Goal: Task Accomplishment & Management: Use online tool/utility

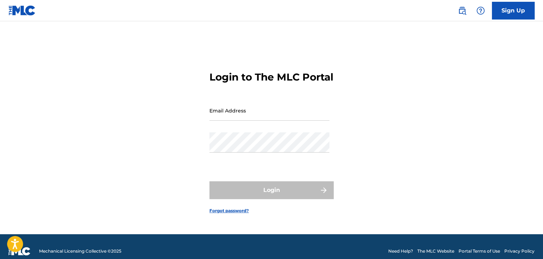
click at [233, 119] on input "Email Address" at bounding box center [269, 110] width 120 height 20
type input "[PERSON_NAME][EMAIL_ADDRESS][PERSON_NAME][DOMAIN_NAME]"
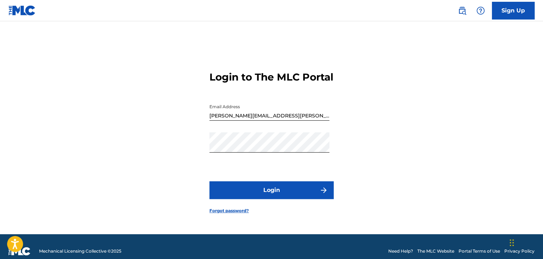
click at [266, 199] on button "Login" at bounding box center [271, 190] width 124 height 18
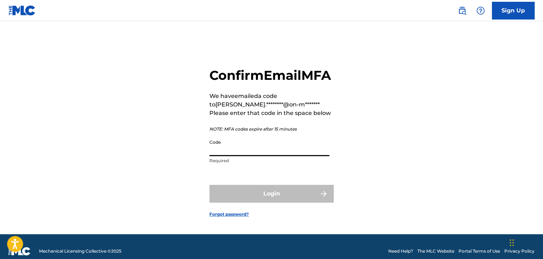
paste input "394904"
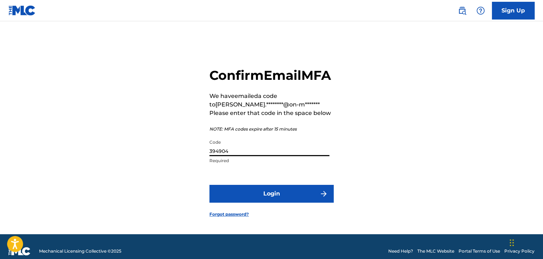
type input "394904"
click at [294, 198] on button "Login" at bounding box center [271, 194] width 124 height 18
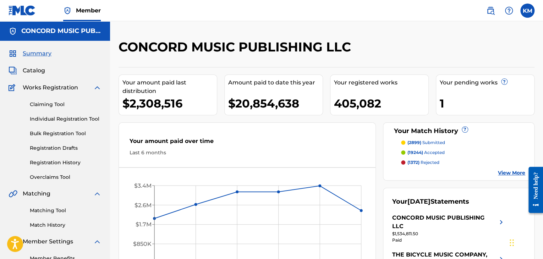
drag, startPoint x: 43, startPoint y: 208, endPoint x: 79, endPoint y: 215, distance: 37.1
click at [43, 208] on link "Matching Tool" at bounding box center [66, 210] width 72 height 7
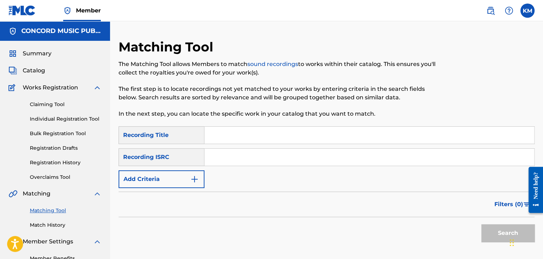
click at [231, 154] on input "Search Form" at bounding box center [368, 157] width 329 height 17
paste input "TCAAR1015716"
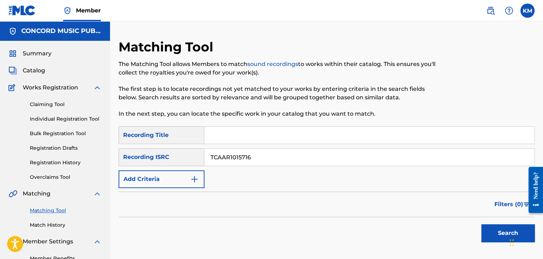
type input "TCAAR1015716"
click at [493, 227] on button "Search" at bounding box center [507, 233] width 53 height 18
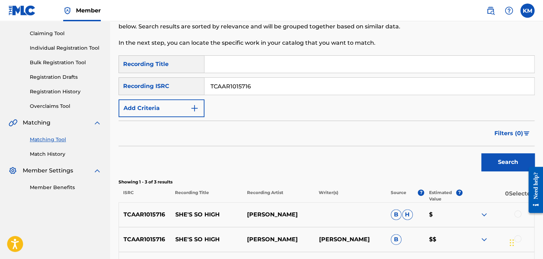
scroll to position [158, 0]
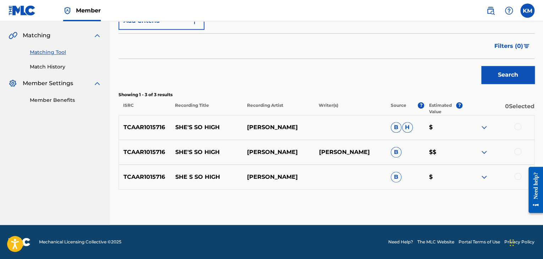
click at [517, 124] on div at bounding box center [517, 126] width 7 height 7
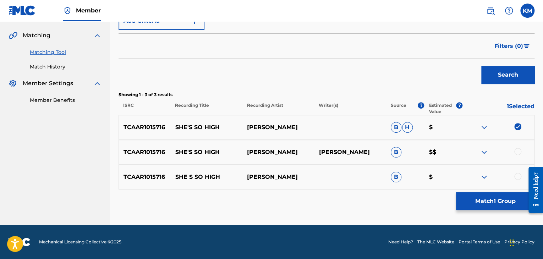
click at [518, 150] on div at bounding box center [517, 151] width 7 height 7
click at [517, 176] on div at bounding box center [517, 176] width 7 height 7
click at [498, 198] on button "Match 3 Groups" at bounding box center [495, 201] width 78 height 18
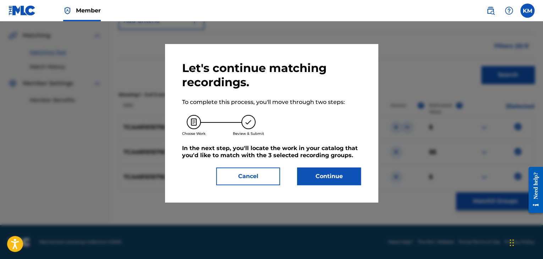
click at [335, 174] on button "Continue" at bounding box center [329, 176] width 64 height 18
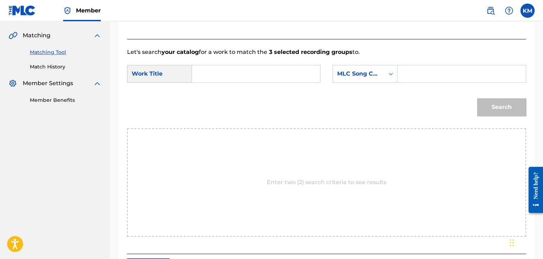
click at [269, 76] on input "Search Form" at bounding box center [256, 73] width 116 height 17
paste input "She's So High"
type input "She's So High"
click at [391, 73] on icon "Search Form" at bounding box center [390, 73] width 7 height 7
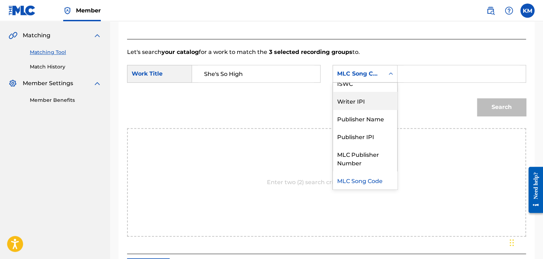
scroll to position [0, 0]
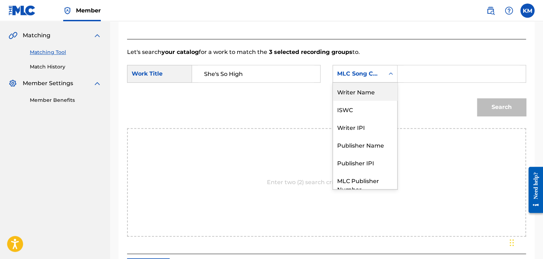
click at [382, 90] on div "Writer Name" at bounding box center [365, 92] width 64 height 18
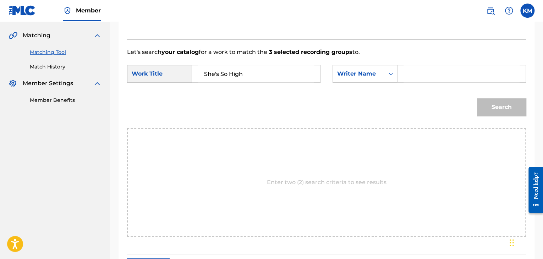
click at [403, 72] on input "Search Form" at bounding box center [461, 73] width 116 height 17
paste input "Bachman"
type input "Bachman"
click at [490, 102] on button "Search" at bounding box center [501, 107] width 49 height 18
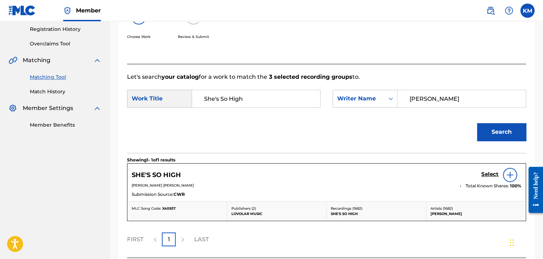
scroll to position [158, 0]
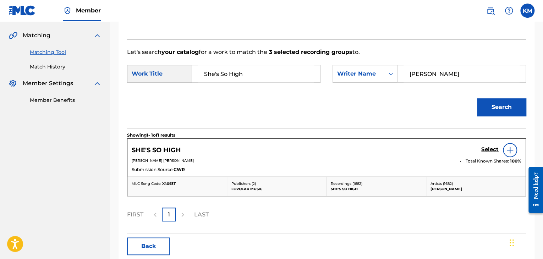
click at [485, 148] on h5 "Select" at bounding box center [489, 149] width 17 height 7
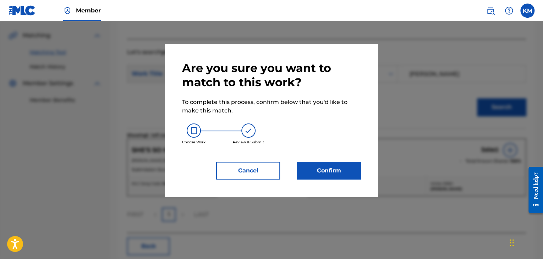
click at [319, 170] on button "Confirm" at bounding box center [329, 171] width 64 height 18
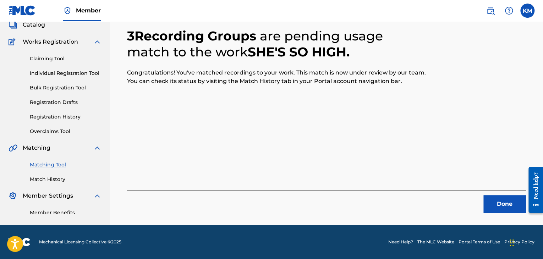
scroll to position [46, 0]
click at [499, 206] on button "Done" at bounding box center [504, 204] width 43 height 18
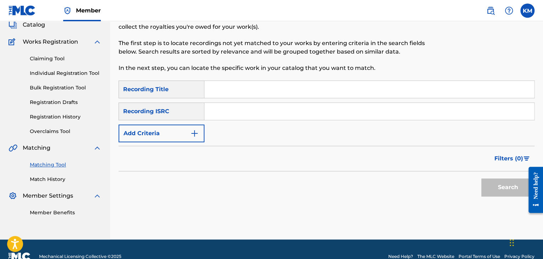
click at [294, 106] on input "Search Form" at bounding box center [368, 111] width 329 height 17
paste input "GBF078510352"
type input "GBF078510352"
click at [499, 193] on button "Search" at bounding box center [507, 187] width 53 height 18
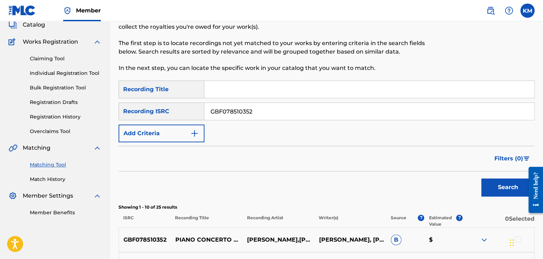
click at [54, 177] on link "Match History" at bounding box center [66, 179] width 72 height 7
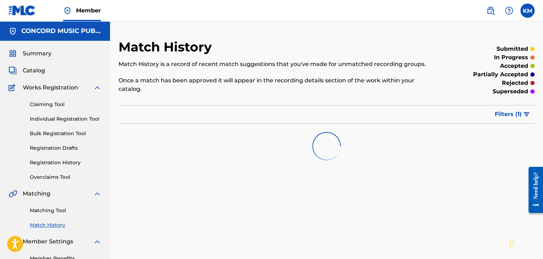
click at [63, 210] on link "Matching Tool" at bounding box center [66, 210] width 72 height 7
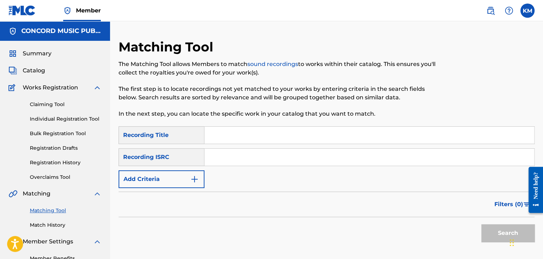
click at [256, 154] on input "Search Form" at bounding box center [368, 157] width 329 height 17
paste input "GBJAJ1600008"
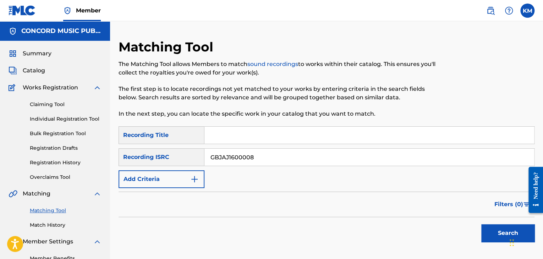
type input "GBJAJ1600008"
click at [489, 232] on button "Search" at bounding box center [507, 233] width 53 height 18
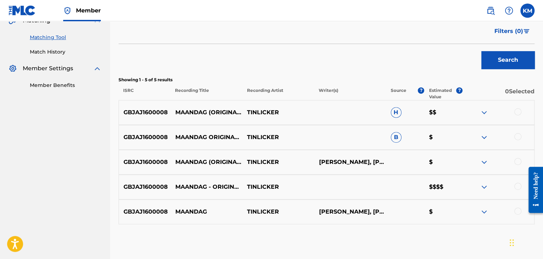
scroll to position [208, 0]
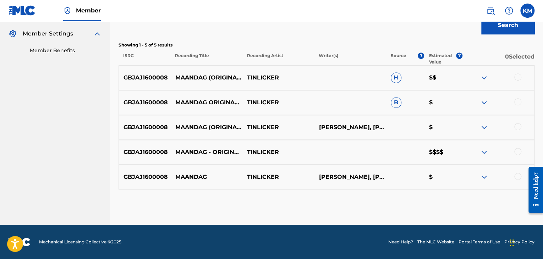
click at [518, 175] on div at bounding box center [517, 176] width 7 height 7
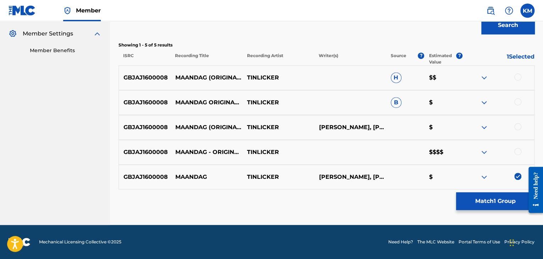
click at [515, 152] on div at bounding box center [517, 151] width 7 height 7
click at [517, 126] on div at bounding box center [517, 126] width 7 height 7
click at [517, 101] on div at bounding box center [517, 101] width 7 height 7
click at [516, 76] on div at bounding box center [517, 76] width 7 height 7
click at [472, 200] on button "Match 5 Groups" at bounding box center [495, 201] width 78 height 18
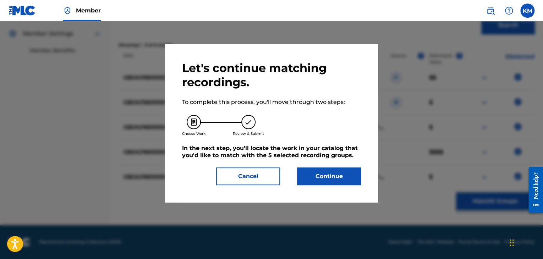
click at [315, 172] on button "Continue" at bounding box center [329, 176] width 64 height 18
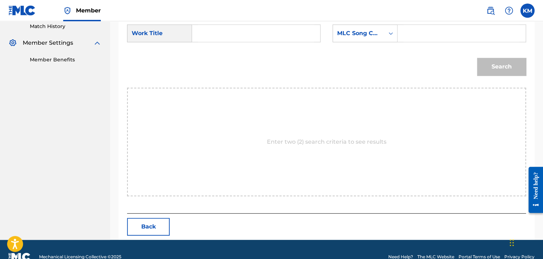
scroll to position [172, 0]
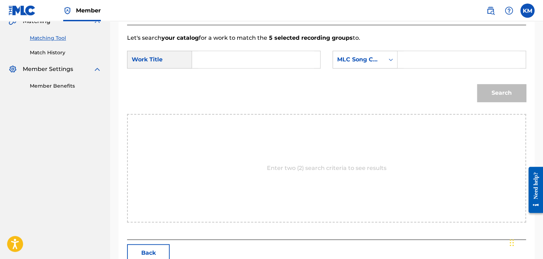
click at [206, 63] on input "Search Form" at bounding box center [256, 59] width 116 height 17
paste input "Maandag - Original Mix"
type input "Maandag - Original Mix"
click at [391, 57] on icon "Search Form" at bounding box center [390, 59] width 7 height 7
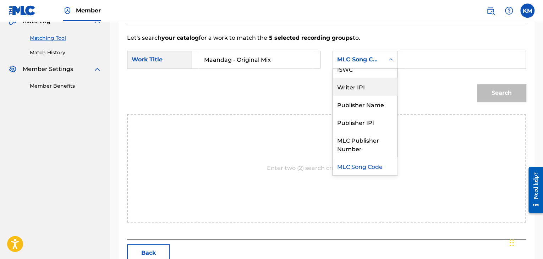
scroll to position [0, 0]
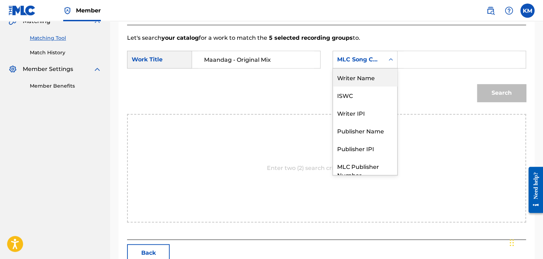
click at [382, 78] on div "Writer Name" at bounding box center [365, 77] width 64 height 18
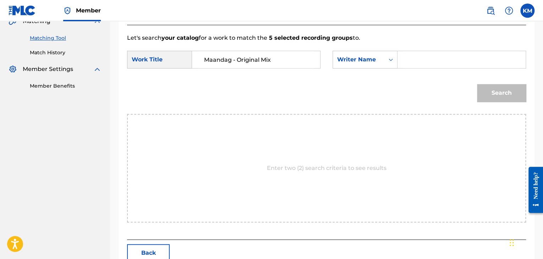
click at [409, 66] on input "Search Form" at bounding box center [461, 59] width 116 height 17
paste input "Wilhelmus"
click at [487, 88] on button "Search" at bounding box center [501, 93] width 49 height 18
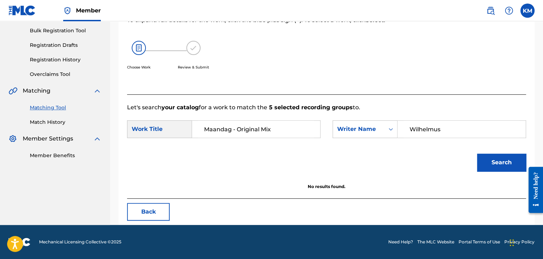
scroll to position [103, 0]
paste input "Achthoven"
drag, startPoint x: 445, startPoint y: 127, endPoint x: 340, endPoint y: 118, distance: 105.3
click at [352, 120] on div "SearchWithCriteria2e182428-f9ee-44aa-9277-2fae95b07745 Writer Name Wilhelmus" at bounding box center [428, 129] width 193 height 18
type input "Achthoven"
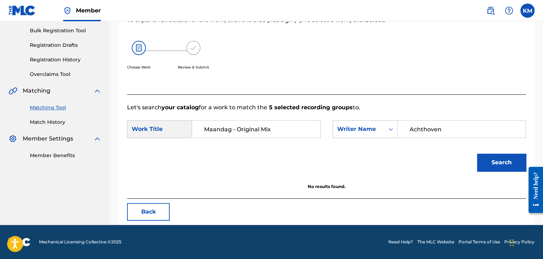
click at [495, 161] on button "Search" at bounding box center [501, 163] width 49 height 18
click at [388, 127] on icon "Search Form" at bounding box center [390, 129] width 7 height 7
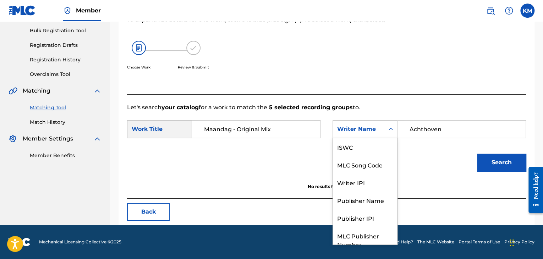
scroll to position [26, 0]
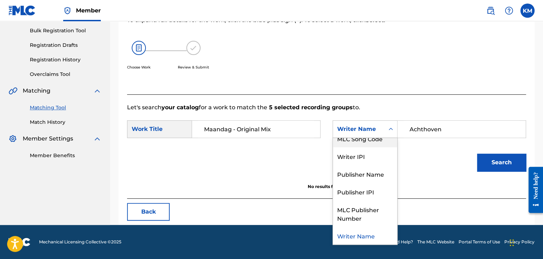
click at [382, 141] on div "MLC Song Code" at bounding box center [365, 138] width 64 height 18
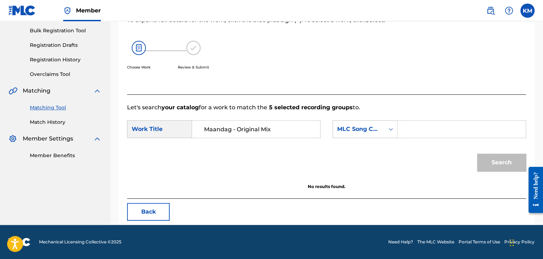
paste input "MC14T8"
type input "MC14T8"
click at [481, 162] on button "Search" at bounding box center [501, 163] width 49 height 18
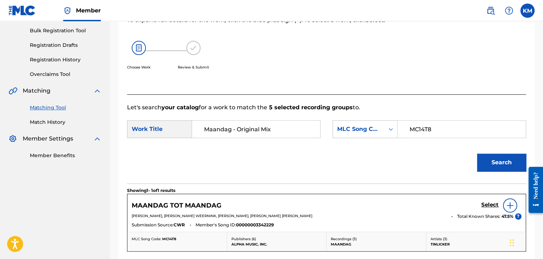
click at [509, 205] on img at bounding box center [509, 205] width 9 height 9
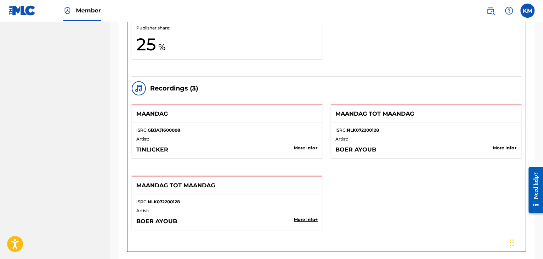
scroll to position [1202, 0]
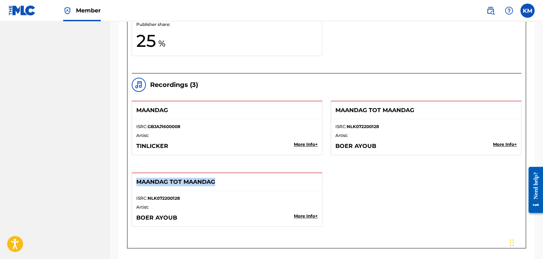
drag, startPoint x: 135, startPoint y: 176, endPoint x: 219, endPoint y: 180, distance: 84.1
click at [219, 180] on div "MAANDAG TOT MAANDAG" at bounding box center [227, 181] width 190 height 17
copy p "MAANDAG TOT MAANDAG"
drag, startPoint x: 135, startPoint y: 212, endPoint x: 210, endPoint y: 221, distance: 75.3
click at [210, 221] on div "ISRC: NLK072200128 Artist: BOER AYOUB More Info +" at bounding box center [227, 208] width 190 height 35
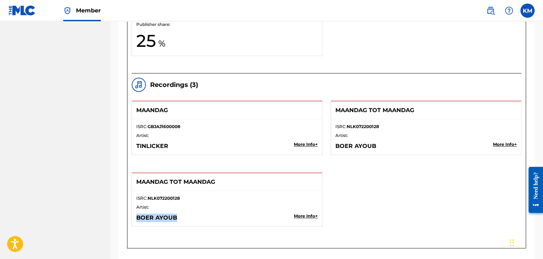
copy p "BOER AYOUB"
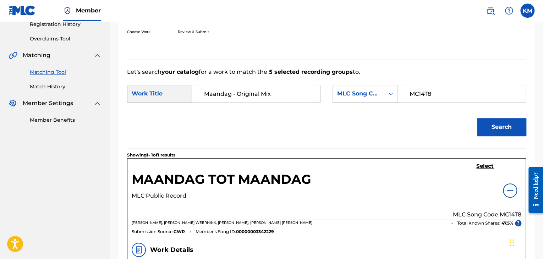
scroll to position [0, 0]
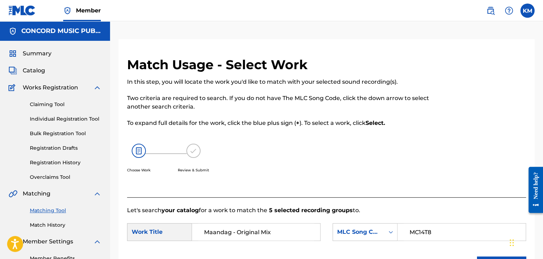
click at [54, 225] on link "Match History" at bounding box center [66, 224] width 72 height 7
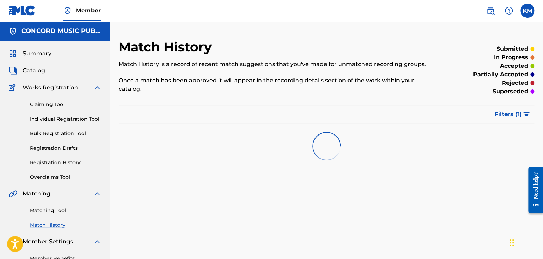
click at [54, 213] on link "Matching Tool" at bounding box center [66, 210] width 72 height 7
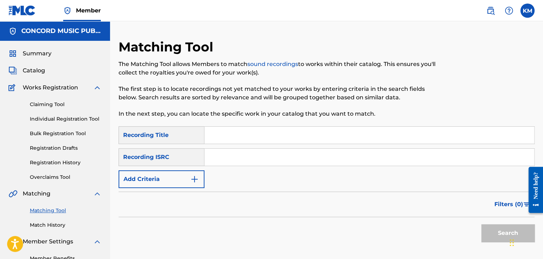
click at [234, 161] on input "Search Form" at bounding box center [368, 157] width 329 height 17
paste input "NLYV52000010"
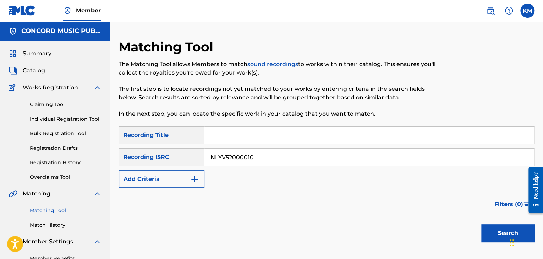
type input "NLYV52000010"
click at [490, 229] on button "Search" at bounding box center [507, 233] width 53 height 18
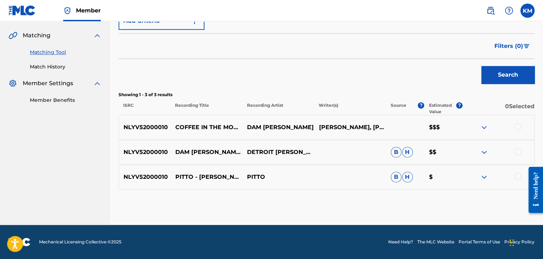
click at [517, 147] on div "NLYV52000010 DAM SWINDLE FEAT. JITWAM - COFFEE IN THE MORNING DETROIT SWINDLE B…" at bounding box center [326, 152] width 416 height 25
click at [518, 126] on div at bounding box center [517, 126] width 7 height 7
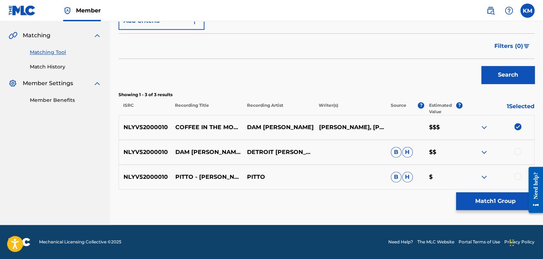
click at [515, 151] on div at bounding box center [517, 151] width 7 height 7
drag, startPoint x: 173, startPoint y: 117, endPoint x: 203, endPoint y: 127, distance: 31.2
click at [203, 127] on p "COFFEE IN THE MORNING (ORIGINAL MIX)" at bounding box center [207, 127] width 72 height 9
copy p "COFFEE IN THE MORNING"
drag, startPoint x: 249, startPoint y: 126, endPoint x: 290, endPoint y: 126, distance: 41.8
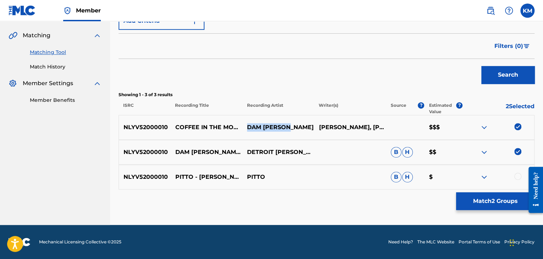
click at [290, 126] on p "DAM SWINDLE" at bounding box center [278, 127] width 72 height 9
copy p "DAM SWINDLE"
click at [482, 201] on button "Match 2 Groups" at bounding box center [495, 201] width 78 height 18
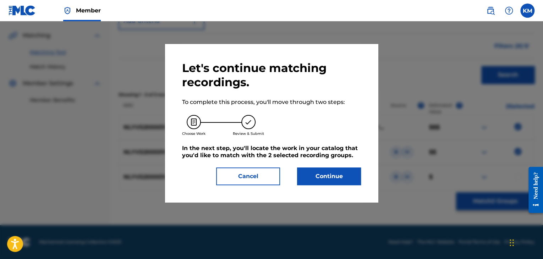
click at [345, 180] on button "Continue" at bounding box center [329, 176] width 64 height 18
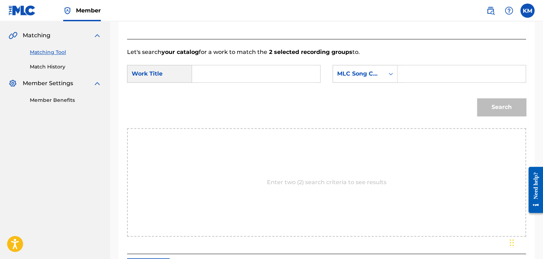
click at [403, 70] on input "Search Form" at bounding box center [461, 73] width 116 height 17
paste input "Dales"
type input "Dales"
click at [388, 73] on icon "Search Form" at bounding box center [390, 73] width 7 height 7
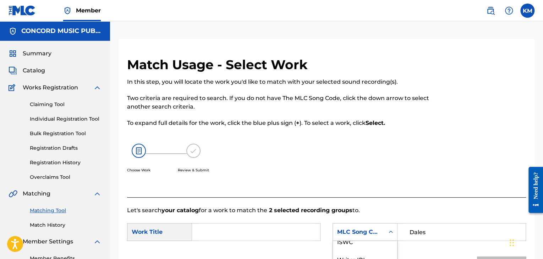
scroll to position [0, 0]
click at [370, 251] on div "Writer Name" at bounding box center [365, 250] width 64 height 18
click at [427, 232] on input "Search Form" at bounding box center [461, 231] width 116 height 17
paste input "Dales"
type input "Dales"
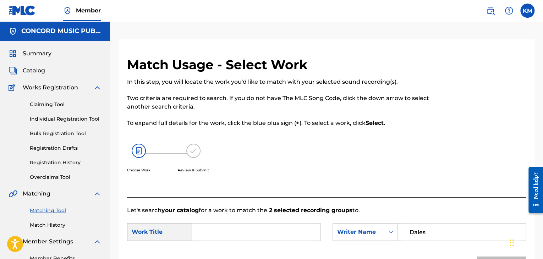
click at [273, 227] on input "Search Form" at bounding box center [256, 231] width 116 height 17
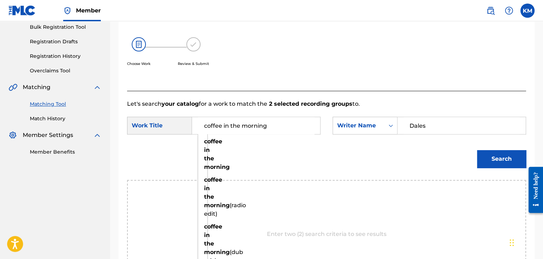
type input "coffee in the morning"
click at [487, 157] on button "Search" at bounding box center [501, 159] width 49 height 18
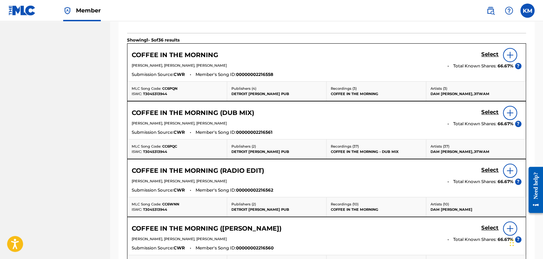
scroll to position [213, 0]
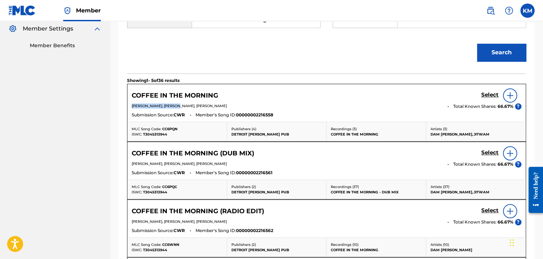
drag, startPoint x: 131, startPoint y: 104, endPoint x: 180, endPoint y: 109, distance: 49.2
click at [180, 109] on div "JEREMIAH ILLIINGSWORTH, MAARTEN SMEETS, LARS DALES" at bounding box center [287, 106] width 311 height 6
copy span "JEREMIAH ILLIINGSWORTH"
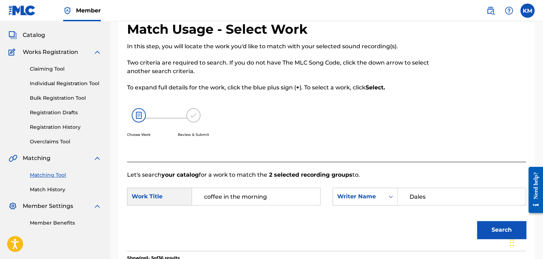
scroll to position [177, 0]
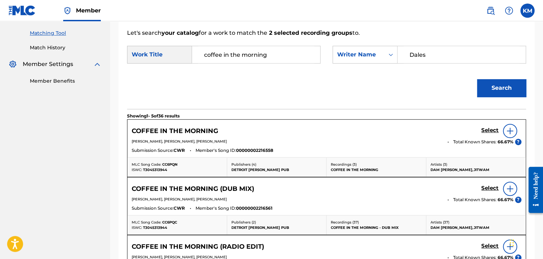
click at [495, 128] on h5 "Select" at bounding box center [489, 130] width 17 height 7
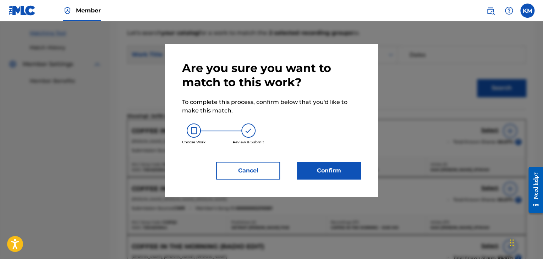
click at [303, 171] on button "Confirm" at bounding box center [329, 171] width 64 height 18
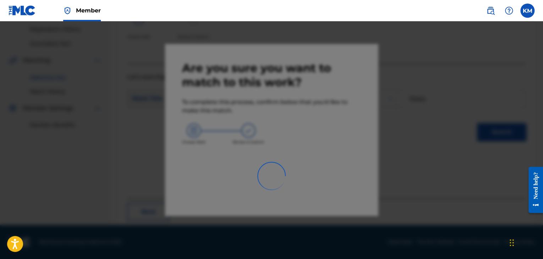
scroll to position [46, 0]
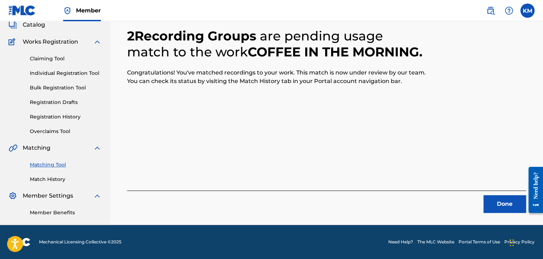
click at [486, 200] on button "Done" at bounding box center [504, 204] width 43 height 18
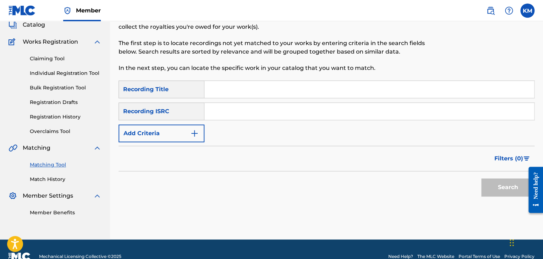
click at [286, 112] on input "Search Form" at bounding box center [368, 111] width 329 height 17
paste input "QZMWW2364075"
type input "QZMWW2364075"
click at [491, 188] on button "Search" at bounding box center [507, 187] width 53 height 18
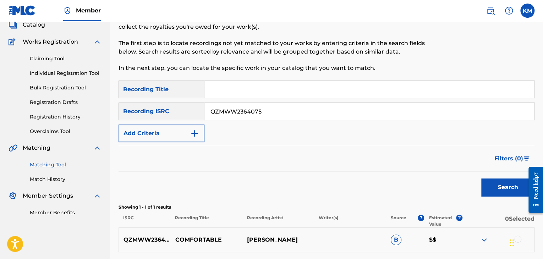
scroll to position [109, 0]
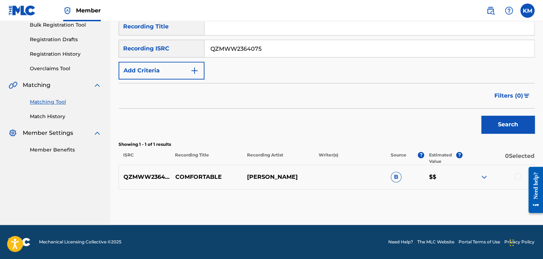
click at [515, 175] on div at bounding box center [517, 176] width 7 height 7
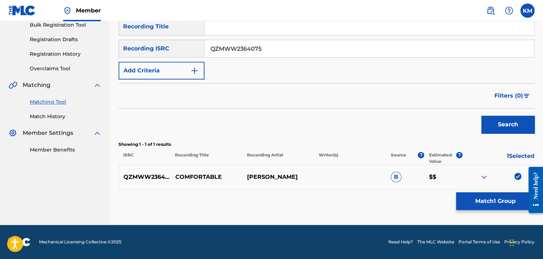
click at [496, 204] on button "Match 1 Group" at bounding box center [495, 201] width 78 height 18
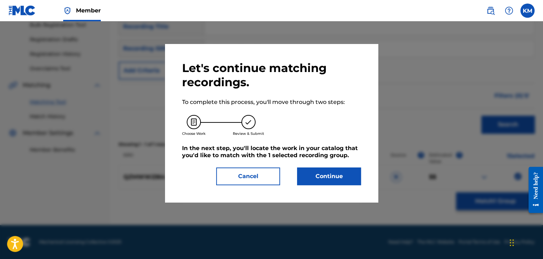
click at [312, 174] on button "Continue" at bounding box center [329, 176] width 64 height 18
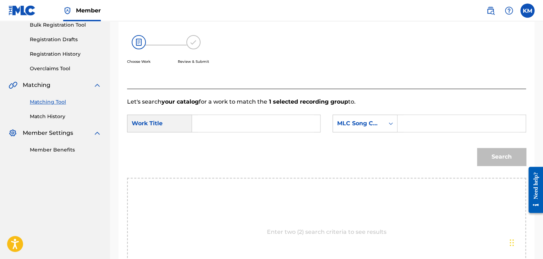
click at [222, 124] on input "Search Form" at bounding box center [256, 123] width 116 height 17
paste input "Comfortable"
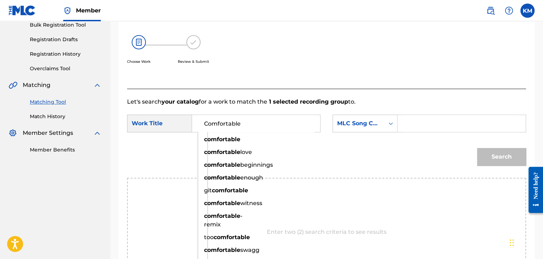
type input "Comfortable"
click at [387, 125] on icon "Search Form" at bounding box center [390, 123] width 7 height 7
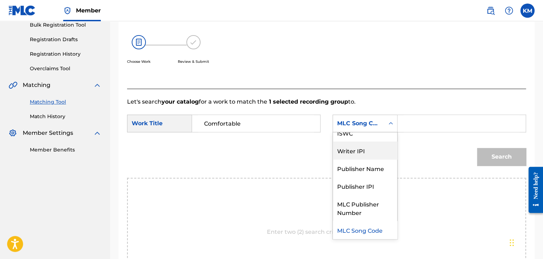
scroll to position [0, 0]
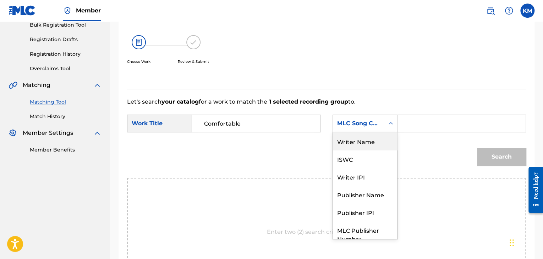
click at [365, 138] on div "Writer Name" at bounding box center [365, 141] width 64 height 18
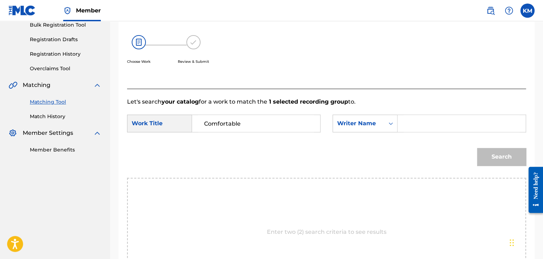
click at [403, 124] on input "Search Form" at bounding box center [461, 123] width 116 height 17
paste input "Akinbo"
type input "Akinbo"
click at [513, 160] on button "Search" at bounding box center [501, 157] width 49 height 18
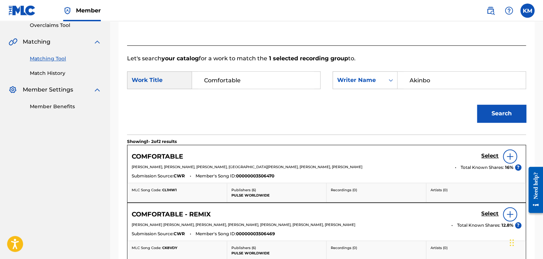
scroll to position [179, 0]
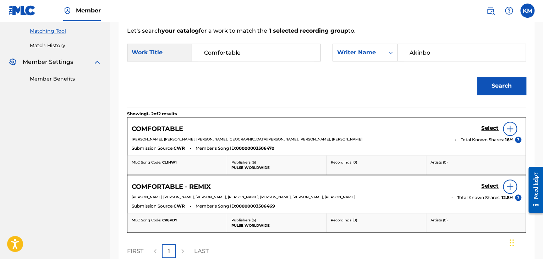
click at [483, 128] on h5 "Select" at bounding box center [489, 128] width 17 height 7
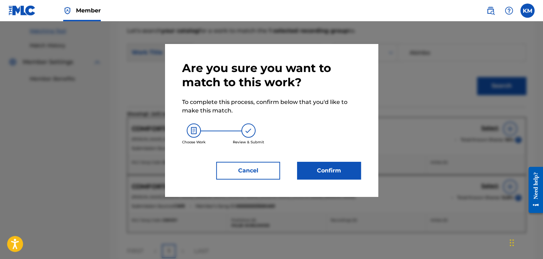
click at [348, 173] on button "Confirm" at bounding box center [329, 171] width 64 height 18
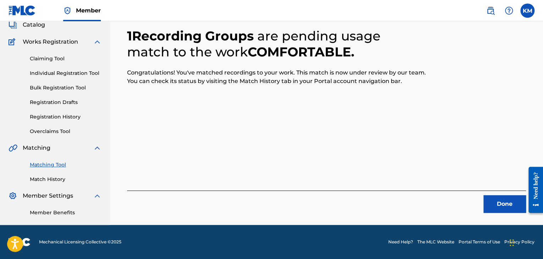
scroll to position [46, 0]
click at [503, 199] on button "Done" at bounding box center [504, 204] width 43 height 18
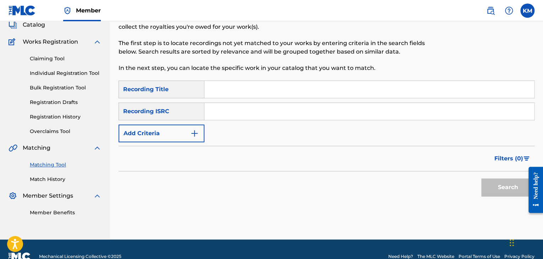
click at [232, 107] on input "Search Form" at bounding box center [368, 111] width 329 height 17
click at [492, 182] on button "Search" at bounding box center [507, 187] width 53 height 18
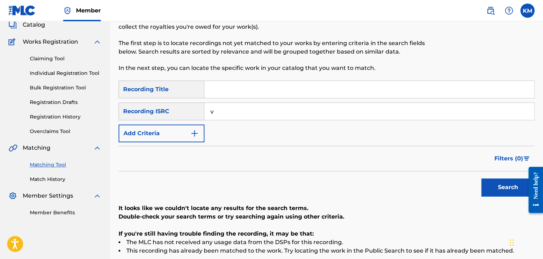
drag, startPoint x: 239, startPoint y: 109, endPoint x: 129, endPoint y: 109, distance: 109.9
click at [129, 109] on div "SearchWithCriteria377c9e34-a07e-4be7-bf03-25bff5b86152 Recording ISRC v" at bounding box center [326, 111] width 416 height 18
paste input "NLE802100471"
type input "NLE802100471"
click at [492, 189] on button "Search" at bounding box center [507, 187] width 53 height 18
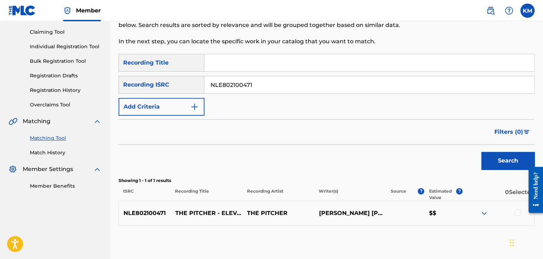
scroll to position [109, 0]
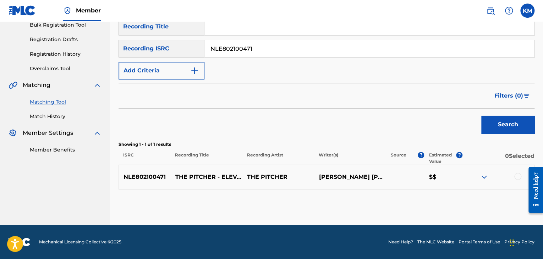
click at [517, 177] on div at bounding box center [517, 176] width 7 height 7
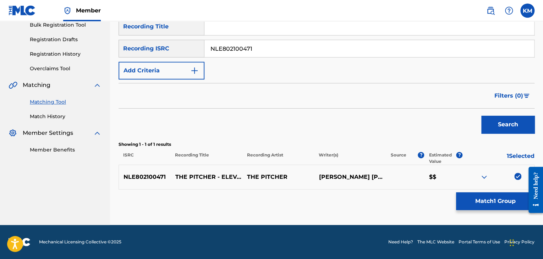
click at [503, 202] on button "Match 1 Group" at bounding box center [495, 201] width 78 height 18
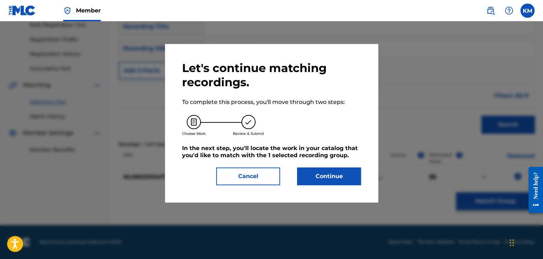
click at [325, 180] on button "Continue" at bounding box center [329, 176] width 64 height 18
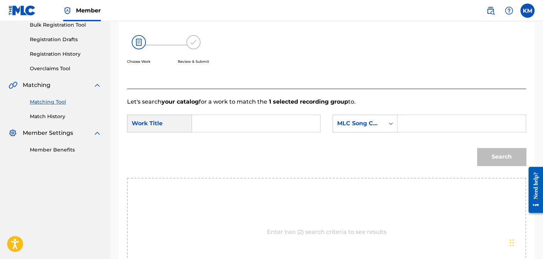
click at [258, 124] on input "Search Form" at bounding box center [256, 123] width 116 height 17
paste input "Elevate"
type input "Elevate"
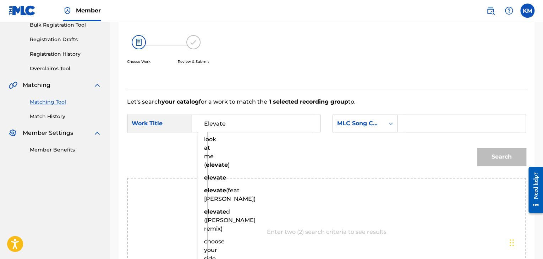
click at [393, 121] on icon "Search Form" at bounding box center [390, 123] width 7 height 7
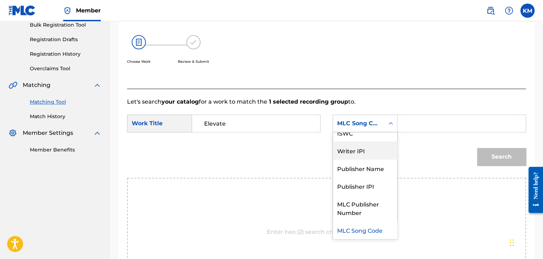
scroll to position [0, 0]
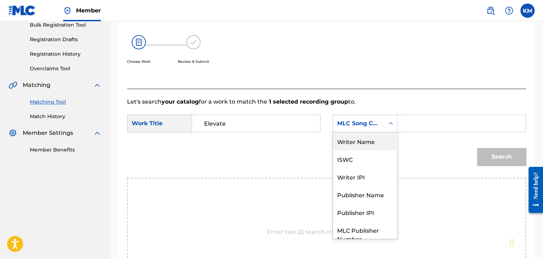
click at [385, 134] on div "Writer Name" at bounding box center [365, 141] width 64 height 18
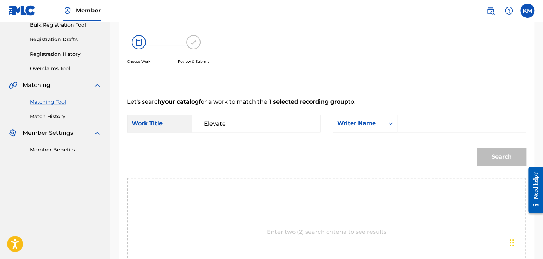
click at [407, 127] on input "Search Form" at bounding box center [461, 123] width 116 height 17
paste input "Louwers"
type input "Louwers"
click at [482, 151] on button "Search" at bounding box center [501, 157] width 49 height 18
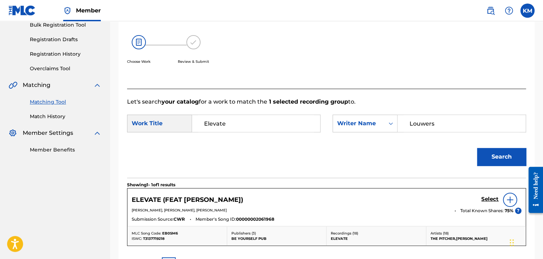
click at [488, 197] on h5 "Select" at bounding box center [489, 199] width 17 height 7
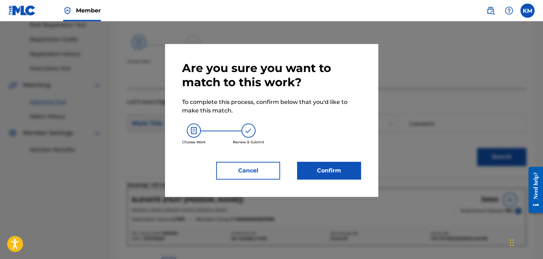
click at [330, 159] on div "Are you sure you want to match to this work? To complete this process, confirm …" at bounding box center [271, 120] width 179 height 118
click at [333, 171] on button "Confirm" at bounding box center [329, 171] width 64 height 18
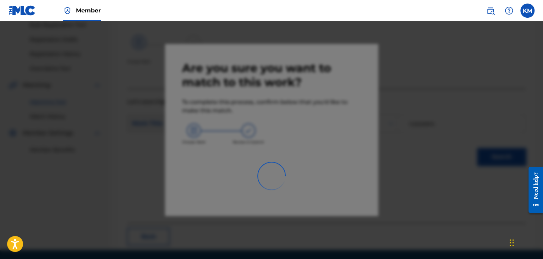
scroll to position [46, 0]
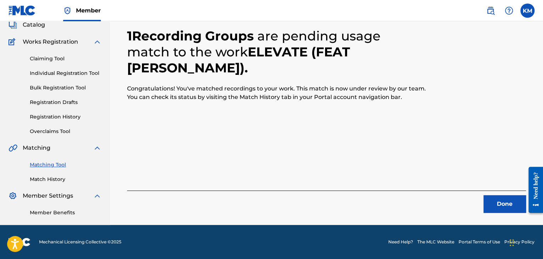
click at [494, 213] on div "1 Recording Groups are pending usage match to the work ELEVATE (FEAT SAM LEMAY)…" at bounding box center [326, 109] width 433 height 232
click at [493, 209] on button "Done" at bounding box center [504, 204] width 43 height 18
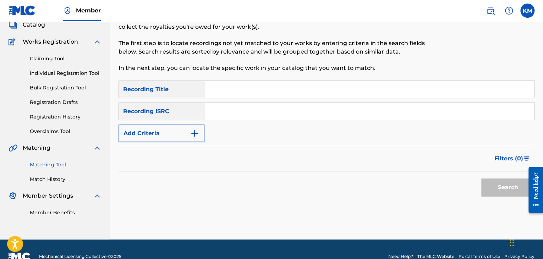
click at [250, 111] on input "Search Form" at bounding box center [368, 111] width 329 height 17
paste input "FRX871505659"
type input "FRX871505659"
click at [493, 184] on button "Search" at bounding box center [507, 187] width 53 height 18
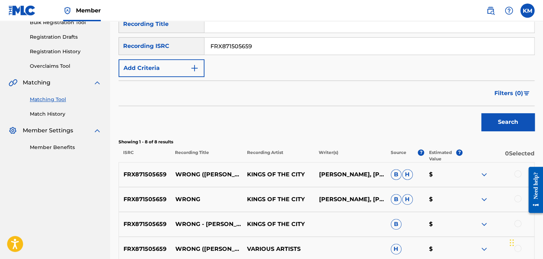
scroll to position [152, 0]
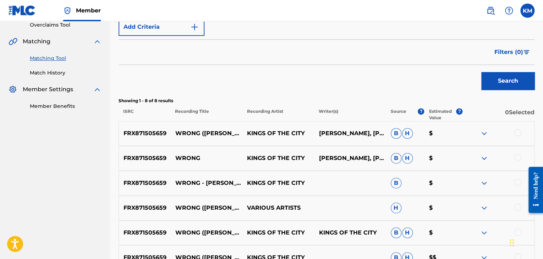
click at [516, 130] on div at bounding box center [517, 132] width 7 height 7
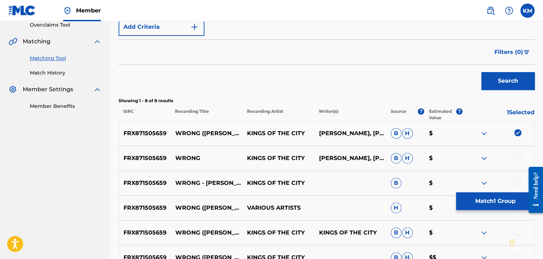
click at [518, 157] on div at bounding box center [517, 157] width 7 height 7
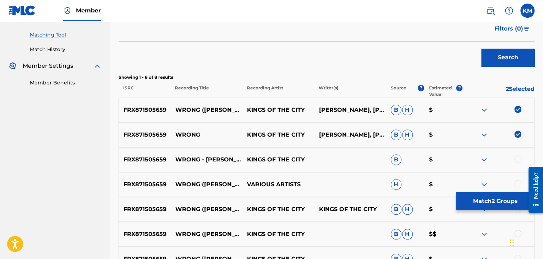
scroll to position [188, 0]
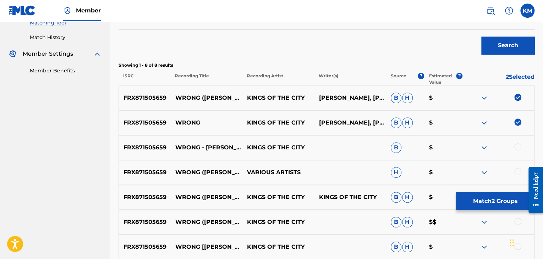
click at [518, 144] on div at bounding box center [517, 146] width 7 height 7
click at [518, 171] on div at bounding box center [517, 171] width 7 height 7
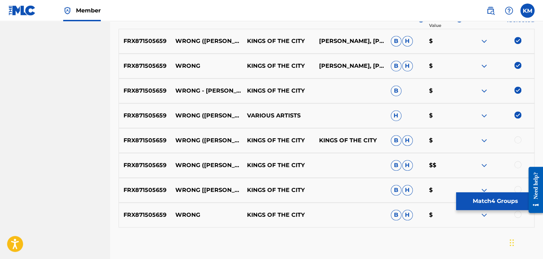
scroll to position [282, 0]
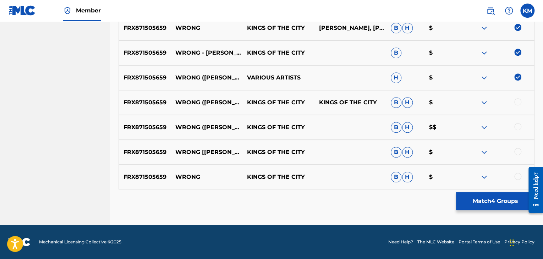
click at [518, 100] on div at bounding box center [517, 101] width 7 height 7
click at [518, 127] on div at bounding box center [517, 126] width 7 height 7
click at [515, 151] on div at bounding box center [517, 151] width 7 height 7
click at [516, 175] on div at bounding box center [517, 176] width 7 height 7
click at [502, 196] on button "Match 8 Groups" at bounding box center [495, 201] width 78 height 18
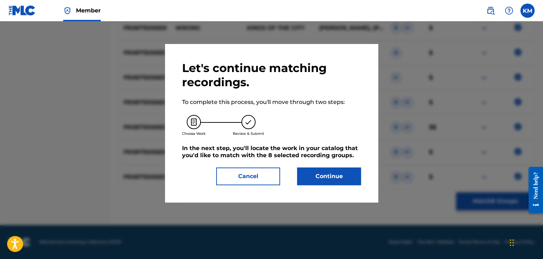
click at [352, 171] on button "Continue" at bounding box center [329, 176] width 64 height 18
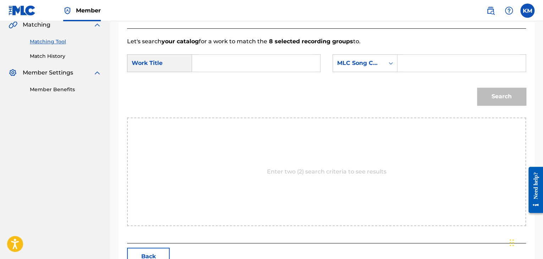
scroll to position [143, 0]
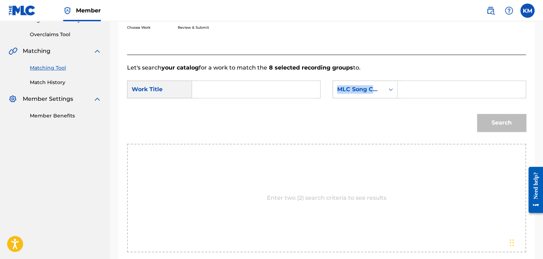
click at [223, 104] on form "SearchWithCriteriabd0d889e-c920-4989-b13d-7058edfcd485 Work Title SearchWithCri…" at bounding box center [326, 108] width 399 height 72
click at [220, 89] on input "Search Form" at bounding box center [256, 89] width 116 height 17
paste input "Wrong - Muzzy Remix"
type input "Wrong - Muzzy Remix"
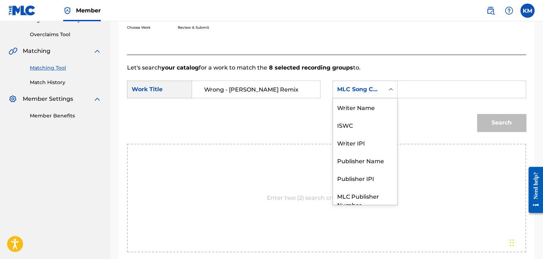
click at [390, 90] on icon "Search Form" at bounding box center [390, 89] width 7 height 7
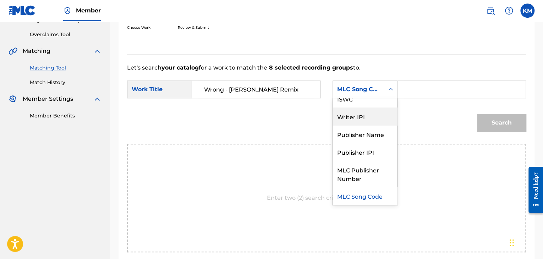
scroll to position [0, 0]
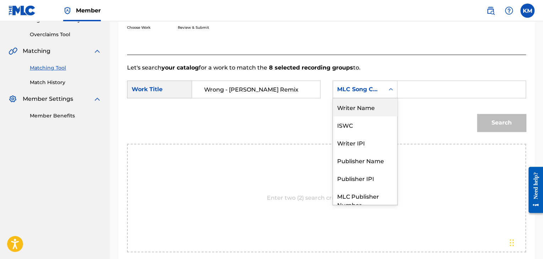
click at [383, 108] on div "Writer Name" at bounding box center [365, 107] width 64 height 18
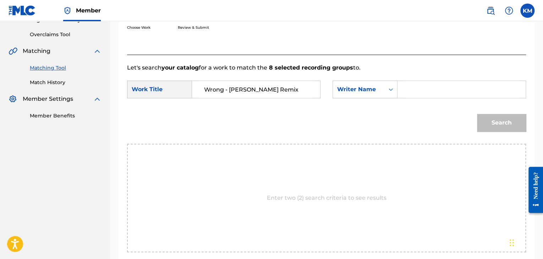
click at [404, 94] on input "Search Form" at bounding box center [461, 89] width 116 height 17
paste input "Wilder"
click at [492, 121] on button "Search" at bounding box center [501, 123] width 49 height 18
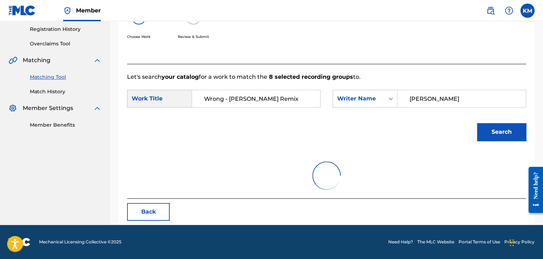
scroll to position [103, 0]
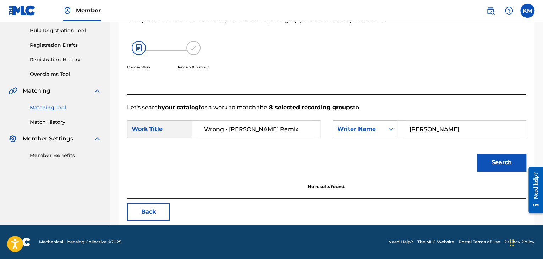
paste input "Bazrca"
drag, startPoint x: 434, startPoint y: 129, endPoint x: 356, endPoint y: 129, distance: 77.7
click at [356, 129] on div "SearchWithCriteriad47be8d7-987b-4f48-8a39-7f0808a66b5a Writer Name Wilder" at bounding box center [428, 129] width 193 height 18
type input "Bazrcar"
click at [502, 164] on button "Search" at bounding box center [501, 163] width 49 height 18
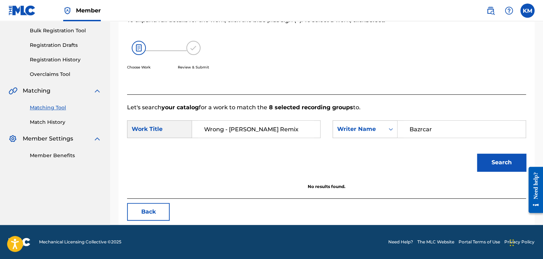
drag, startPoint x: 224, startPoint y: 128, endPoint x: 272, endPoint y: 126, distance: 47.9
click at [272, 126] on input "Wrong - Muzzy Remix" at bounding box center [256, 129] width 116 height 17
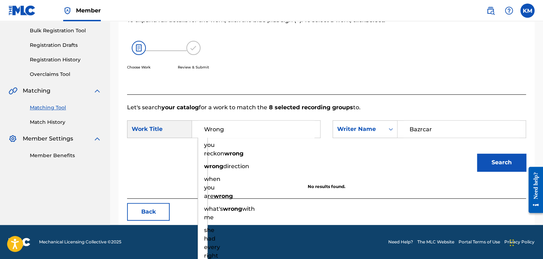
type input "Wrong"
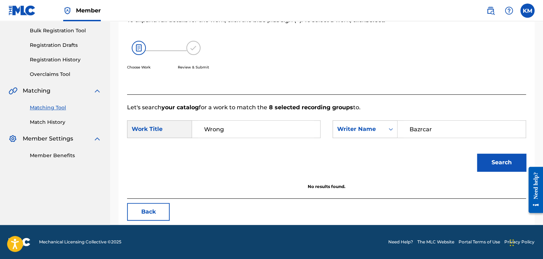
click at [489, 156] on button "Search" at bounding box center [501, 163] width 49 height 18
click at [392, 127] on icon "Search Form" at bounding box center [390, 129] width 7 height 7
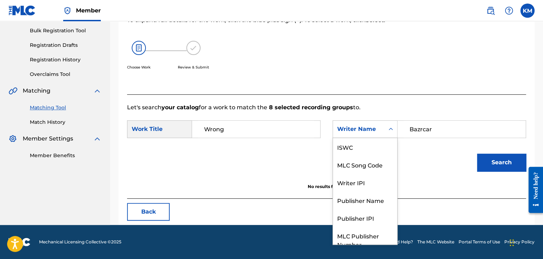
scroll to position [26, 0]
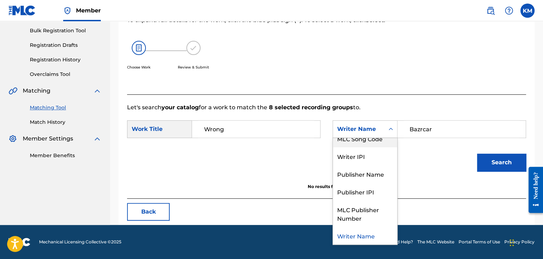
click at [374, 142] on div "MLC Song Code" at bounding box center [365, 138] width 64 height 18
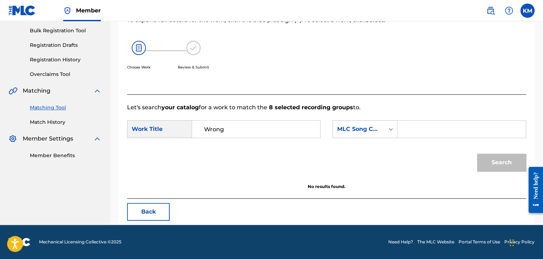
click at [416, 128] on input "Search Form" at bounding box center [461, 129] width 116 height 17
paste input "W03119"
type input "W03119"
click at [491, 159] on button "Search" at bounding box center [501, 163] width 49 height 18
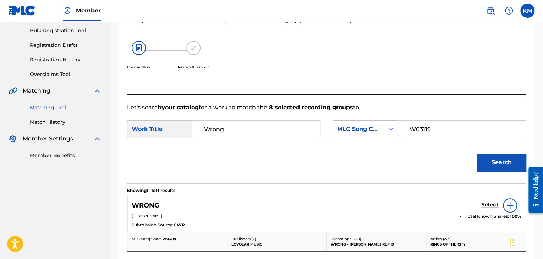
click at [387, 128] on div "Search Form" at bounding box center [390, 129] width 13 height 13
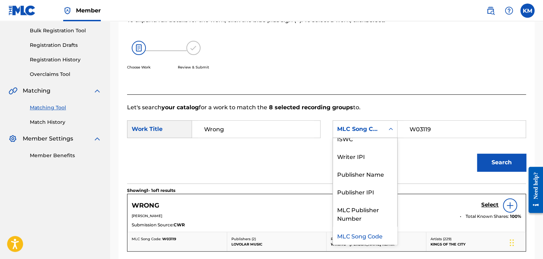
scroll to position [0, 0]
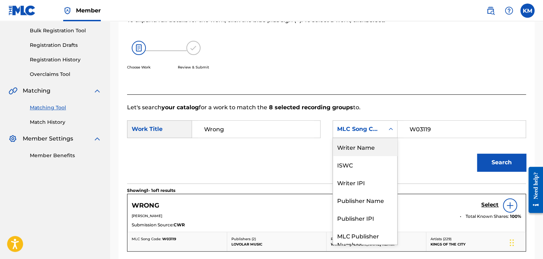
click at [376, 148] on div "Writer Name" at bounding box center [365, 147] width 64 height 18
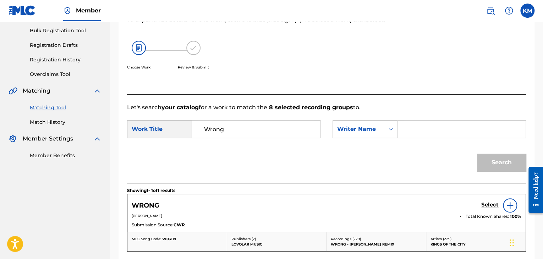
click at [407, 131] on input "Search Form" at bounding box center [461, 129] width 116 height 17
paste input "Bonniwell"
type input "Bonniwell"
click at [488, 159] on button "Search" at bounding box center [501, 163] width 49 height 18
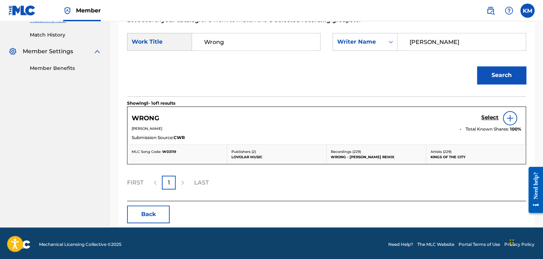
scroll to position [192, 0]
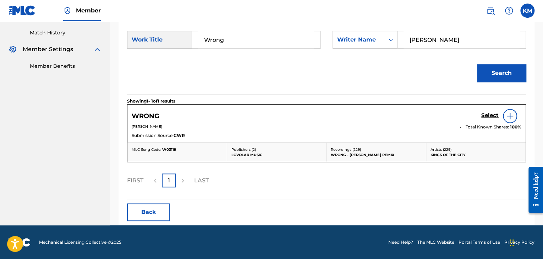
click at [488, 113] on h5 "Select" at bounding box center [489, 115] width 17 height 7
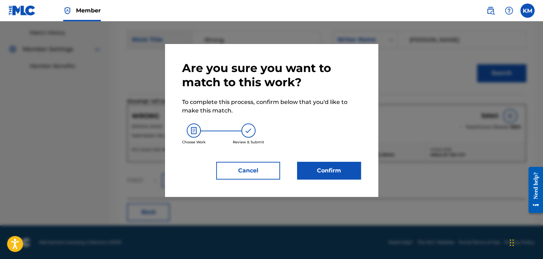
click at [352, 165] on button "Confirm" at bounding box center [329, 171] width 64 height 18
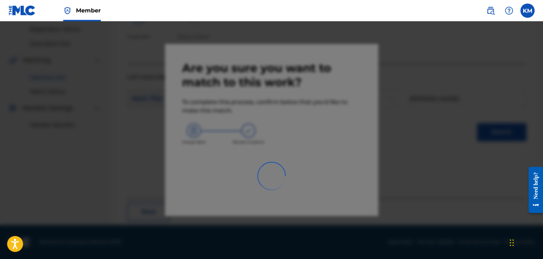
scroll to position [46, 0]
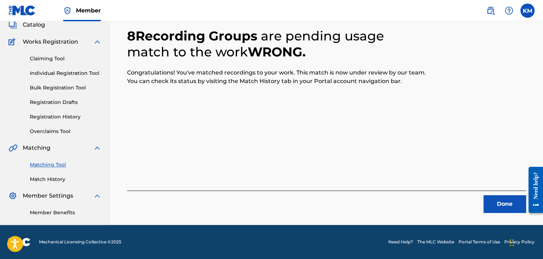
click at [494, 202] on button "Done" at bounding box center [504, 204] width 43 height 18
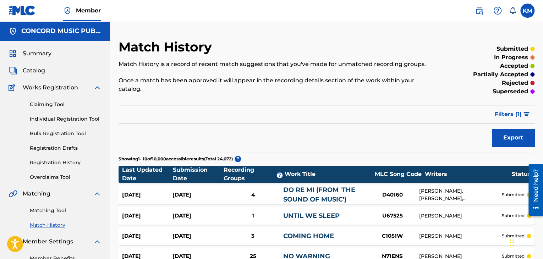
click at [45, 207] on link "Matching Tool" at bounding box center [66, 210] width 72 height 7
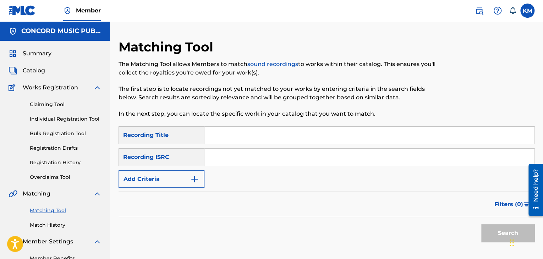
click at [267, 157] on input "Search Form" at bounding box center [368, 157] width 329 height 17
paste input "QM7YK1500170"
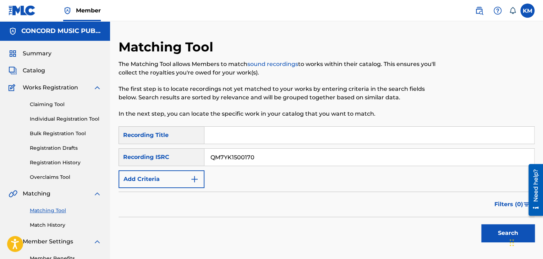
type input "QM7YK1500170"
drag, startPoint x: 494, startPoint y: 232, endPoint x: 489, endPoint y: 229, distance: 5.3
click at [492, 230] on button "Search" at bounding box center [507, 233] width 53 height 18
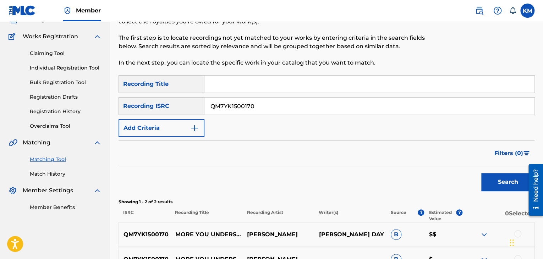
scroll to position [133, 0]
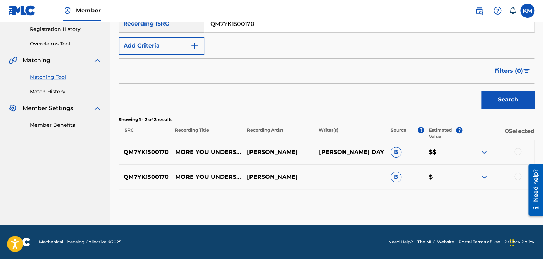
click at [518, 153] on div at bounding box center [517, 151] width 7 height 7
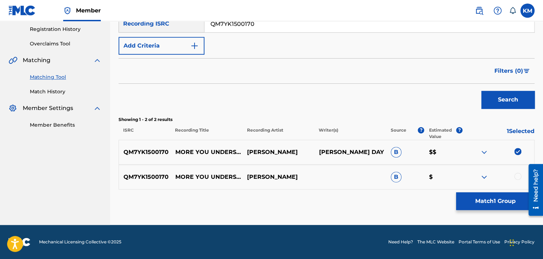
click at [517, 176] on div at bounding box center [517, 176] width 7 height 7
click at [492, 202] on button "Match 2 Groups" at bounding box center [495, 201] width 78 height 18
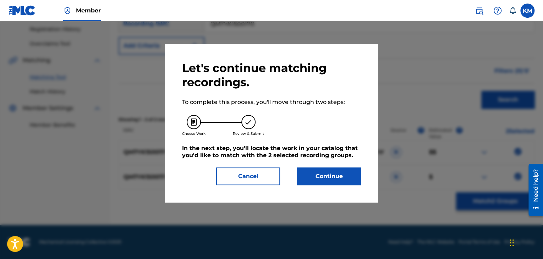
click at [334, 178] on button "Continue" at bounding box center [329, 176] width 64 height 18
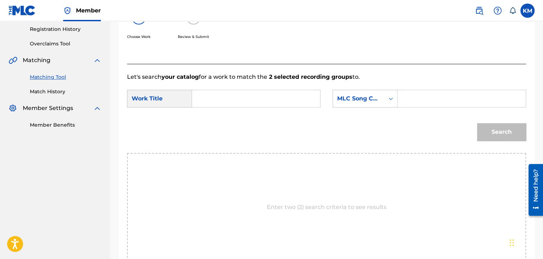
click at [244, 96] on input "Search Form" at bounding box center [256, 98] width 116 height 17
paste input "More You Understand"
type input "More You Understand"
click at [390, 99] on icon "Search Form" at bounding box center [390, 98] width 7 height 7
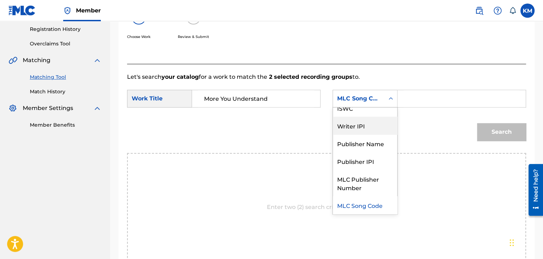
scroll to position [0, 0]
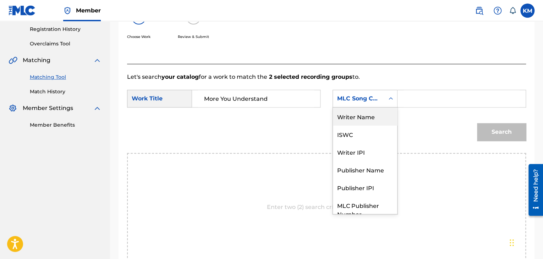
click at [359, 117] on div "Writer Name" at bounding box center [365, 116] width 64 height 18
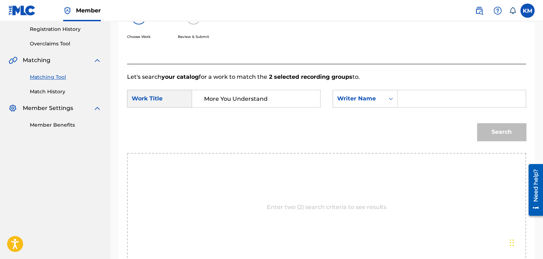
click at [410, 99] on input "Search Form" at bounding box center [461, 98] width 116 height 17
paste input "Day"
type input "Day"
click at [502, 133] on button "Search" at bounding box center [501, 132] width 49 height 18
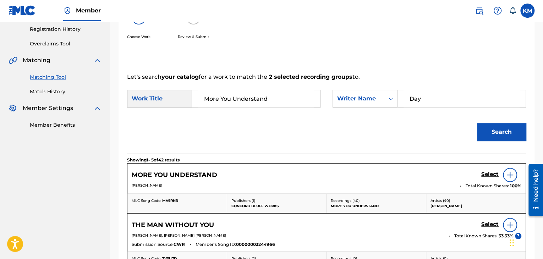
click at [485, 172] on h5 "Select" at bounding box center [489, 174] width 17 height 7
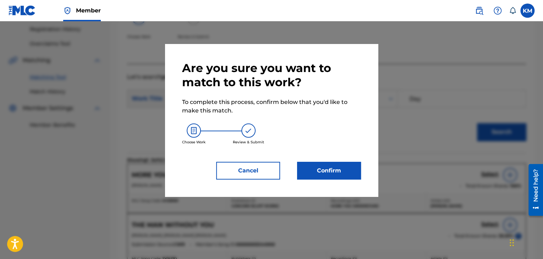
click at [315, 166] on button "Confirm" at bounding box center [329, 171] width 64 height 18
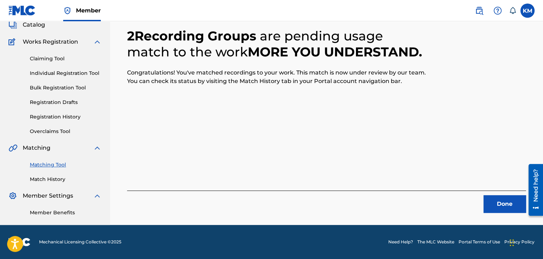
scroll to position [46, 0]
click at [497, 204] on button "Done" at bounding box center [504, 204] width 43 height 18
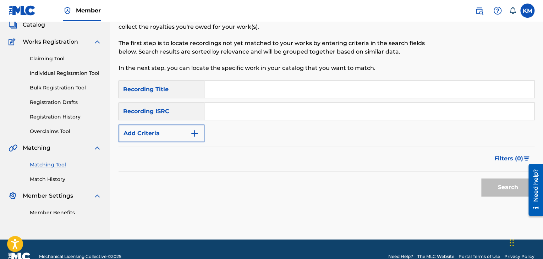
click at [292, 110] on input "Search Form" at bounding box center [368, 111] width 329 height 17
paste input "QMWZB1710770"
type input "QMWZB1710770"
drag, startPoint x: 495, startPoint y: 184, endPoint x: 487, endPoint y: 179, distance: 9.5
click at [493, 183] on button "Search" at bounding box center [507, 187] width 53 height 18
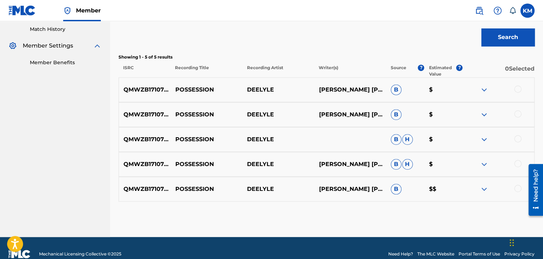
scroll to position [208, 0]
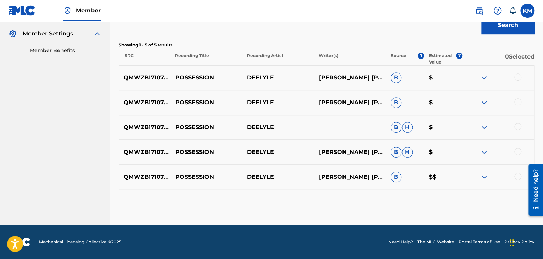
click at [520, 177] on div at bounding box center [517, 176] width 7 height 7
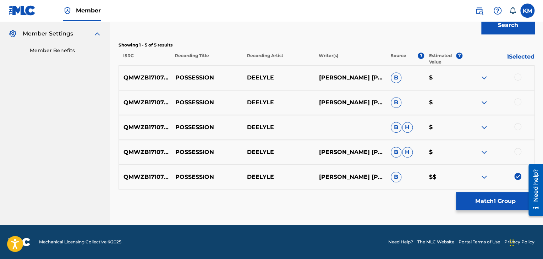
click at [518, 151] on div at bounding box center [517, 151] width 7 height 7
click at [517, 125] on div at bounding box center [517, 126] width 7 height 7
click at [516, 100] on div at bounding box center [517, 101] width 7 height 7
click at [517, 76] on div at bounding box center [517, 76] width 7 height 7
click at [478, 203] on button "Match 5 Groups" at bounding box center [495, 201] width 78 height 18
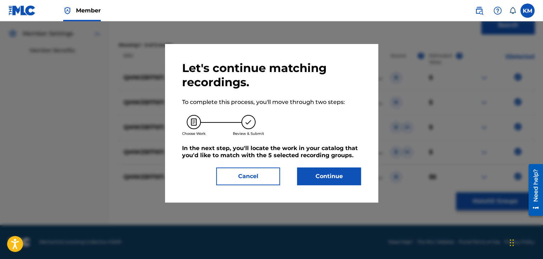
click at [329, 176] on button "Continue" at bounding box center [329, 176] width 64 height 18
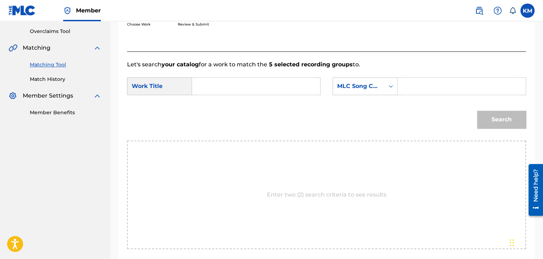
scroll to position [101, 0]
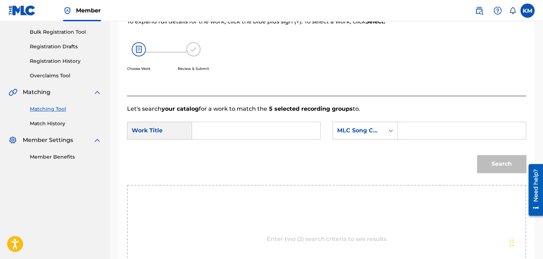
click at [227, 129] on input "Search Form" at bounding box center [256, 130] width 116 height 17
paste input "Possession"
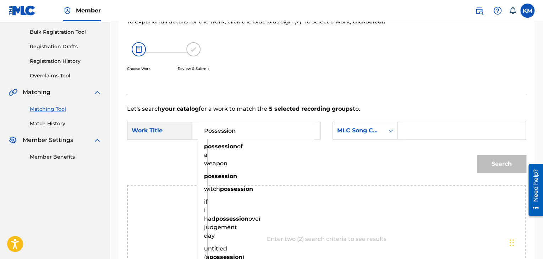
type input "Possession"
click at [389, 132] on icon "Search Form" at bounding box center [390, 130] width 7 height 7
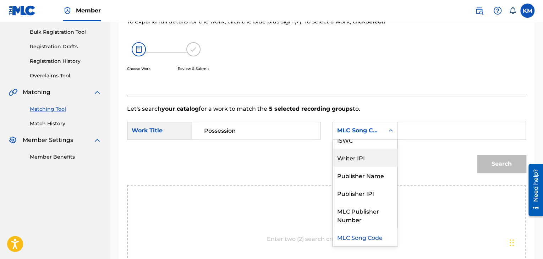
scroll to position [0, 0]
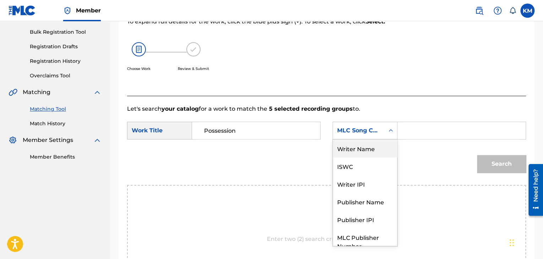
click at [372, 150] on div "Writer Name" at bounding box center [365, 148] width 64 height 18
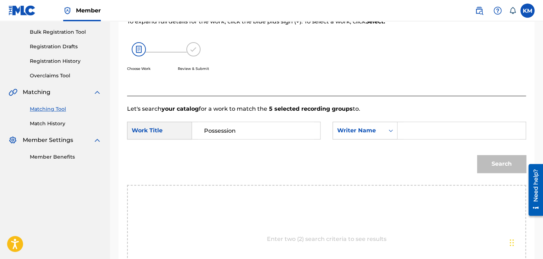
click at [421, 137] on input "Search Form" at bounding box center [461, 130] width 116 height 17
paste input "Trueba"
click at [495, 158] on button "Search" at bounding box center [501, 164] width 49 height 18
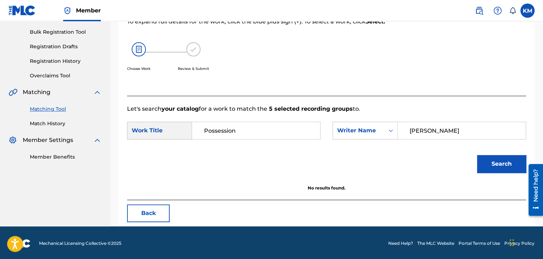
paste input "Delile"
drag, startPoint x: 441, startPoint y: 131, endPoint x: 357, endPoint y: 142, distance: 84.8
click at [343, 141] on div "SearchWithCriteria5797f881-f9cb-4aea-90c3-60e168083655 Work Title Possession Se…" at bounding box center [326, 133] width 399 height 22
click at [493, 162] on button "Search" at bounding box center [501, 164] width 49 height 18
paste input "L"
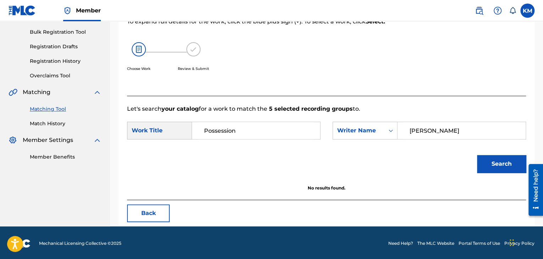
type input "De Lile"
drag, startPoint x: 490, startPoint y: 169, endPoint x: 465, endPoint y: 166, distance: 26.0
click at [487, 166] on button "Search" at bounding box center [501, 164] width 49 height 18
drag, startPoint x: 59, startPoint y: 122, endPoint x: 62, endPoint y: 123, distance: 4.0
click at [59, 122] on link "Match History" at bounding box center [66, 123] width 72 height 7
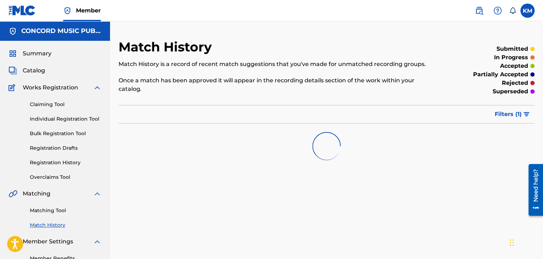
click at [50, 213] on link "Matching Tool" at bounding box center [66, 210] width 72 height 7
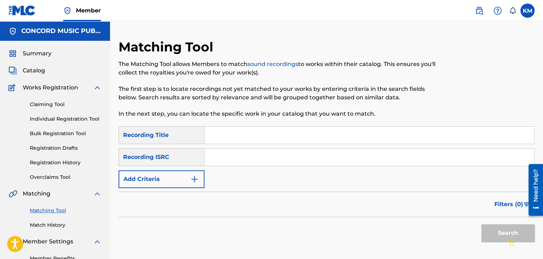
click at [219, 154] on input "Search Form" at bounding box center [368, 157] width 329 height 17
paste input "DEDU21200303"
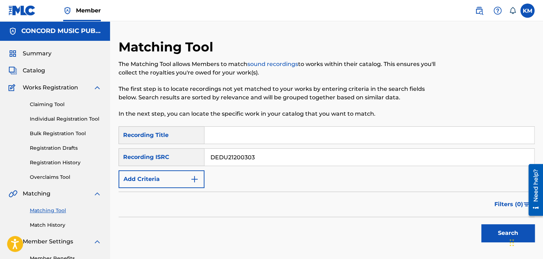
type input "DEDU21200303"
click at [489, 228] on button "Search" at bounding box center [507, 233] width 53 height 18
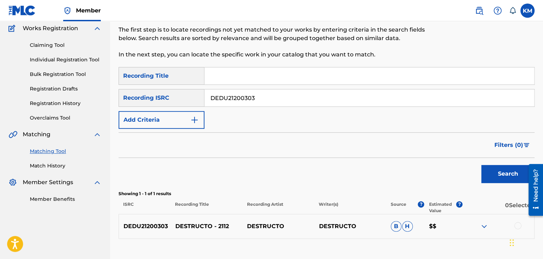
scroll to position [109, 0]
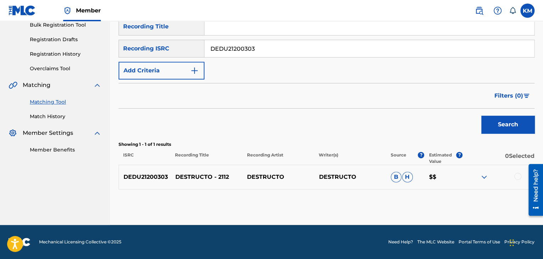
click at [517, 174] on div at bounding box center [517, 176] width 7 height 7
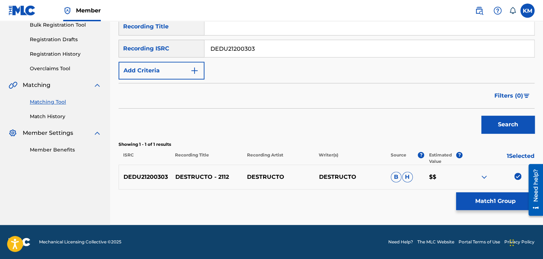
click at [498, 196] on button "Match 1 Group" at bounding box center [495, 201] width 78 height 18
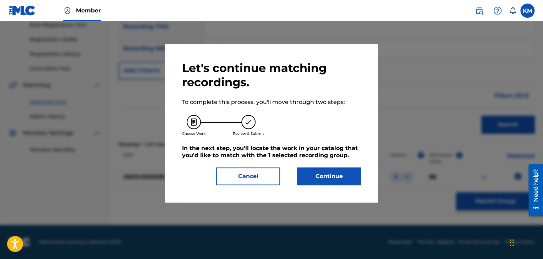
click at [326, 175] on button "Continue" at bounding box center [329, 176] width 64 height 18
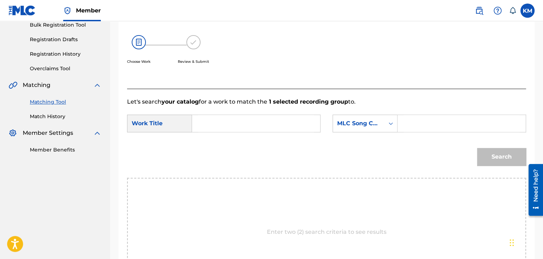
click at [233, 116] on input "Search Form" at bounding box center [256, 123] width 116 height 17
paste input "2112"
type input "2112"
click at [413, 120] on input "Search Form" at bounding box center [461, 123] width 116 height 17
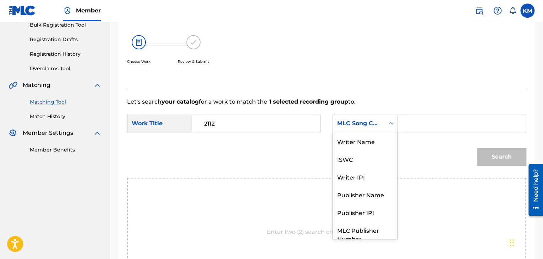
click at [389, 124] on icon "Search Form" at bounding box center [390, 123] width 7 height 7
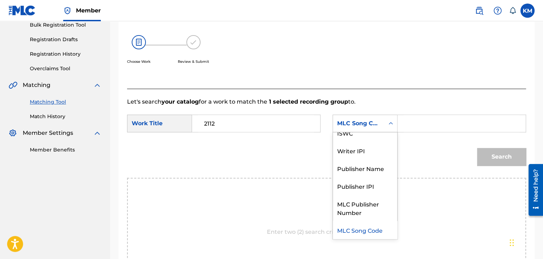
scroll to position [0, 0]
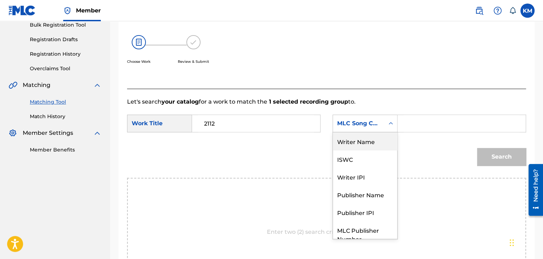
click at [381, 140] on div "Writer Name" at bounding box center [365, 141] width 64 height 18
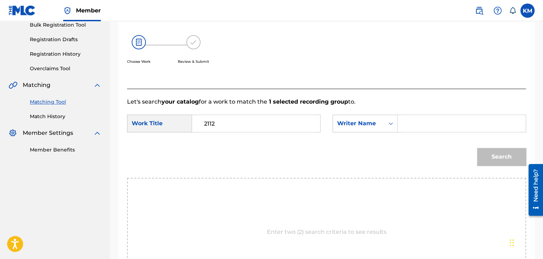
click at [413, 123] on input "Search Form" at bounding box center [461, 123] width 116 height 17
type input "oliver"
click at [477, 148] on button "Search" at bounding box center [501, 157] width 49 height 18
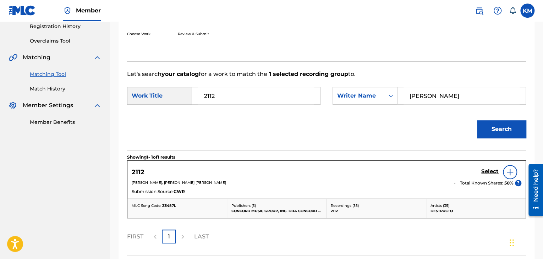
scroll to position [179, 0]
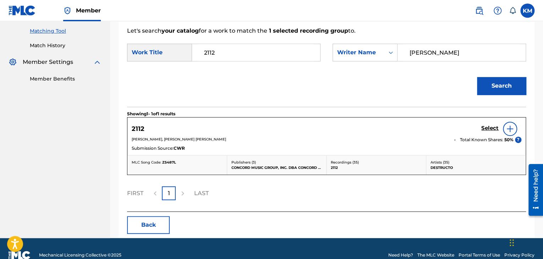
click at [490, 126] on h5 "Select" at bounding box center [489, 128] width 17 height 7
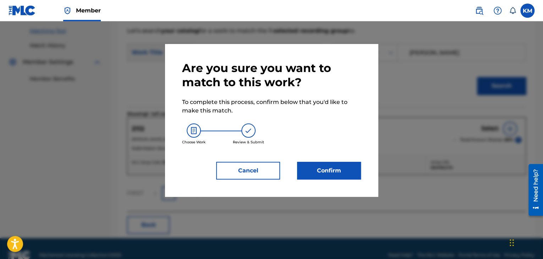
click at [328, 162] on button "Confirm" at bounding box center [329, 171] width 64 height 18
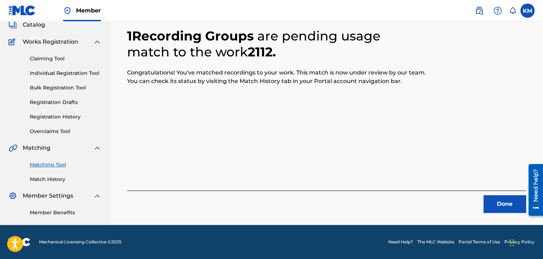
scroll to position [46, 0]
click at [500, 202] on button "Done" at bounding box center [504, 204] width 43 height 18
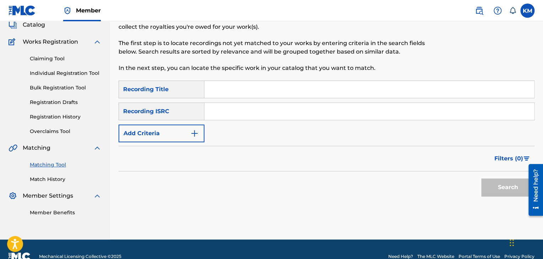
click at [268, 108] on input "Search Form" at bounding box center [368, 111] width 329 height 17
paste input "DEF059302085"
type input "DEF059302085"
click at [497, 183] on button "Search" at bounding box center [507, 187] width 53 height 18
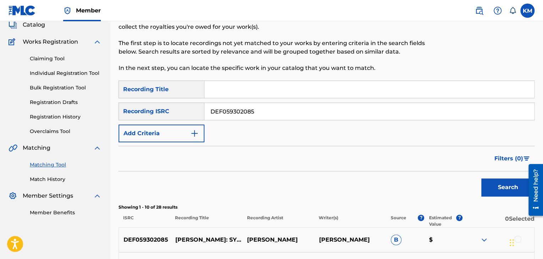
click at [54, 179] on link "Match History" at bounding box center [66, 179] width 72 height 7
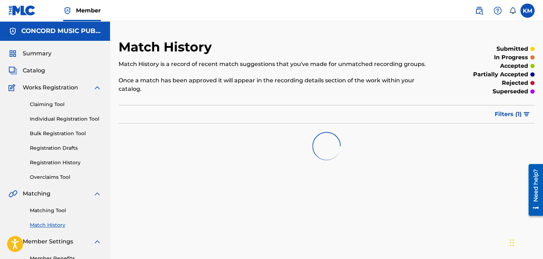
click at [59, 209] on link "Matching Tool" at bounding box center [66, 210] width 72 height 7
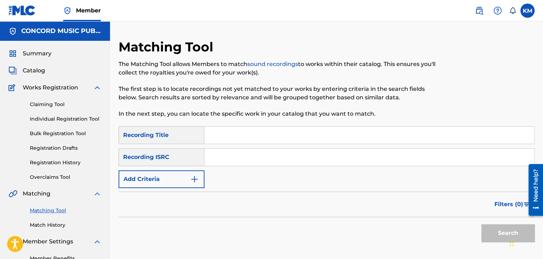
click at [241, 156] on input "Search Form" at bounding box center [368, 157] width 329 height 17
paste input "MX4971533764"
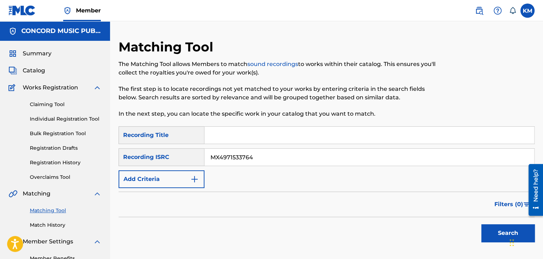
type input "MX4971533764"
click at [491, 235] on button "Search" at bounding box center [507, 233] width 53 height 18
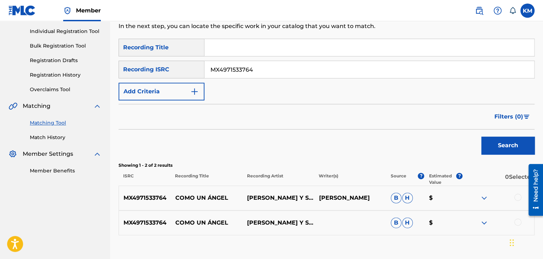
scroll to position [133, 0]
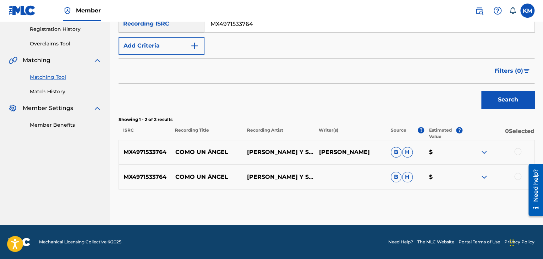
click at [518, 174] on div at bounding box center [517, 176] width 7 height 7
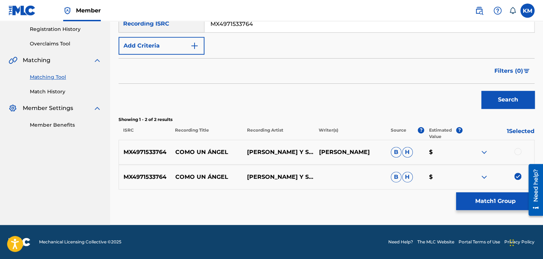
click at [518, 151] on div at bounding box center [517, 151] width 7 height 7
click at [488, 201] on button "Match 2 Groups" at bounding box center [495, 201] width 78 height 18
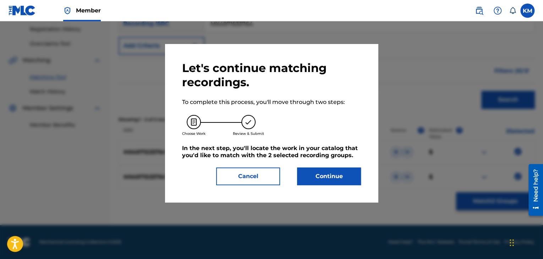
click at [327, 177] on button "Continue" at bounding box center [329, 176] width 64 height 18
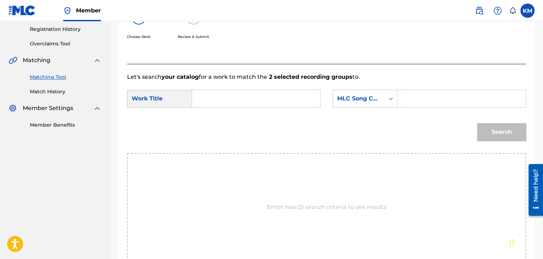
click at [209, 96] on input "Search Form" at bounding box center [256, 98] width 116 height 17
paste input "Como un Ángel"
type input "Como un Ángel"
click at [391, 98] on icon "Search Form" at bounding box center [390, 98] width 7 height 7
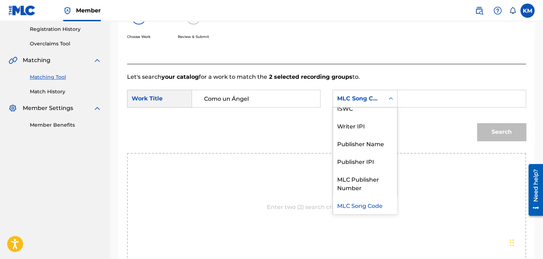
scroll to position [0, 0]
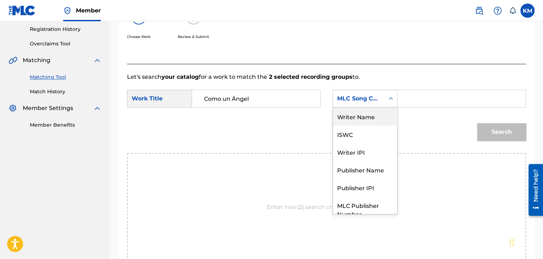
click at [381, 110] on div "Writer Name" at bounding box center [365, 116] width 64 height 18
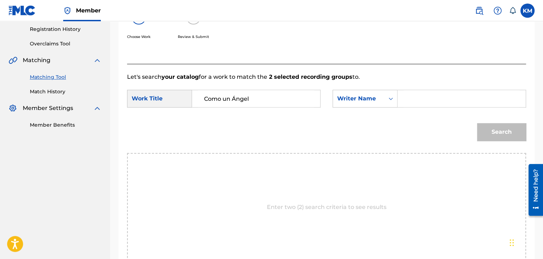
click at [410, 98] on input "Search Form" at bounding box center [461, 98] width 116 height 17
paste input "Cruz"
type input "Cruz"
click at [502, 128] on button "Search" at bounding box center [501, 132] width 49 height 18
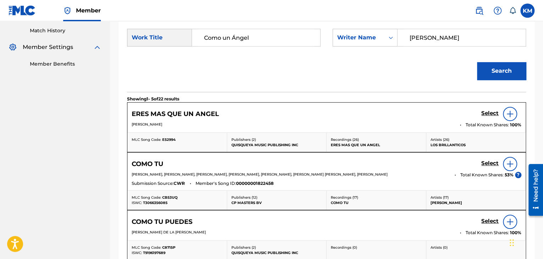
scroll to position [98, 0]
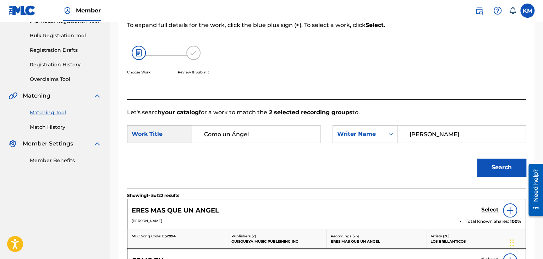
click at [58, 126] on link "Match History" at bounding box center [66, 126] width 72 height 7
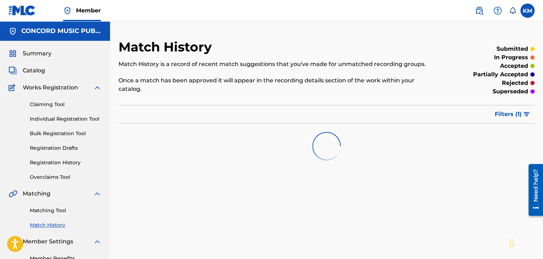
click at [52, 209] on link "Matching Tool" at bounding box center [66, 210] width 72 height 7
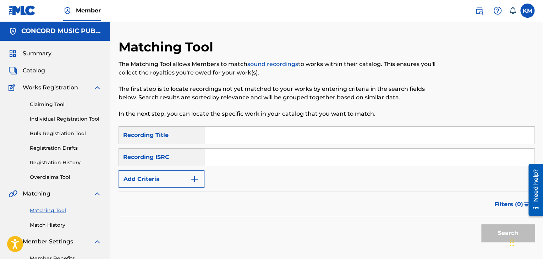
click at [216, 159] on input "Search Form" at bounding box center [368, 157] width 329 height 17
paste input "USUM72411195"
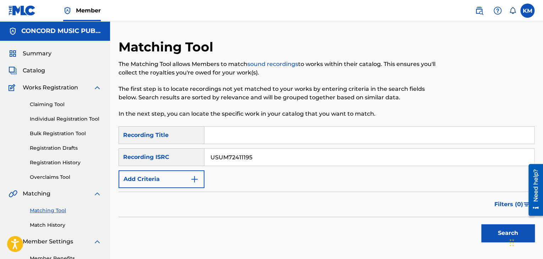
type input "USUM72411195"
click at [492, 232] on button "Search" at bounding box center [507, 233] width 53 height 18
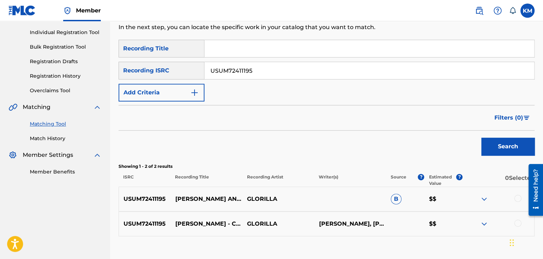
scroll to position [133, 0]
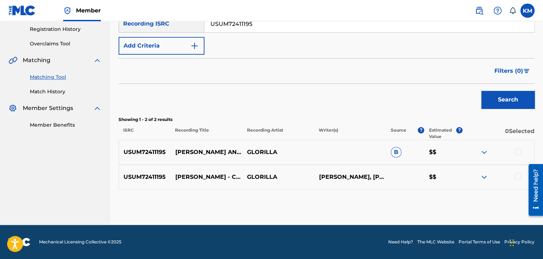
click at [515, 174] on div at bounding box center [517, 176] width 7 height 7
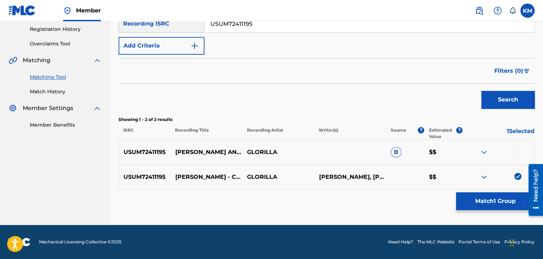
click at [518, 152] on div at bounding box center [517, 151] width 7 height 7
click at [498, 196] on button "Match 2 Groups" at bounding box center [495, 201] width 78 height 18
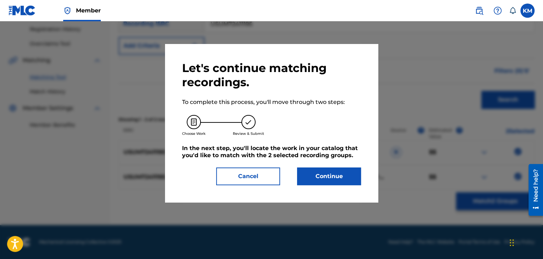
click at [331, 176] on button "Continue" at bounding box center [329, 176] width 64 height 18
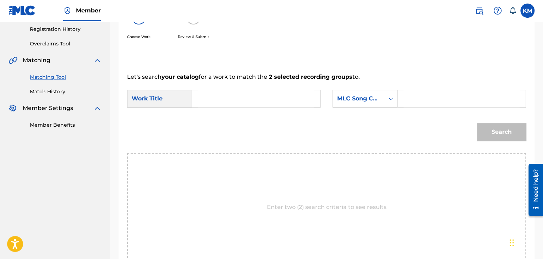
click at [223, 107] on input "Search Form" at bounding box center [256, 98] width 116 height 17
paste input "HOLLON - Chopped And Screwed"
type input "HOLLON - Chopped And Screwed"
click at [393, 98] on icon "Search Form" at bounding box center [390, 98] width 7 height 7
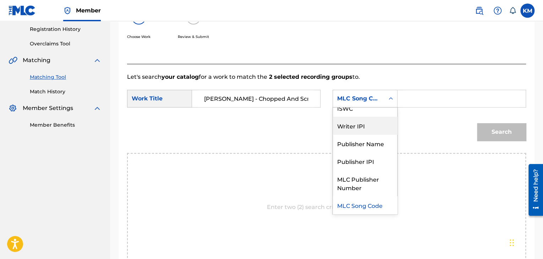
scroll to position [0, 0]
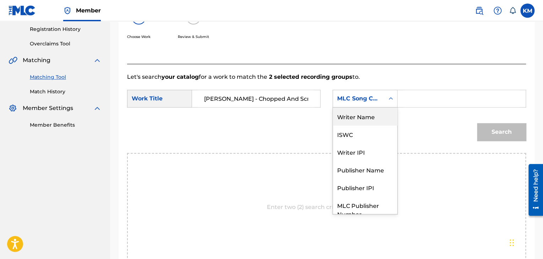
click at [370, 112] on div "Writer Name" at bounding box center [365, 116] width 64 height 18
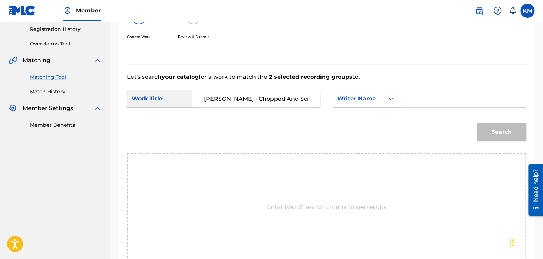
click at [402, 102] on div "Search Form" at bounding box center [461, 99] width 128 height 18
click at [412, 102] on input "Search Form" at bounding box center [461, 98] width 116 height 17
paste input "Humphrey"
type input "Humphrey"
click at [512, 132] on button "Search" at bounding box center [501, 132] width 49 height 18
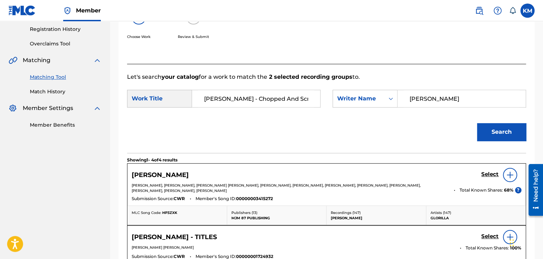
click at [487, 173] on h5 "Select" at bounding box center [489, 174] width 17 height 7
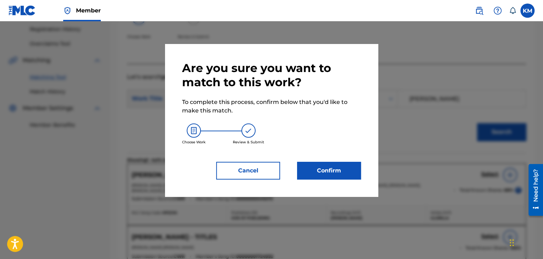
click at [338, 172] on button "Confirm" at bounding box center [329, 171] width 64 height 18
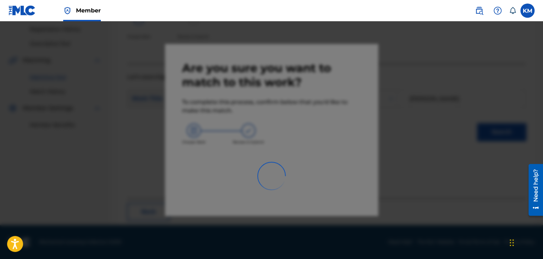
scroll to position [46, 0]
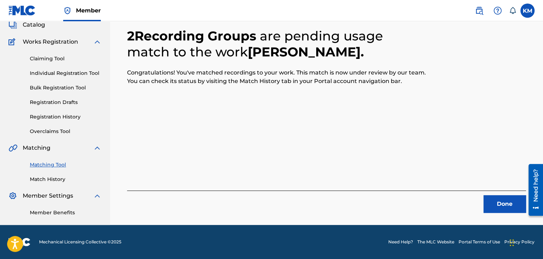
click at [499, 198] on button "Done" at bounding box center [504, 204] width 43 height 18
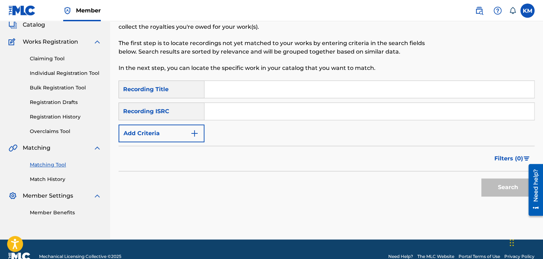
click at [273, 115] on input "Search Form" at bounding box center [368, 111] width 329 height 17
paste input "USA2B0641809"
type input "USA2B0641809"
click at [496, 184] on button "Search" at bounding box center [507, 187] width 53 height 18
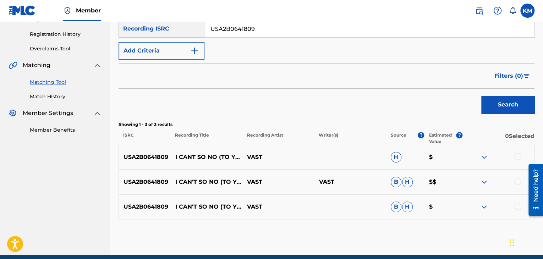
scroll to position [158, 0]
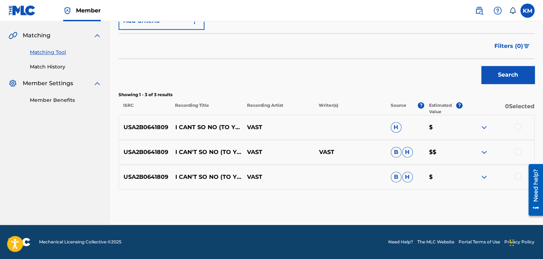
click at [518, 176] on div at bounding box center [517, 176] width 7 height 7
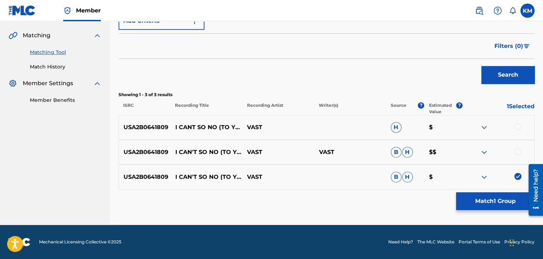
click at [516, 149] on div at bounding box center [517, 151] width 7 height 7
click at [516, 128] on div at bounding box center [517, 126] width 7 height 7
click at [490, 200] on button "Match 3 Groups" at bounding box center [495, 201] width 78 height 18
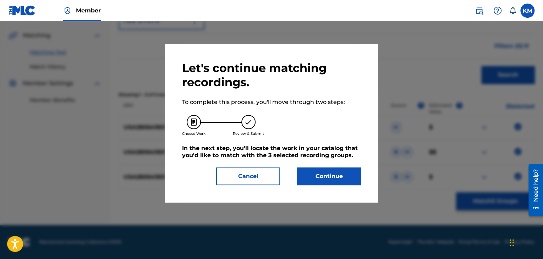
click at [302, 179] on button "Continue" at bounding box center [329, 176] width 64 height 18
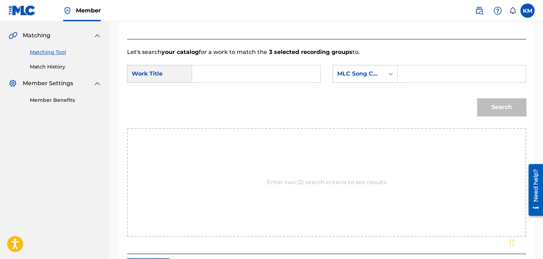
click at [209, 76] on input "Search Form" at bounding box center [256, 73] width 116 height 17
paste input "I Can't So No (To You)"
type input "I Can't So No (To You)"
click at [390, 72] on icon "Search Form" at bounding box center [390, 73] width 7 height 7
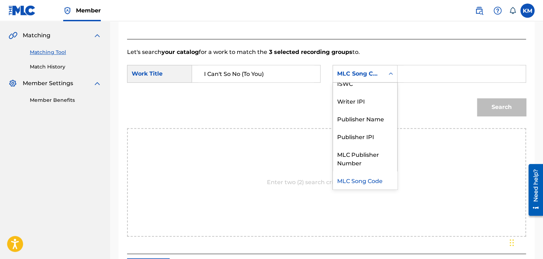
scroll to position [0, 0]
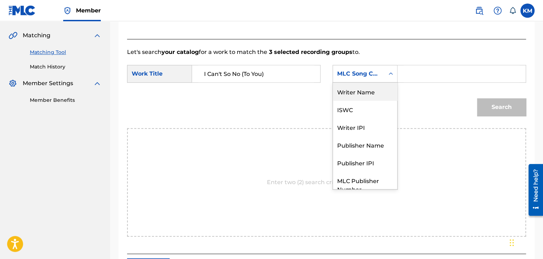
click at [371, 94] on div "Writer Name" at bounding box center [365, 92] width 64 height 18
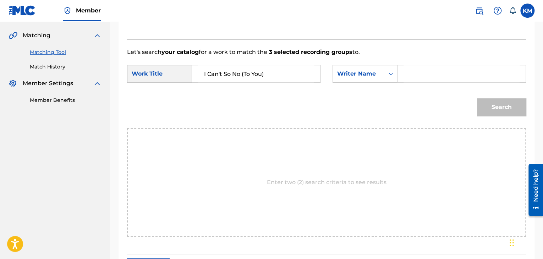
click at [418, 73] on input "Search Form" at bounding box center [461, 73] width 116 height 17
paste input "Crosby"
type input "Crosby"
click at [490, 104] on button "Search" at bounding box center [501, 107] width 49 height 18
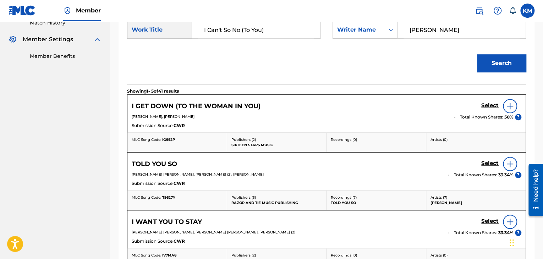
scroll to position [158, 0]
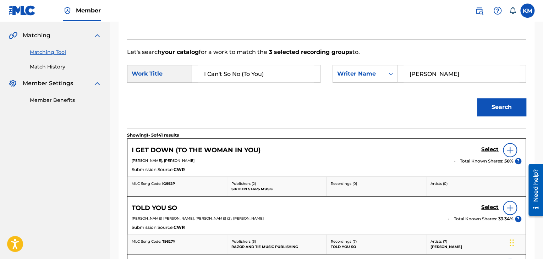
click at [48, 66] on link "Match History" at bounding box center [66, 66] width 72 height 7
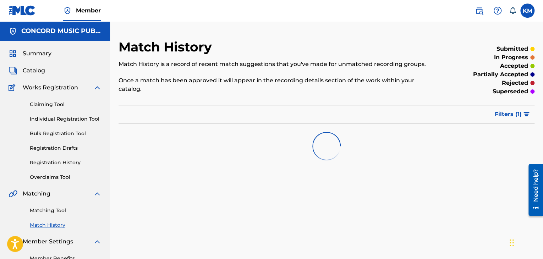
click at [55, 210] on link "Matching Tool" at bounding box center [66, 210] width 72 height 7
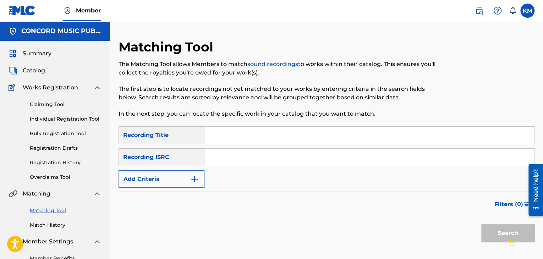
click at [236, 161] on input "Search Form" at bounding box center [368, 157] width 329 height 17
paste input "USRH11803869"
drag, startPoint x: 235, startPoint y: 157, endPoint x: 182, endPoint y: 161, distance: 54.0
click at [184, 162] on div "SearchWithCriteria585b9f3a-46ad-4dc1-a847-29ea5416a32d Recording ISRC v" at bounding box center [326, 157] width 416 height 18
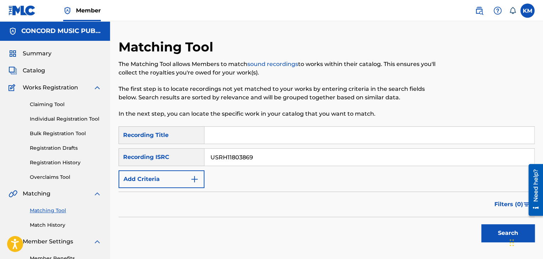
type input "USRH11803869"
click at [489, 227] on button "Search" at bounding box center [507, 233] width 53 height 18
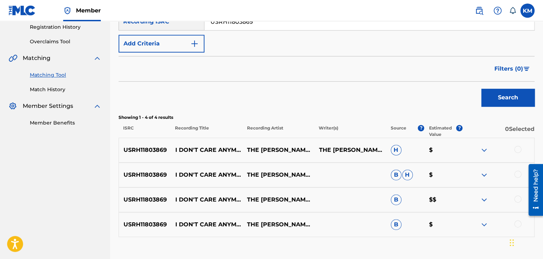
scroll to position [183, 0]
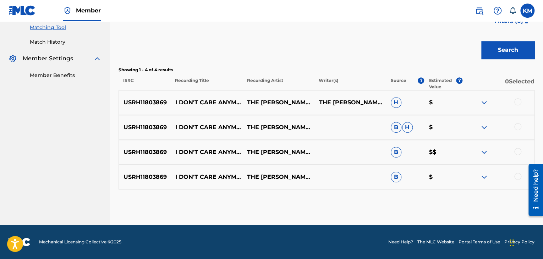
click at [517, 173] on div at bounding box center [517, 176] width 7 height 7
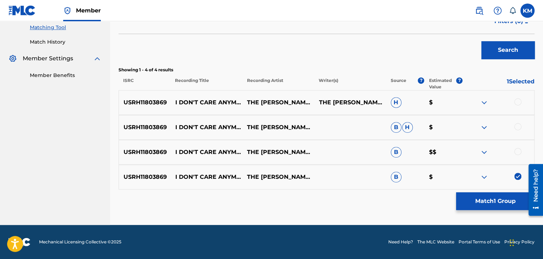
click at [519, 150] on div at bounding box center [517, 151] width 7 height 7
click at [518, 126] on div at bounding box center [517, 126] width 7 height 7
click at [516, 102] on div at bounding box center [517, 101] width 7 height 7
click at [487, 198] on button "Match 4 Groups" at bounding box center [495, 201] width 78 height 18
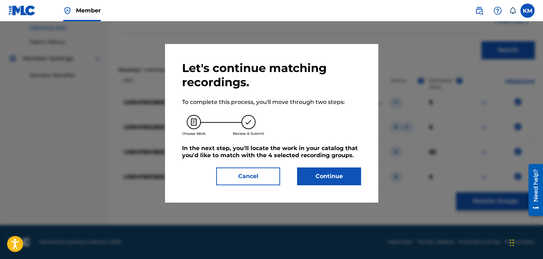
drag, startPoint x: 339, startPoint y: 173, endPoint x: 328, endPoint y: 172, distance: 11.7
click at [328, 172] on button "Continue" at bounding box center [329, 176] width 64 height 18
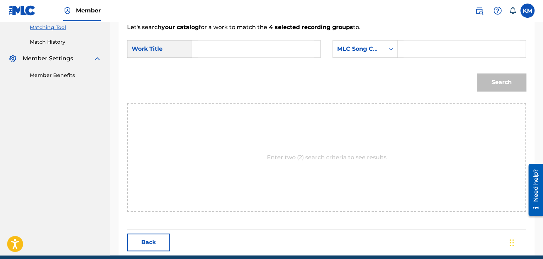
click at [209, 53] on input "Search Form" at bounding box center [256, 48] width 116 height 17
paste input "I Don't Care Anymore - Live; 2019 Remaster"
type input "I Don't Care Anymore - Live; 2019 Remaster"
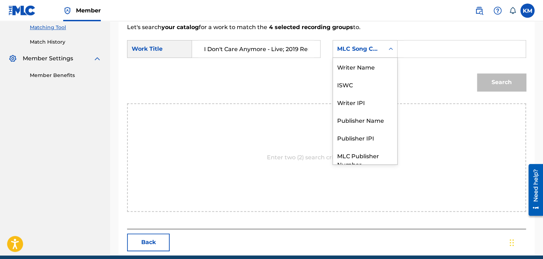
click at [387, 50] on div "Search Form" at bounding box center [390, 49] width 13 height 13
click at [365, 69] on div "Writer Name" at bounding box center [365, 67] width 64 height 18
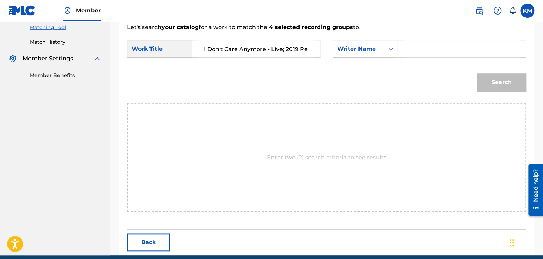
click at [409, 52] on input "Search Form" at bounding box center [461, 48] width 116 height 17
paste input "Collins"
type input "Collins"
click at [491, 84] on button "Search" at bounding box center [501, 82] width 49 height 18
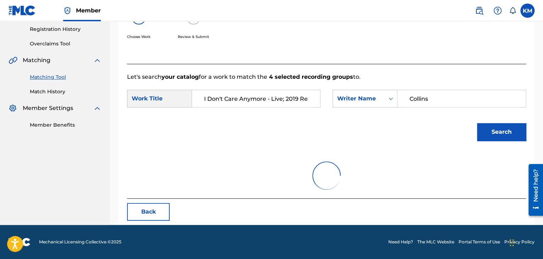
scroll to position [183, 0]
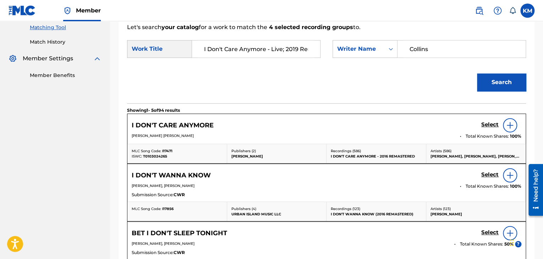
click at [485, 123] on h5 "Select" at bounding box center [489, 124] width 17 height 7
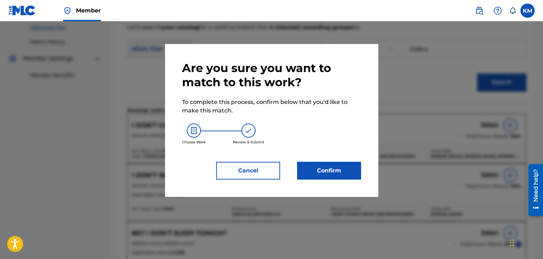
click at [333, 175] on button "Confirm" at bounding box center [329, 171] width 64 height 18
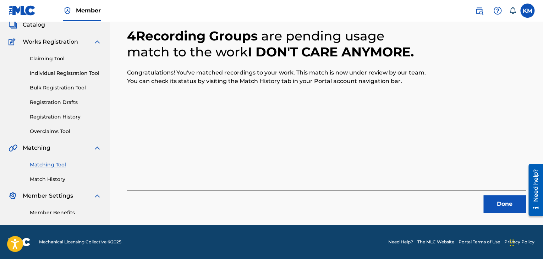
scroll to position [46, 0]
click at [495, 198] on button "Done" at bounding box center [504, 204] width 43 height 18
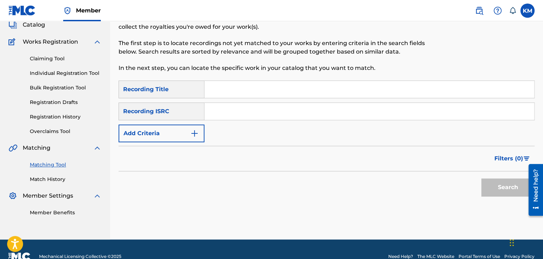
paste input "USA2P1919723"
type input "USA2P1919723"
drag, startPoint x: 494, startPoint y: 182, endPoint x: 488, endPoint y: 181, distance: 6.2
click at [493, 182] on button "Search" at bounding box center [507, 187] width 53 height 18
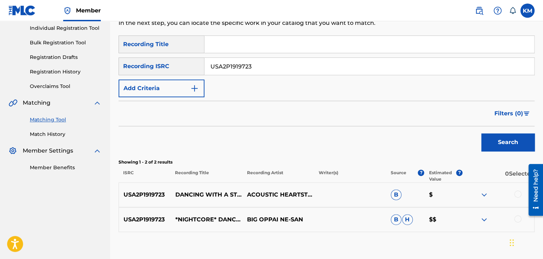
scroll to position [133, 0]
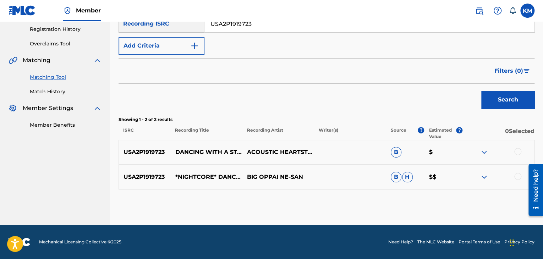
click at [515, 174] on div at bounding box center [517, 176] width 7 height 7
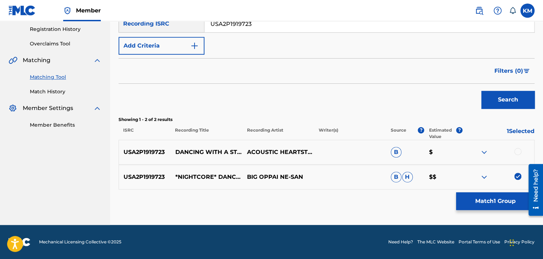
click at [516, 151] on div at bounding box center [517, 151] width 7 height 7
click at [499, 202] on button "Match 2 Groups" at bounding box center [495, 201] width 78 height 18
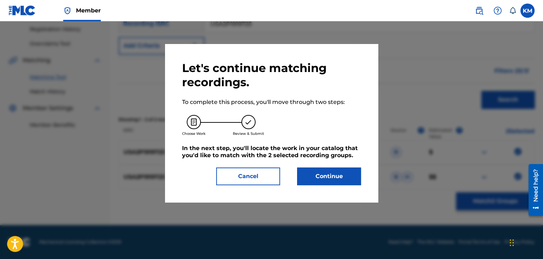
click at [325, 174] on button "Continue" at bounding box center [329, 176] width 64 height 18
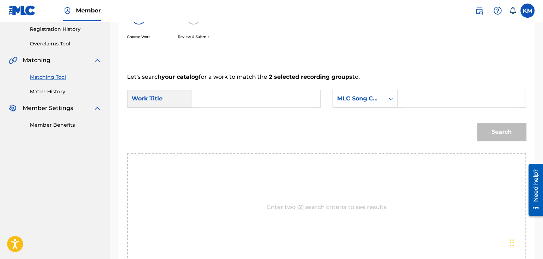
click at [233, 99] on input "Search Form" at bounding box center [256, 98] width 116 height 17
paste input "Dancing with a Stranger"
type input "Dancing with a Stranger"
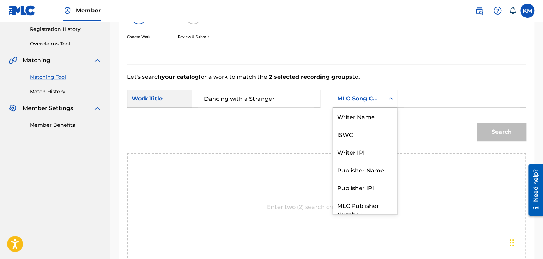
click at [390, 98] on icon "Search Form" at bounding box center [390, 98] width 4 height 2
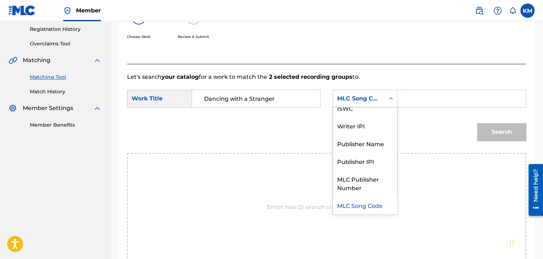
scroll to position [0, 0]
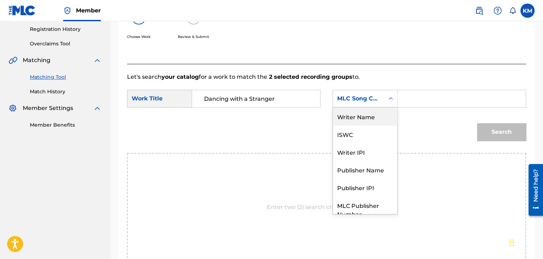
click at [382, 116] on div "Writer Name" at bounding box center [365, 116] width 64 height 18
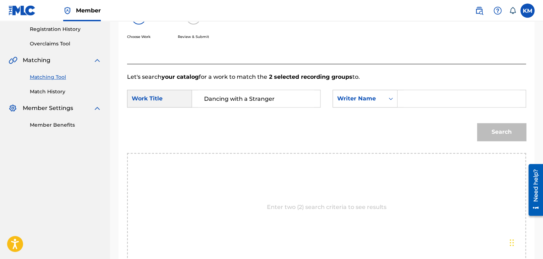
click at [406, 101] on input "Search Form" at bounding box center [461, 98] width 116 height 17
type input "napier"
click at [477, 123] on button "Search" at bounding box center [501, 132] width 49 height 18
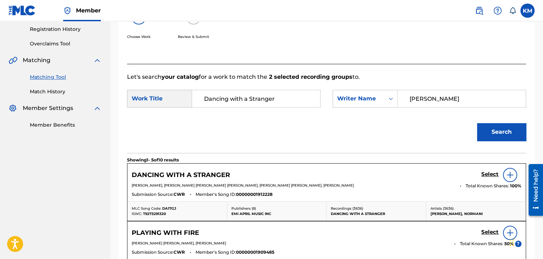
click at [483, 172] on h5 "Select" at bounding box center [489, 174] width 17 height 7
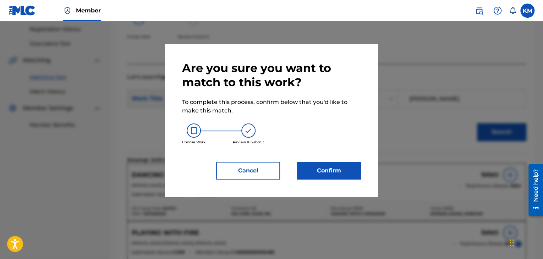
click at [326, 166] on button "Confirm" at bounding box center [329, 171] width 64 height 18
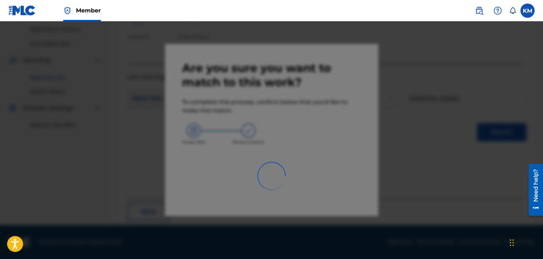
scroll to position [46, 0]
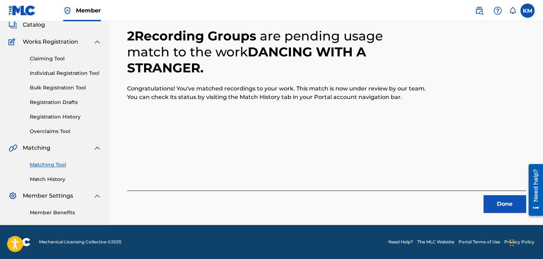
click at [509, 205] on button "Done" at bounding box center [504, 204] width 43 height 18
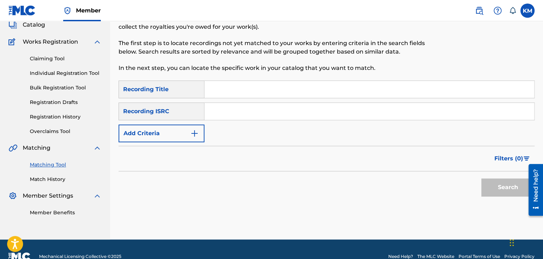
click at [232, 115] on input "Search Form" at bounding box center [368, 111] width 329 height 17
paste input "FRUM71701989"
type input "FRUM71701989"
click at [493, 181] on button "Search" at bounding box center [507, 187] width 53 height 18
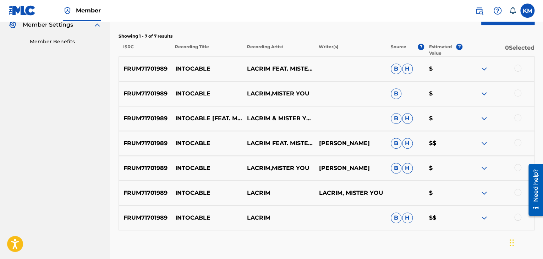
scroll to position [257, 0]
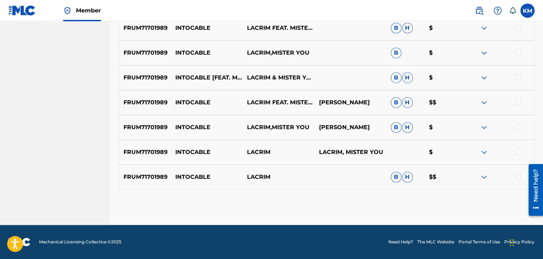
click at [516, 175] on div at bounding box center [517, 176] width 7 height 7
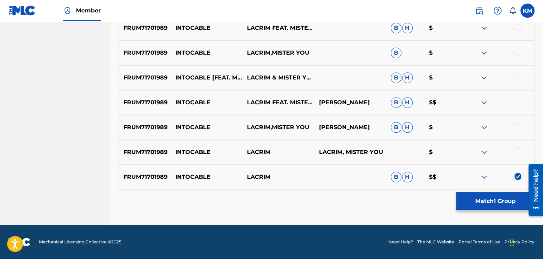
click at [519, 149] on div at bounding box center [517, 151] width 7 height 7
click at [517, 128] on div at bounding box center [517, 126] width 7 height 7
click at [518, 102] on div at bounding box center [517, 101] width 7 height 7
click at [515, 77] on div at bounding box center [517, 76] width 7 height 7
click at [516, 51] on div at bounding box center [517, 52] width 7 height 7
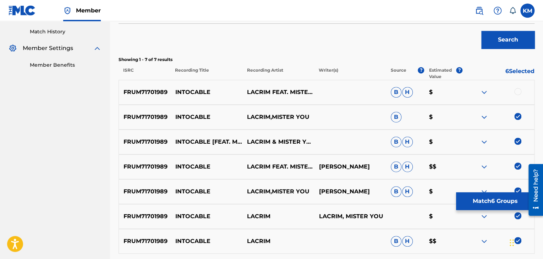
scroll to position [151, 0]
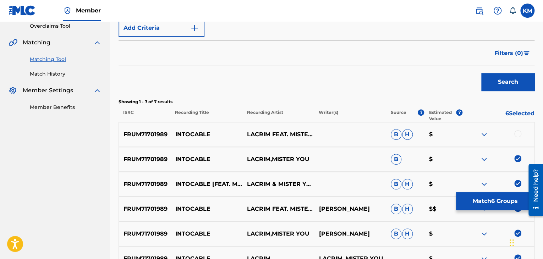
click at [518, 133] on div at bounding box center [517, 133] width 7 height 7
click at [486, 200] on button "Match 7 Groups" at bounding box center [495, 201] width 78 height 18
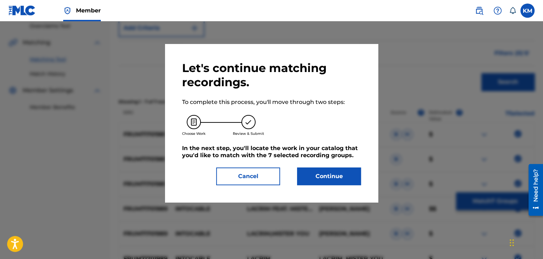
click at [331, 173] on button "Continue" at bounding box center [329, 176] width 64 height 18
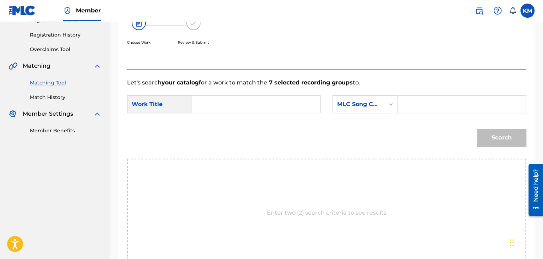
scroll to position [116, 0]
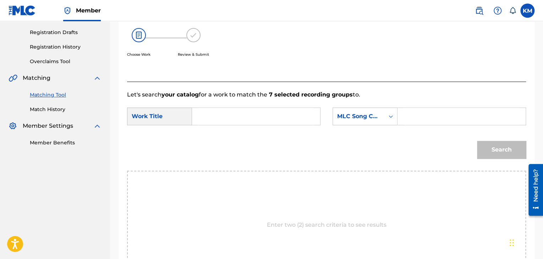
click at [231, 107] on div "Search Form" at bounding box center [256, 116] width 128 height 18
click at [227, 115] on input "Search Form" at bounding box center [256, 116] width 116 height 17
paste input "Intocable"
type input "Intocable"
click at [390, 117] on icon "Search Form" at bounding box center [390, 116] width 7 height 7
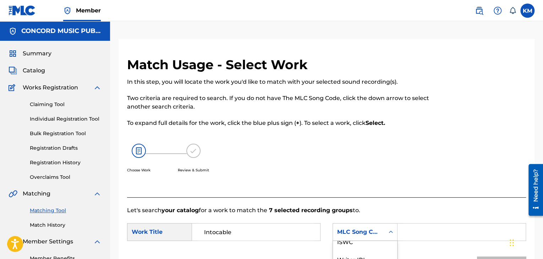
scroll to position [0, 0]
click at [382, 246] on div "Writer Name" at bounding box center [365, 250] width 64 height 18
click at [409, 233] on input "Search Form" at bounding box center [461, 231] width 116 height 17
paste input "Fezari"
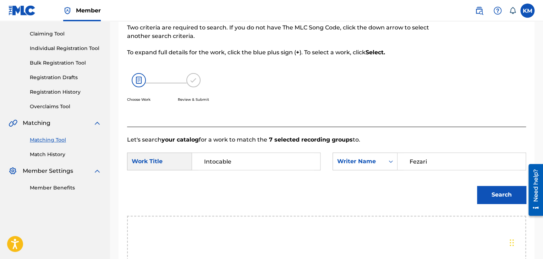
scroll to position [71, 0]
type input "Fezari"
click at [484, 196] on button "Search" at bounding box center [501, 194] width 49 height 18
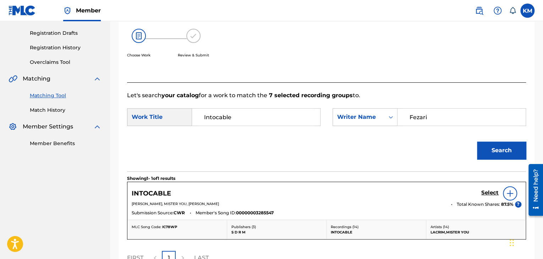
scroll to position [177, 0]
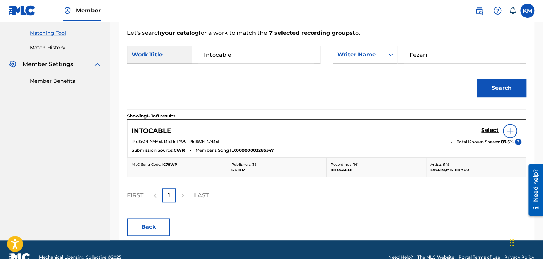
click at [488, 127] on h5 "Select" at bounding box center [489, 130] width 17 height 7
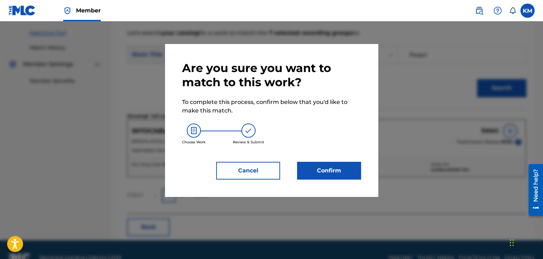
click at [312, 168] on button "Confirm" at bounding box center [329, 171] width 64 height 18
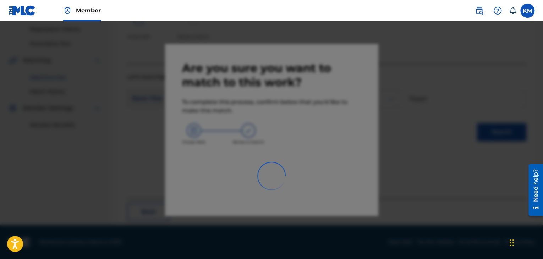
scroll to position [46, 0]
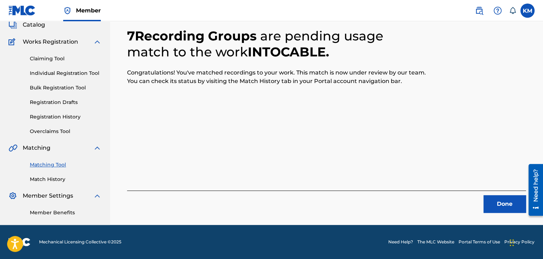
click at [495, 205] on button "Done" at bounding box center [504, 204] width 43 height 18
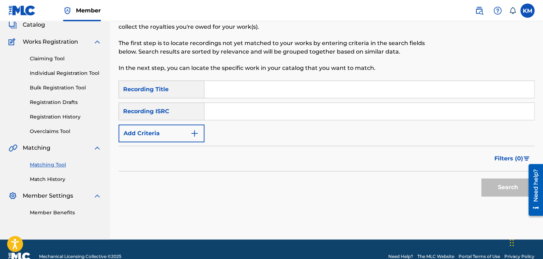
click at [245, 112] on input "Search Form" at bounding box center [368, 111] width 329 height 17
paste input "QM24S2008232"
type input "QM24S2008232"
click at [492, 183] on button "Search" at bounding box center [507, 187] width 53 height 18
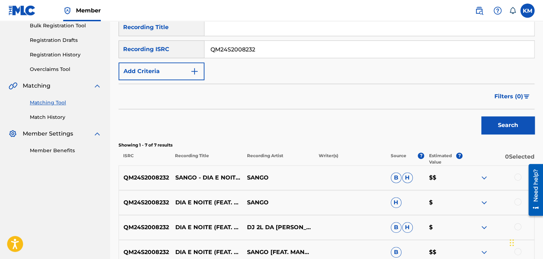
scroll to position [223, 0]
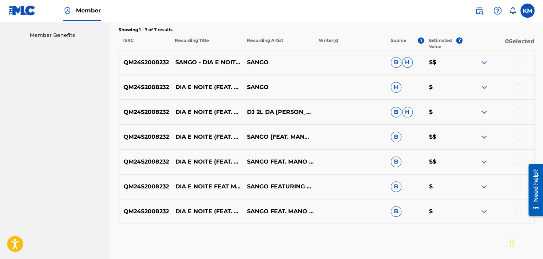
click at [516, 212] on div at bounding box center [517, 210] width 7 height 7
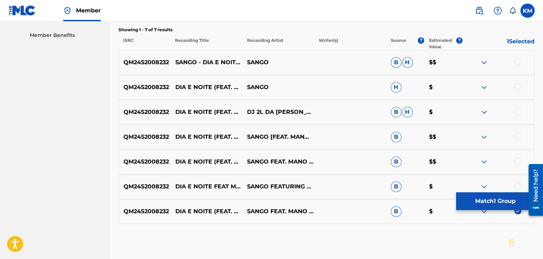
click at [517, 184] on div at bounding box center [517, 185] width 7 height 7
click at [518, 157] on div at bounding box center [517, 160] width 7 height 7
click at [517, 133] on div at bounding box center [517, 136] width 7 height 7
click at [516, 110] on div at bounding box center [517, 111] width 7 height 7
click at [516, 85] on div at bounding box center [517, 86] width 7 height 7
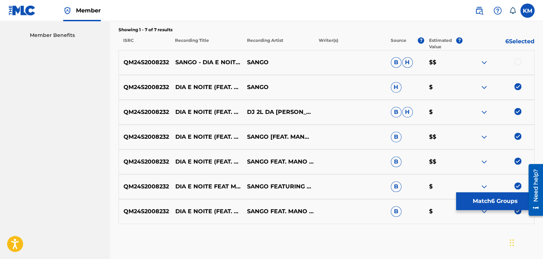
click at [516, 60] on div at bounding box center [517, 61] width 7 height 7
click at [462, 205] on button "Match 7 Groups" at bounding box center [495, 201] width 78 height 18
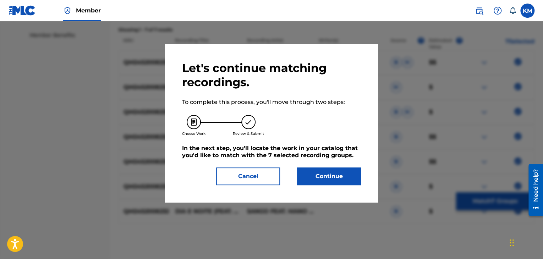
click at [333, 176] on button "Continue" at bounding box center [329, 176] width 64 height 18
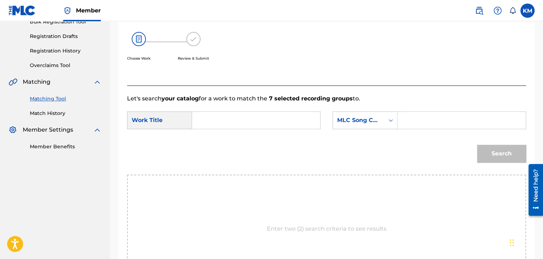
scroll to position [72, 0]
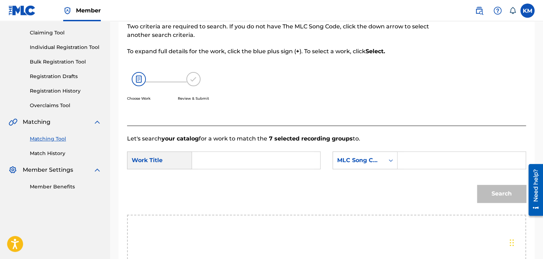
click at [214, 161] on input "Search Form" at bounding box center [256, 160] width 116 height 17
paste input "Dia e Noite (Feat. Mano R7 & DJ 2L Da Rocinha)"
type input "Dia e Noite (Feat. Mano R7 & DJ 2L Da Rocinha)"
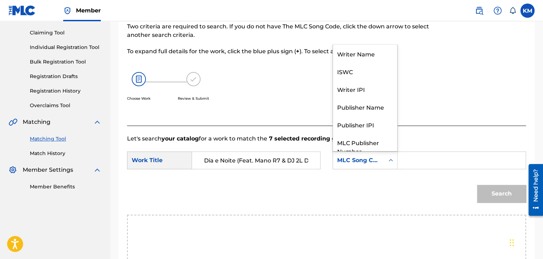
click at [390, 160] on icon "Search Form" at bounding box center [390, 160] width 4 height 2
click at [359, 56] on div "Writer Name" at bounding box center [365, 54] width 64 height 18
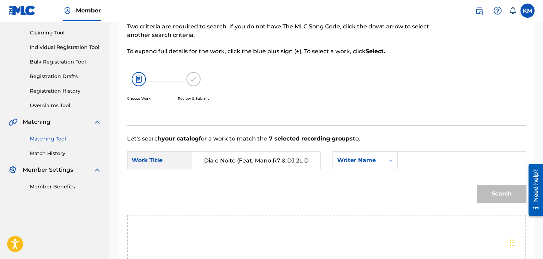
click at [413, 154] on input "Search Form" at bounding box center [461, 160] width 116 height 17
paste input "Wright"
type input "Wright"
click at [492, 190] on button "Search" at bounding box center [501, 194] width 49 height 18
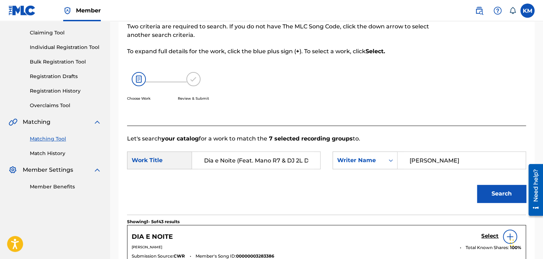
scroll to position [143, 0]
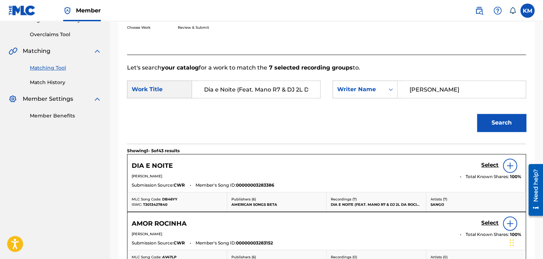
click at [490, 163] on h5 "Select" at bounding box center [489, 165] width 17 height 7
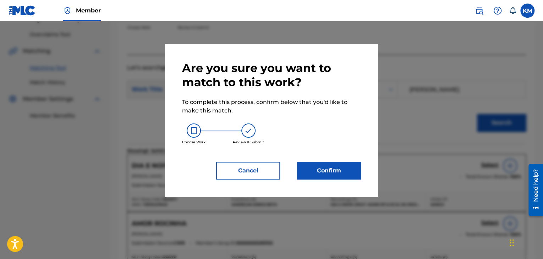
click at [332, 172] on button "Confirm" at bounding box center [329, 171] width 64 height 18
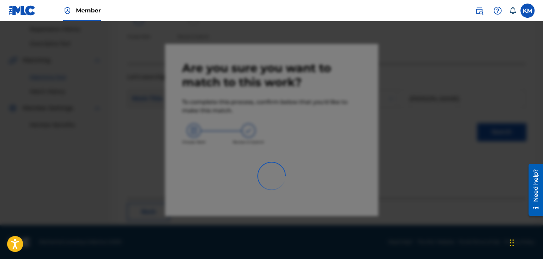
scroll to position [46, 0]
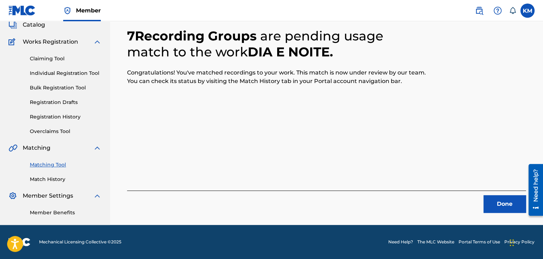
click at [507, 204] on button "Done" at bounding box center [504, 204] width 43 height 18
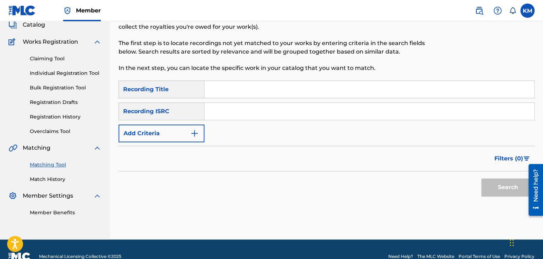
click at [265, 113] on input "Search Form" at bounding box center [368, 111] width 329 height 17
paste input "DED831001104"
type input "DED831001104"
click at [496, 185] on button "Search" at bounding box center [507, 187] width 53 height 18
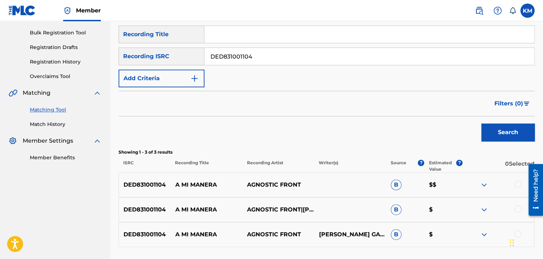
scroll to position [158, 0]
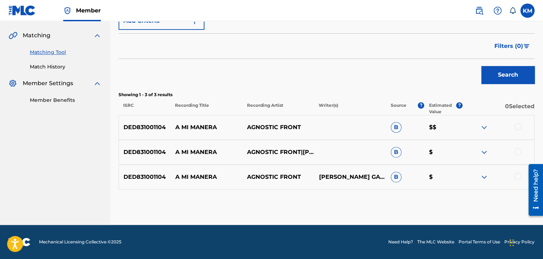
click at [517, 177] on div at bounding box center [517, 176] width 7 height 7
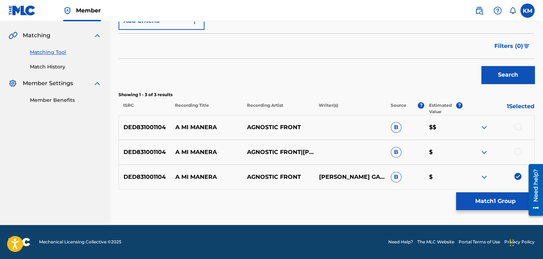
click at [517, 149] on div at bounding box center [517, 151] width 7 height 7
click at [518, 124] on div at bounding box center [517, 126] width 7 height 7
click at [502, 198] on button "Match 3 Groups" at bounding box center [495, 201] width 78 height 18
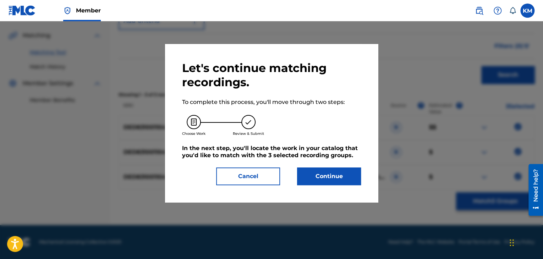
click at [339, 176] on button "Continue" at bounding box center [329, 176] width 64 height 18
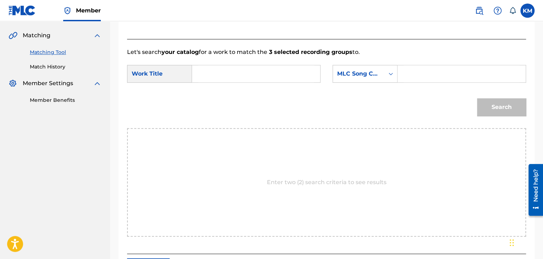
click at [224, 72] on input "Search Form" at bounding box center [256, 73] width 116 height 17
paste input "A Mi Manera"
type input "A Mi Manera"
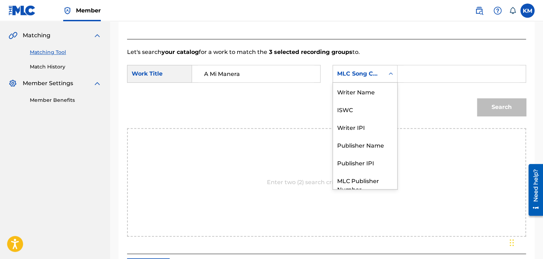
click at [389, 74] on icon "Search Form" at bounding box center [390, 73] width 7 height 7
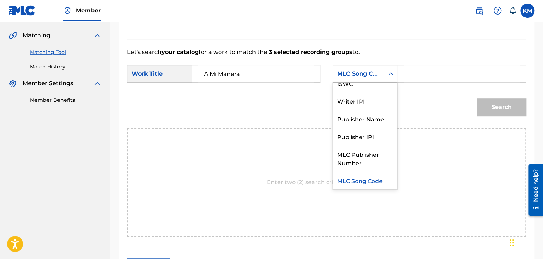
scroll to position [0, 0]
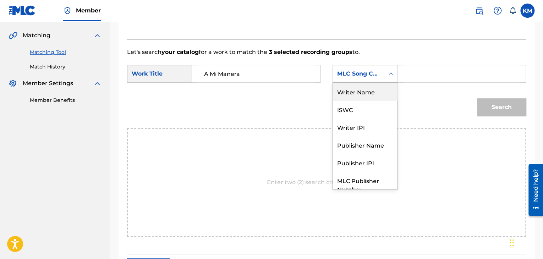
click at [368, 94] on div "Writer Name" at bounding box center [365, 92] width 64 height 18
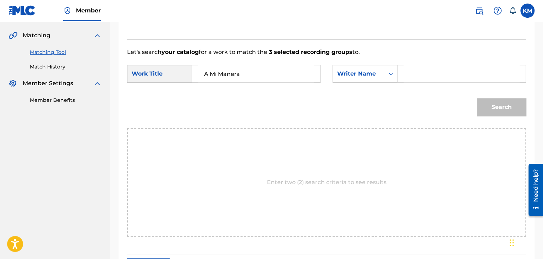
click at [406, 74] on input "Search Form" at bounding box center [461, 73] width 116 height 17
paste input "Stigma"
click at [494, 104] on button "Search" at bounding box center [501, 107] width 49 height 18
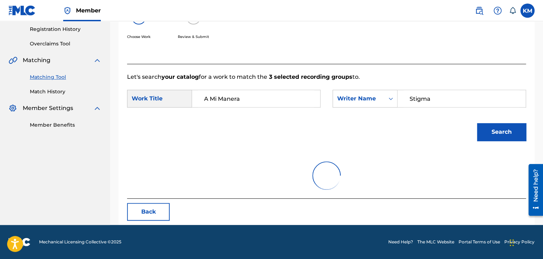
scroll to position [103, 0]
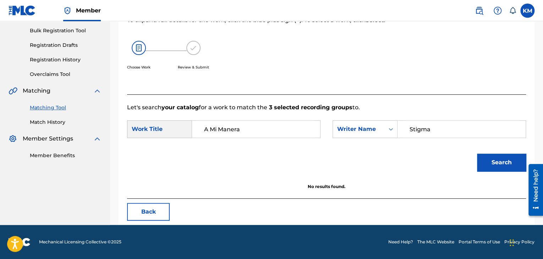
paste input "Miret"
drag, startPoint x: 438, startPoint y: 129, endPoint x: 333, endPoint y: 142, distance: 105.4
click at [334, 142] on div "SearchWithCriteria5797f881-f9cb-4aea-90c3-60e168083655 Work Title A Mi Manera S…" at bounding box center [326, 131] width 399 height 22
click at [482, 157] on button "Search" at bounding box center [501, 163] width 49 height 18
paste input "Di Sclafani"
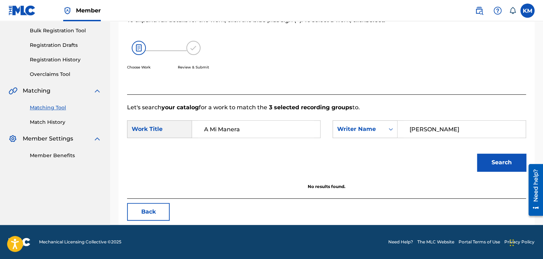
click at [503, 159] on button "Search" at bounding box center [501, 163] width 49 height 18
paste input "Gallo"
drag, startPoint x: 443, startPoint y: 128, endPoint x: 350, endPoint y: 136, distance: 93.3
click at [360, 134] on div "SearchWithCriteriaa48f36db-8c50-4934-9238-def05b52644b Writer Name Gallo" at bounding box center [428, 129] width 193 height 18
type input "Gallo"
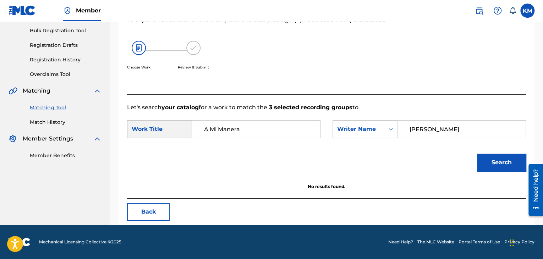
click at [501, 165] on button "Search" at bounding box center [501, 163] width 49 height 18
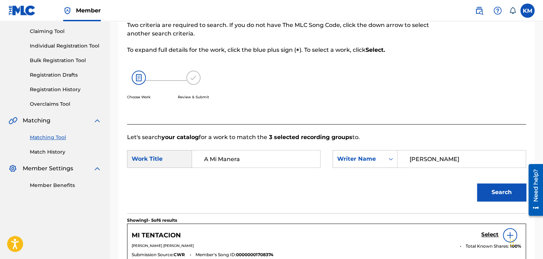
scroll to position [67, 0]
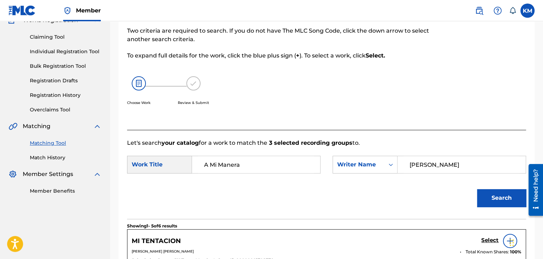
drag, startPoint x: 56, startPoint y: 158, endPoint x: 59, endPoint y: 161, distance: 4.8
click at [56, 158] on link "Match History" at bounding box center [66, 157] width 72 height 7
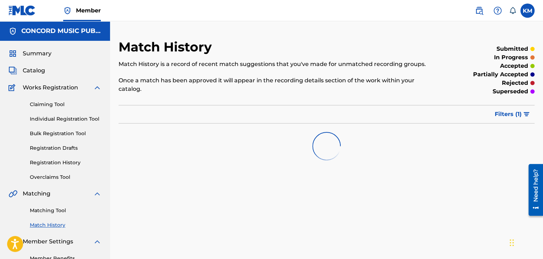
click at [50, 211] on link "Matching Tool" at bounding box center [66, 210] width 72 height 7
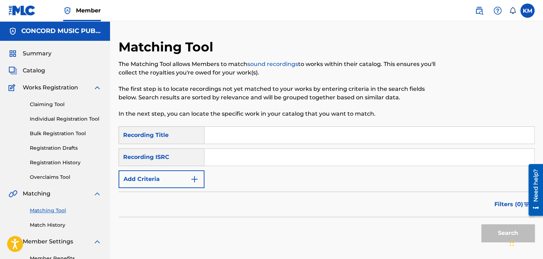
click at [241, 161] on input "Search Form" at bounding box center [368, 157] width 329 height 17
paste input "GBBBB0014201"
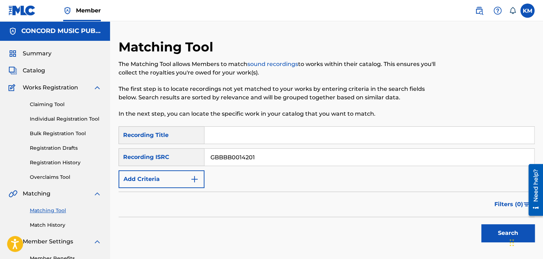
type input "GBBBB0014201"
click at [490, 228] on button "Search" at bounding box center [507, 233] width 53 height 18
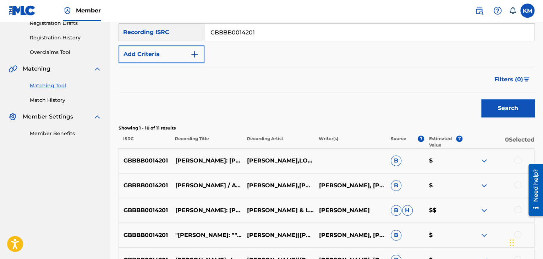
scroll to position [177, 0]
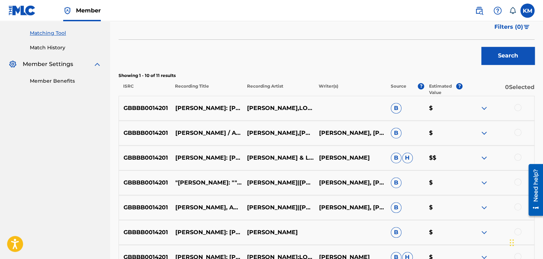
click at [55, 45] on link "Match History" at bounding box center [66, 47] width 72 height 7
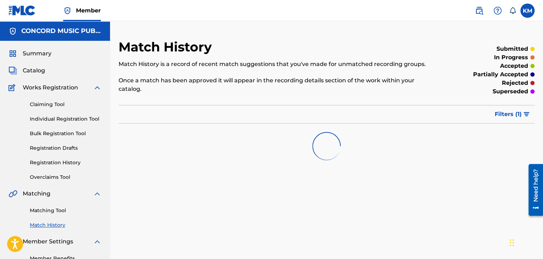
click at [59, 210] on link "Matching Tool" at bounding box center [66, 210] width 72 height 7
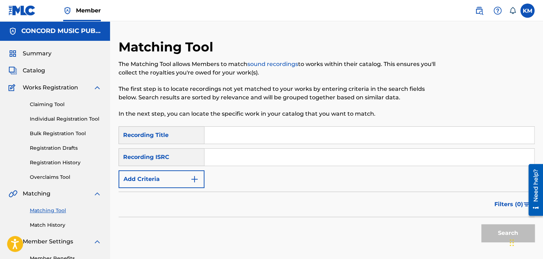
click at [238, 155] on input "Search Form" at bounding box center [368, 157] width 329 height 17
paste input "FR8FB2300750"
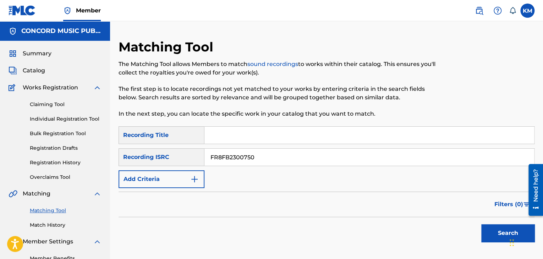
type input "FR8FB2300750"
click at [488, 231] on button "Search" at bounding box center [507, 233] width 53 height 18
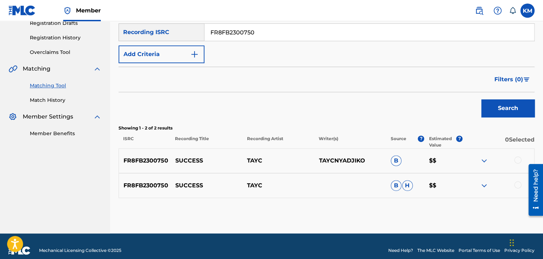
scroll to position [133, 0]
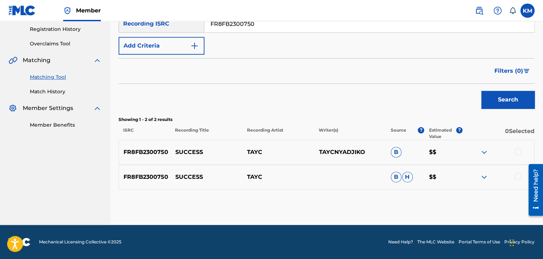
click at [517, 174] on div at bounding box center [517, 176] width 7 height 7
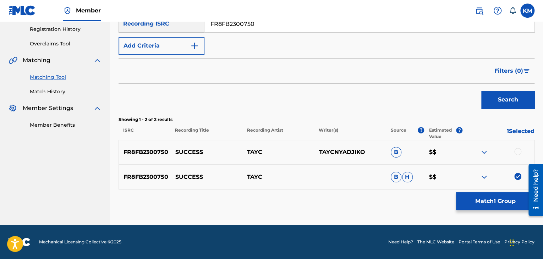
click at [518, 151] on div at bounding box center [517, 151] width 7 height 7
click at [496, 200] on button "Match 2 Groups" at bounding box center [495, 201] width 78 height 18
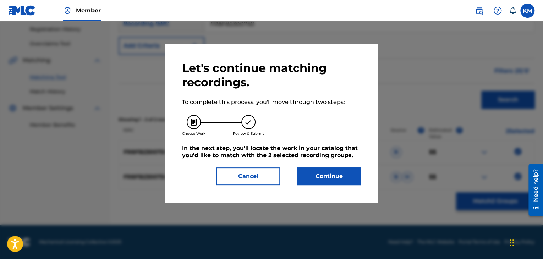
click at [326, 172] on button "Continue" at bounding box center [329, 176] width 64 height 18
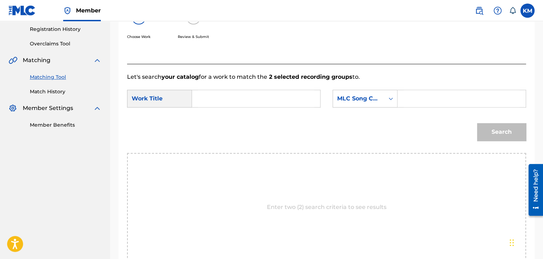
click at [256, 100] on input "Search Form" at bounding box center [256, 98] width 116 height 17
paste input "Success"
type input "Success"
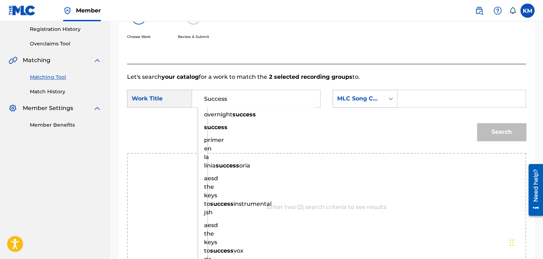
click at [386, 99] on div "Search Form" at bounding box center [390, 98] width 13 height 13
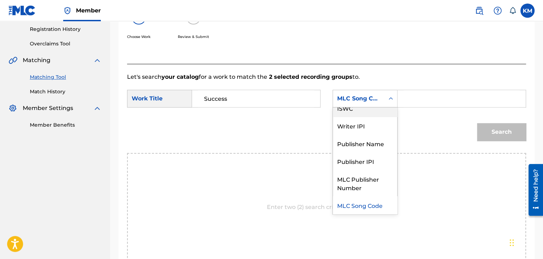
scroll to position [0, 0]
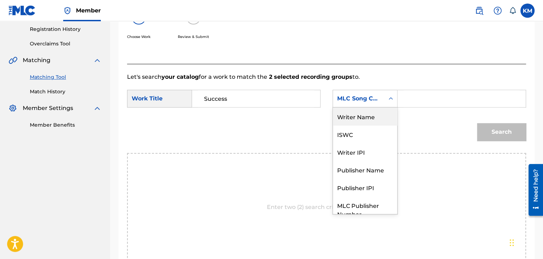
click at [379, 113] on div "Writer Name" at bounding box center [365, 116] width 64 height 18
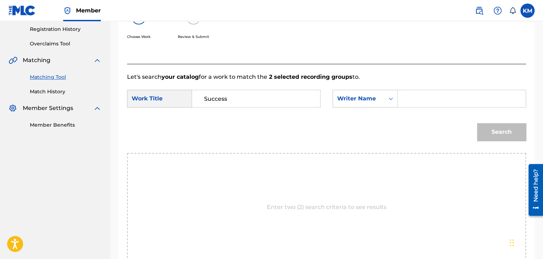
click at [414, 100] on input "Search Form" at bounding box center [461, 98] width 116 height 17
paste input "Koua"
type input "Koua"
click at [491, 124] on button "Search" at bounding box center [501, 132] width 49 height 18
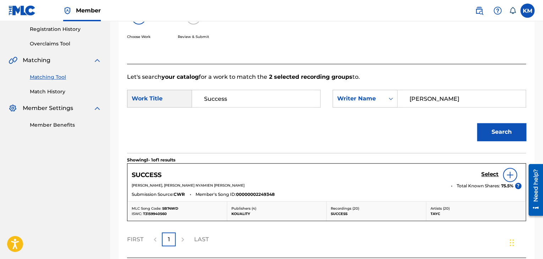
click at [488, 173] on h5 "Select" at bounding box center [489, 174] width 17 height 7
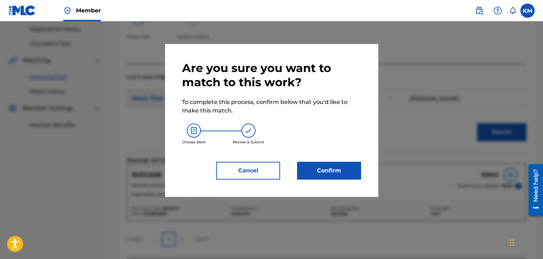
click at [311, 172] on button "Confirm" at bounding box center [329, 171] width 64 height 18
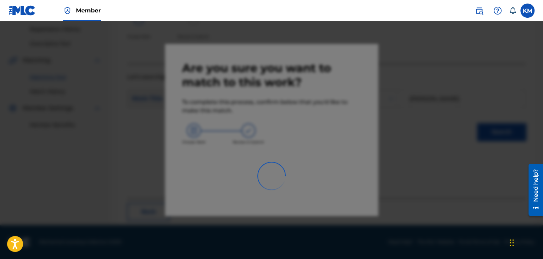
scroll to position [46, 0]
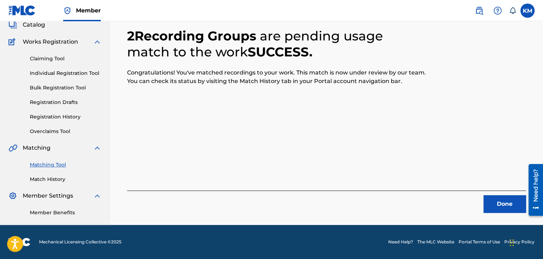
click at [507, 203] on button "Done" at bounding box center [504, 204] width 43 height 18
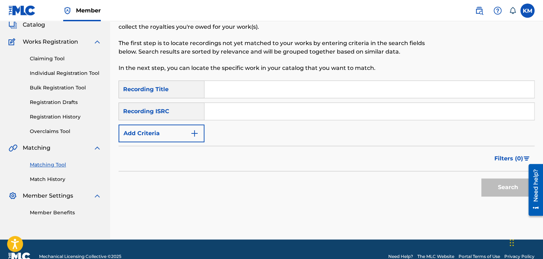
click at [228, 114] on input "Search Form" at bounding box center [368, 111] width 329 height 17
paste input "CAM460408552"
type input "CAM460408552"
click at [487, 185] on button "Search" at bounding box center [507, 187] width 53 height 18
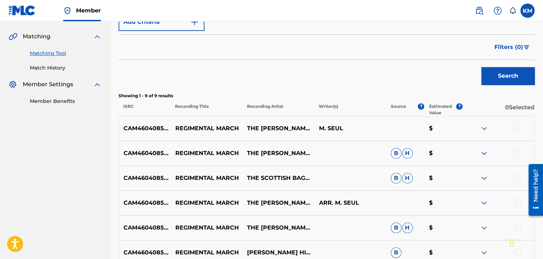
scroll to position [188, 0]
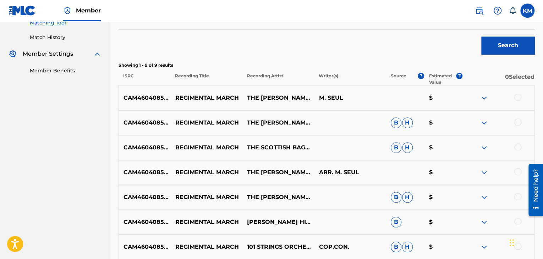
click at [516, 98] on div at bounding box center [517, 97] width 7 height 7
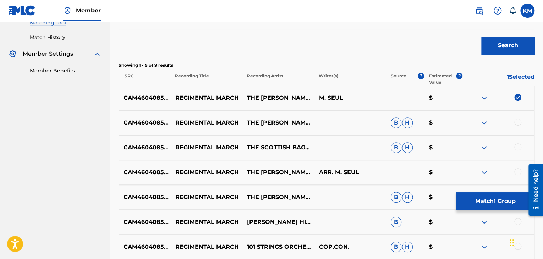
click at [517, 120] on div at bounding box center [517, 121] width 7 height 7
click at [516, 146] on div at bounding box center [517, 146] width 7 height 7
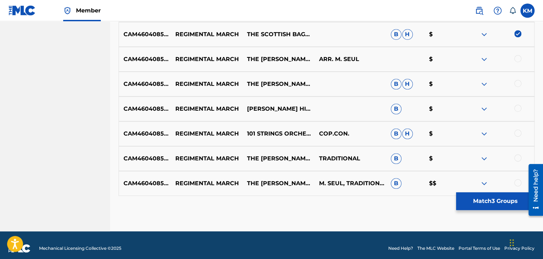
scroll to position [307, 0]
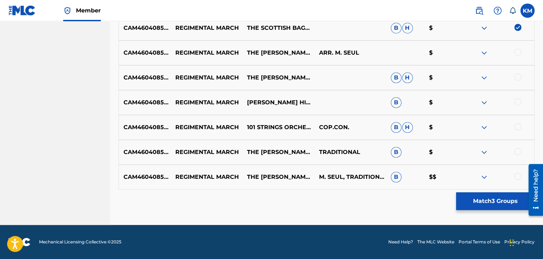
click at [517, 53] on div at bounding box center [517, 52] width 7 height 7
click at [517, 77] on div at bounding box center [517, 76] width 7 height 7
click at [518, 101] on div at bounding box center [517, 101] width 7 height 7
click at [518, 124] on div at bounding box center [517, 126] width 7 height 7
click at [518, 149] on div at bounding box center [517, 151] width 7 height 7
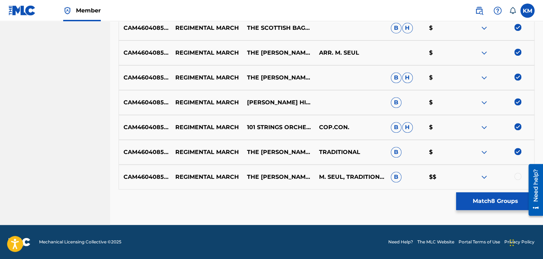
click at [517, 178] on div at bounding box center [517, 176] width 7 height 7
click at [476, 205] on button "Match 9 Groups" at bounding box center [495, 201] width 78 height 18
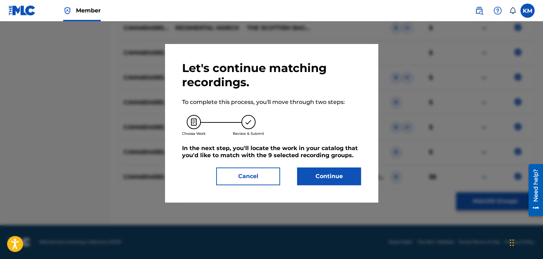
click at [335, 177] on button "Continue" at bounding box center [329, 176] width 64 height 18
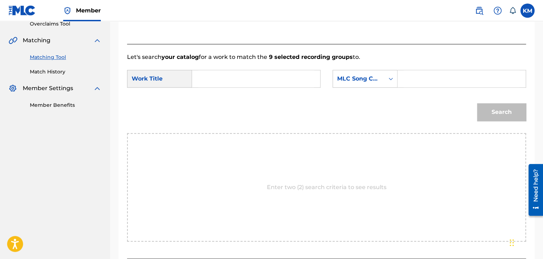
scroll to position [143, 0]
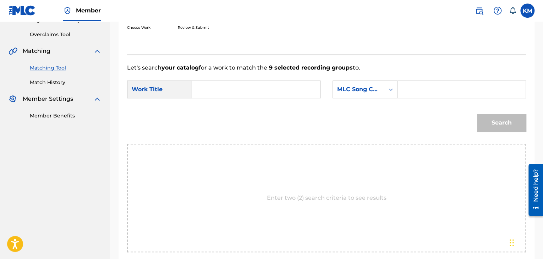
click at [226, 91] on input "Search Form" at bounding box center [256, 89] width 116 height 17
paste input "Regimental March"
type input "Regimental March"
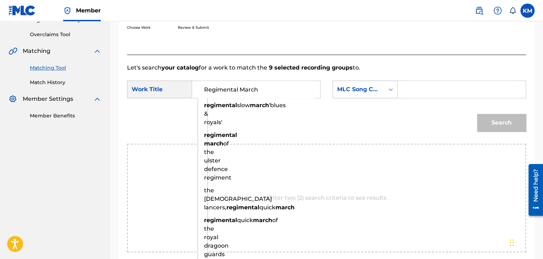
click at [390, 89] on icon "Search Form" at bounding box center [390, 89] width 4 height 2
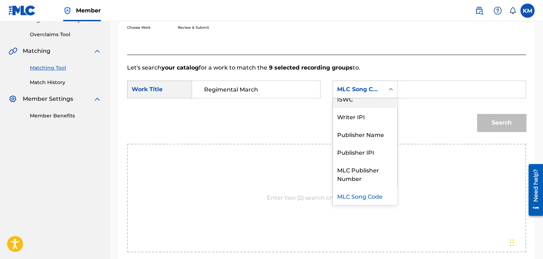
scroll to position [0, 0]
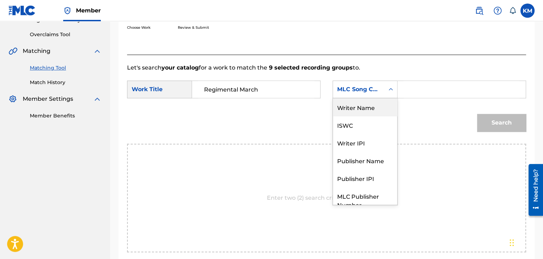
click at [380, 102] on div "Writer Name" at bounding box center [365, 107] width 64 height 18
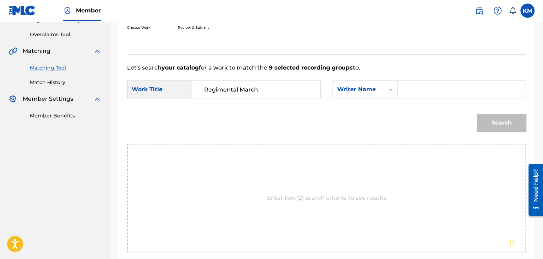
click at [417, 92] on input "Search Form" at bounding box center [461, 89] width 116 height 17
paste input "Seul"
type input "Seul"
click at [496, 116] on button "Search" at bounding box center [501, 123] width 49 height 18
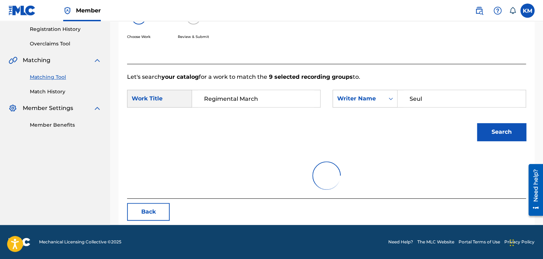
scroll to position [103, 0]
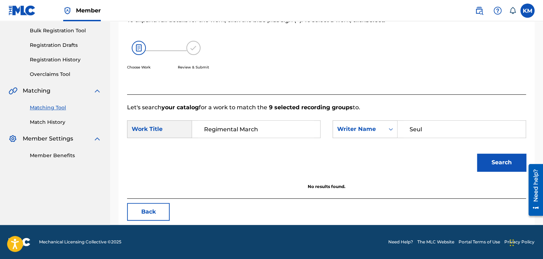
click at [58, 122] on link "Match History" at bounding box center [66, 121] width 72 height 7
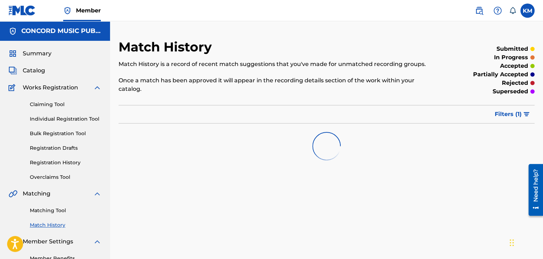
click at [44, 211] on link "Matching Tool" at bounding box center [66, 210] width 72 height 7
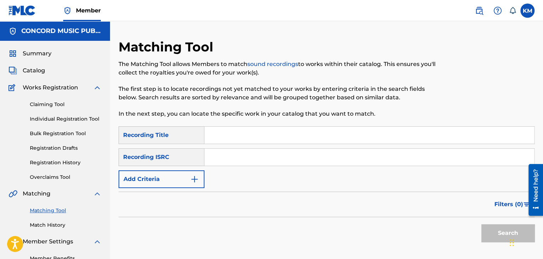
click at [244, 163] on input "Search Form" at bounding box center [368, 157] width 329 height 17
paste input "DEF058501030"
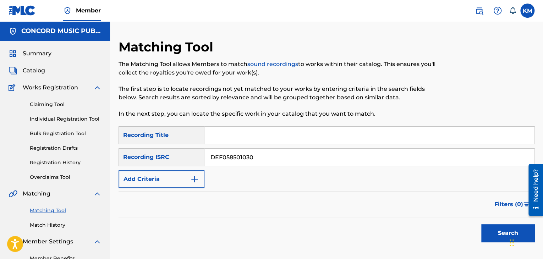
type input "DEF058501030"
click at [489, 227] on button "Search" at bounding box center [507, 233] width 53 height 18
click at [55, 221] on link "Match History" at bounding box center [66, 224] width 72 height 7
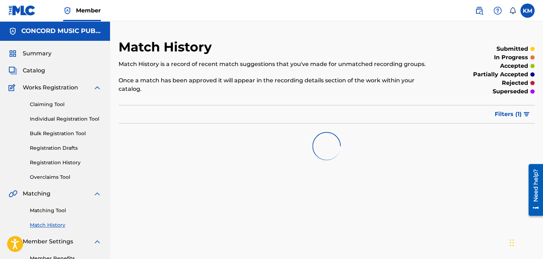
drag, startPoint x: 59, startPoint y: 207, endPoint x: 69, endPoint y: 214, distance: 12.6
click at [59, 208] on link "Matching Tool" at bounding box center [66, 210] width 72 height 7
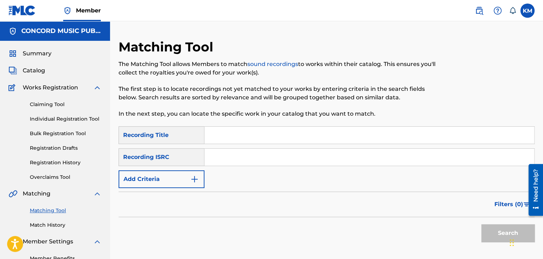
click at [226, 154] on input "Search Form" at bounding box center [368, 157] width 329 height 17
paste input "USE831582278"
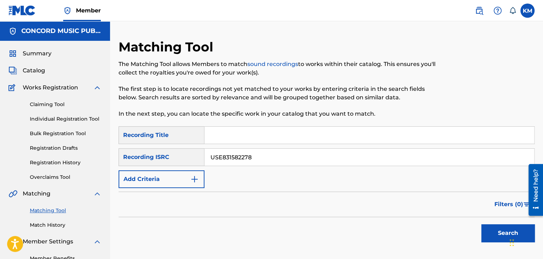
type input "USE831582278"
click at [492, 229] on button "Search" at bounding box center [507, 233] width 53 height 18
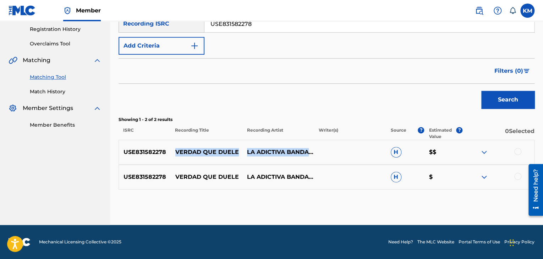
drag, startPoint x: 176, startPoint y: 148, endPoint x: 292, endPoint y: 159, distance: 117.2
click at [292, 159] on div "USE831582278 VERDAD QUE DUELE LA ADICTIVA BANDA SAN JOSÃ© DE MESILLAS H $$" at bounding box center [326, 152] width 416 height 25
copy div "VERDAD QUE DUELE LA ADICTIVA BANDA SAN JOSÃ© DE MESILLAS"
drag, startPoint x: 175, startPoint y: 175, endPoint x: 282, endPoint y: 183, distance: 107.4
click at [282, 183] on div "USE831582278 VERDAD QUE DUELE LA ADICTIVA BANDA SAN JOSÉ DE MESILLAS H $" at bounding box center [326, 177] width 416 height 25
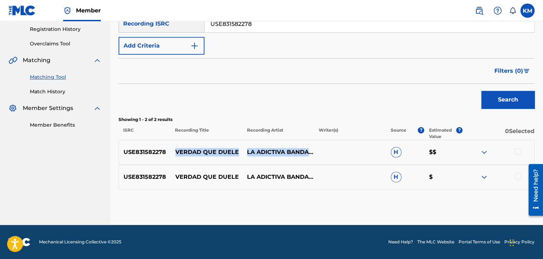
copy div "VERDAD QUE DUELE LA ADICTIVA BANDA SAN JOSÉ DE MESILLAS"
click at [176, 175] on p "VERDAD QUE DUELE" at bounding box center [207, 177] width 72 height 9
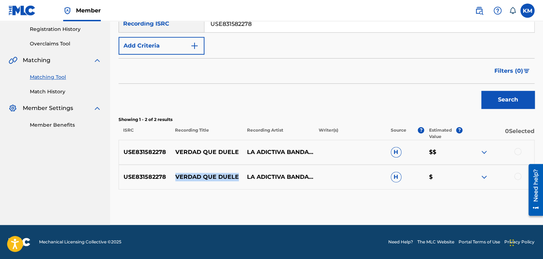
drag, startPoint x: 176, startPoint y: 175, endPoint x: 237, endPoint y: 177, distance: 61.0
click at [237, 177] on p "VERDAD QUE DUELE" at bounding box center [207, 177] width 72 height 9
copy p "VERDAD QUE DUELE"
click at [519, 149] on div at bounding box center [517, 151] width 7 height 7
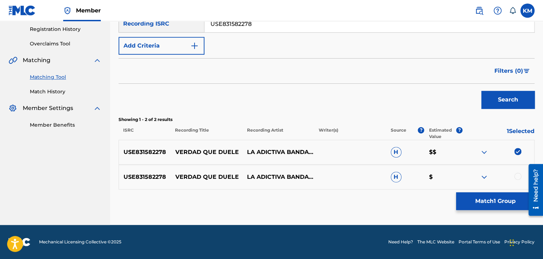
click at [519, 177] on div at bounding box center [517, 176] width 7 height 7
click at [484, 202] on button "Match 2 Groups" at bounding box center [495, 201] width 78 height 18
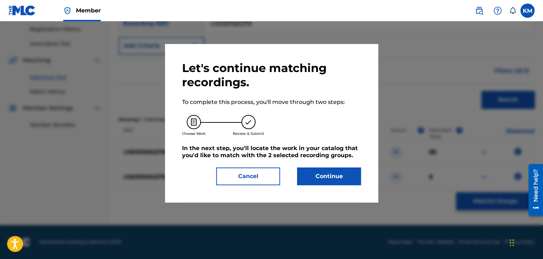
click at [318, 171] on button "Continue" at bounding box center [329, 176] width 64 height 18
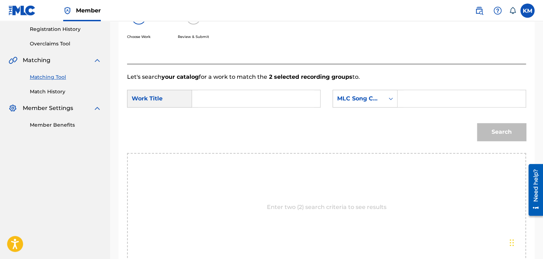
drag, startPoint x: 241, startPoint y: 105, endPoint x: 238, endPoint y: 101, distance: 5.0
click at [238, 101] on input "Search Form" at bounding box center [256, 98] width 116 height 17
paste input "VERDAD QUE DUELE"
type input "VERDAD QUE DUELE"
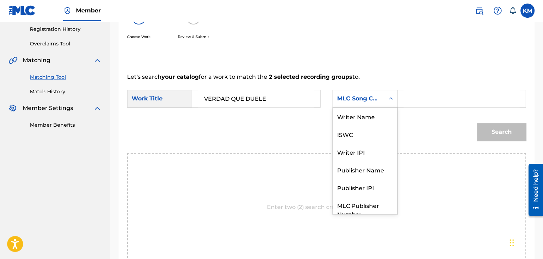
click at [389, 97] on icon "Search Form" at bounding box center [390, 98] width 7 height 7
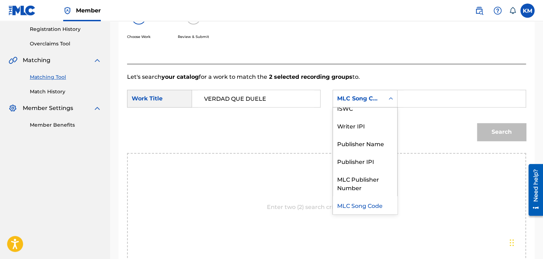
scroll to position [0, 0]
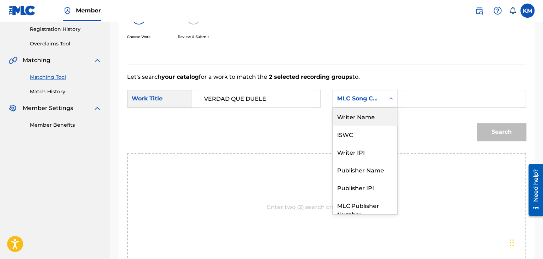
click at [382, 118] on div "Writer Name" at bounding box center [365, 116] width 64 height 18
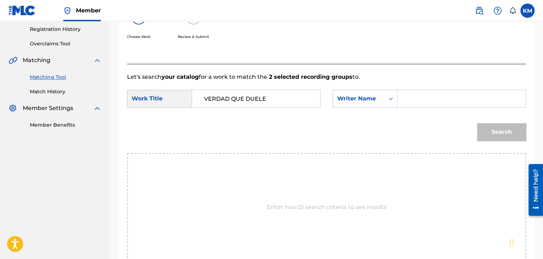
click at [401, 98] on div "Search Form" at bounding box center [461, 99] width 128 height 18
click at [413, 98] on input "Search Form" at bounding box center [461, 98] width 116 height 17
drag, startPoint x: 420, startPoint y: 95, endPoint x: 367, endPoint y: 105, distance: 54.0
click at [377, 101] on div "SearchWithCriteria09f895e1-3ee4-4e1e-bd2b-f426115b2c87 Writer Name fig" at bounding box center [428, 99] width 193 height 18
paste input "Figueroa"
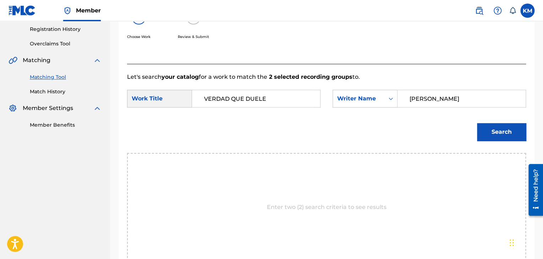
type input "Figueroa"
drag, startPoint x: 509, startPoint y: 134, endPoint x: 502, endPoint y: 133, distance: 7.6
click at [509, 134] on button "Search" at bounding box center [501, 132] width 49 height 18
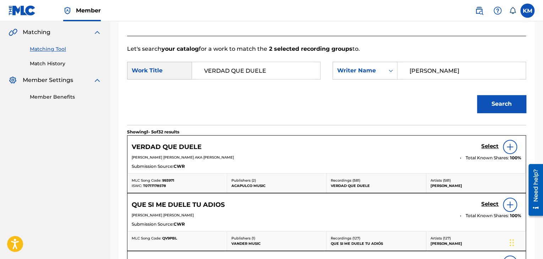
scroll to position [204, 0]
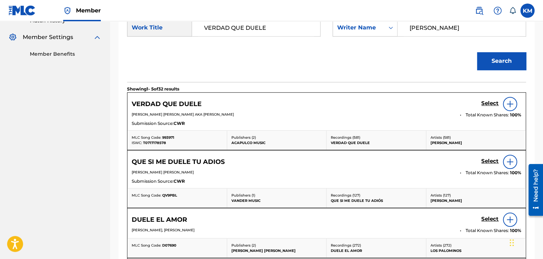
click at [483, 103] on h5 "Select" at bounding box center [489, 103] width 17 height 7
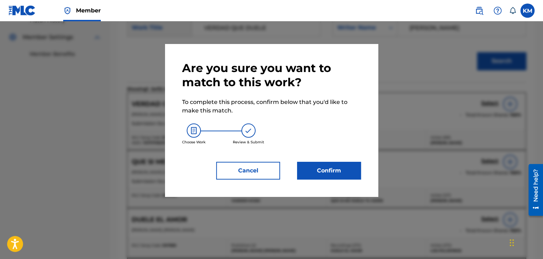
click at [330, 175] on button "Confirm" at bounding box center [329, 171] width 64 height 18
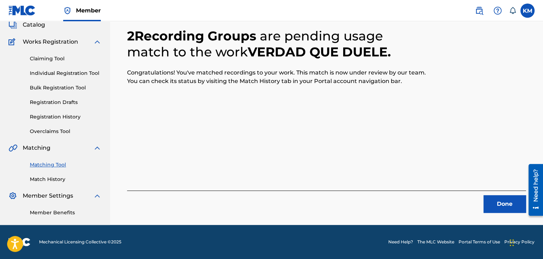
scroll to position [46, 0]
click at [509, 207] on button "Done" at bounding box center [504, 204] width 43 height 18
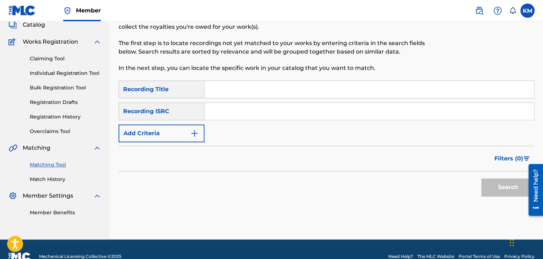
click at [260, 110] on input "Search Form" at bounding box center [368, 111] width 329 height 17
paste input "DEF056500114"
type input "DEF056500114"
click at [494, 183] on button "Search" at bounding box center [507, 187] width 53 height 18
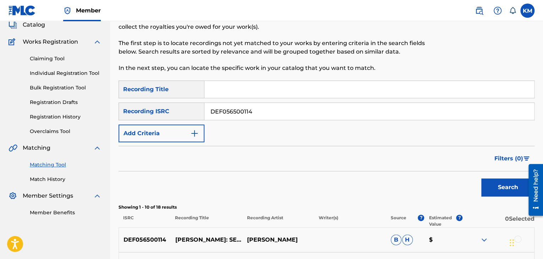
click at [57, 179] on link "Match History" at bounding box center [66, 179] width 72 height 7
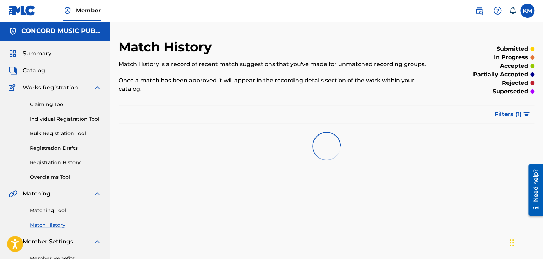
click at [56, 209] on link "Matching Tool" at bounding box center [66, 210] width 72 height 7
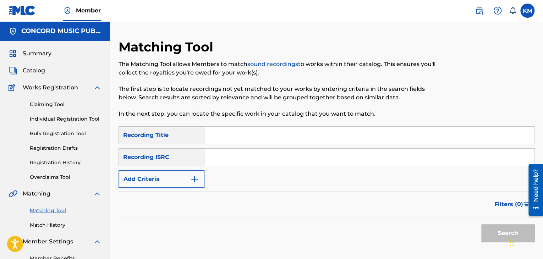
click at [241, 157] on input "Search Form" at bounding box center [368, 157] width 329 height 17
paste input "MXF367319929"
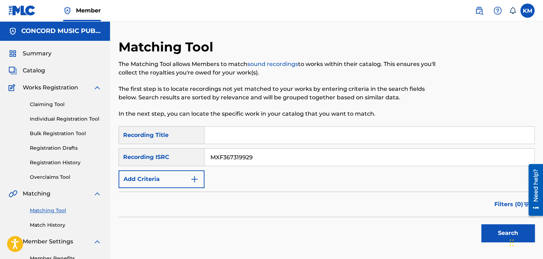
type input "MXF367319929"
click at [490, 227] on button "Search" at bounding box center [507, 233] width 53 height 18
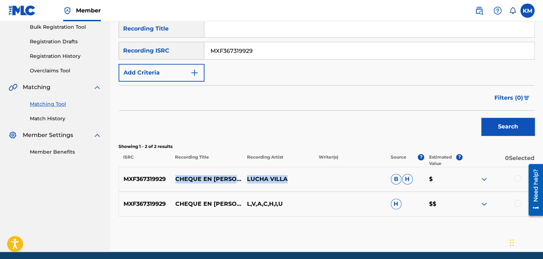
drag, startPoint x: 176, startPoint y: 176, endPoint x: 292, endPoint y: 176, distance: 115.6
click at [292, 176] on div "MXF367319929 CHEQUE EN BLANCO LUCHA VILLA B H $" at bounding box center [326, 179] width 416 height 25
copy div "CHEQUE EN BLANCO LUCHA VILLA"
click at [516, 177] on div at bounding box center [517, 178] width 7 height 7
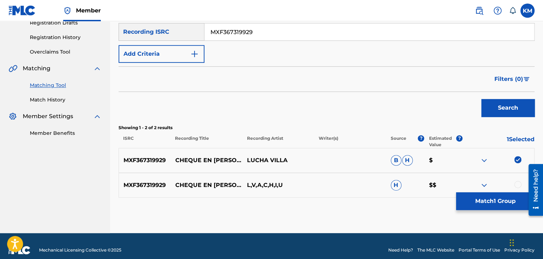
scroll to position [133, 0]
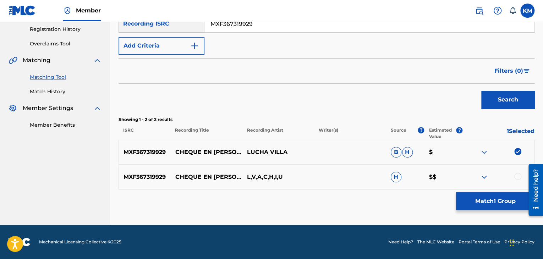
click at [518, 176] on div at bounding box center [517, 176] width 7 height 7
click at [498, 202] on button "Match 2 Groups" at bounding box center [495, 201] width 78 height 18
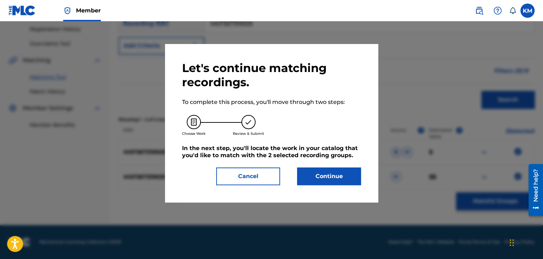
click at [331, 177] on button "Continue" at bounding box center [329, 176] width 64 height 18
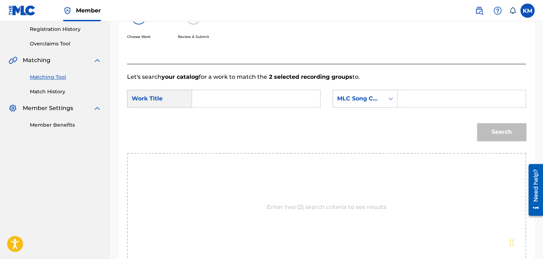
click at [215, 95] on input "Search Form" at bounding box center [256, 98] width 116 height 17
paste input "Cheque En Blanco"
type input "Cheque En Blanco"
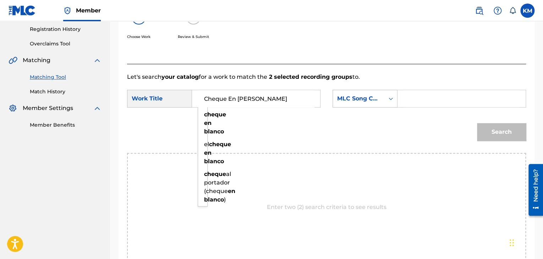
click at [392, 100] on icon "Search Form" at bounding box center [390, 98] width 7 height 7
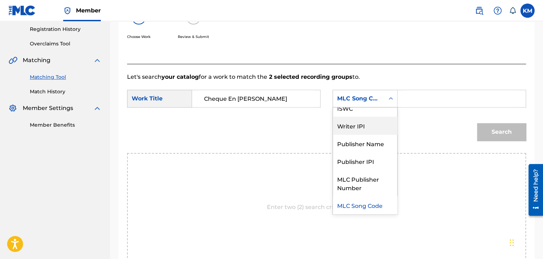
scroll to position [0, 0]
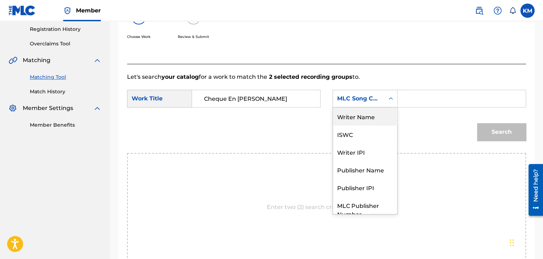
click at [380, 118] on div "Writer Name" at bounding box center [365, 116] width 64 height 18
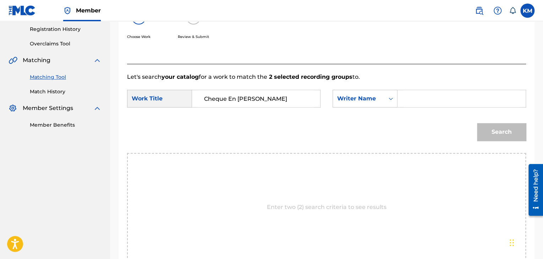
click at [424, 99] on input "Search Form" at bounding box center [461, 98] width 116 height 17
paste input "Valdelamar"
type input "Valdelamar"
click at [501, 134] on button "Search" at bounding box center [501, 132] width 49 height 18
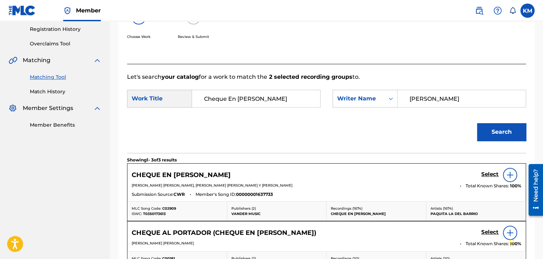
click at [59, 90] on link "Match History" at bounding box center [66, 91] width 72 height 7
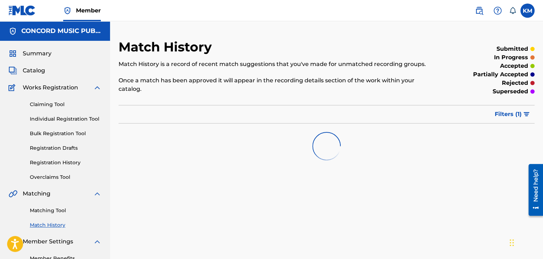
click at [56, 211] on link "Matching Tool" at bounding box center [66, 210] width 72 height 7
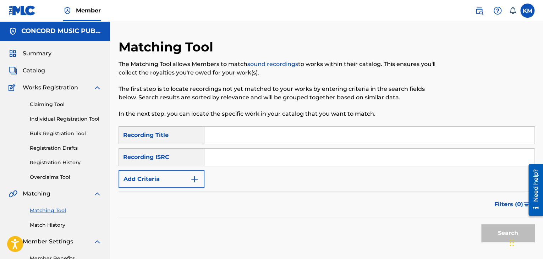
click at [241, 158] on input "Search Form" at bounding box center [368, 157] width 329 height 17
paste input "NLBW50900010"
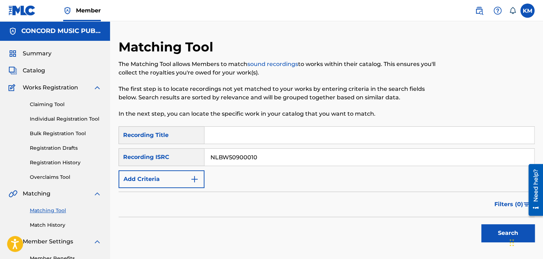
type input "NLBW50900010"
click at [493, 229] on button "Search" at bounding box center [507, 233] width 53 height 18
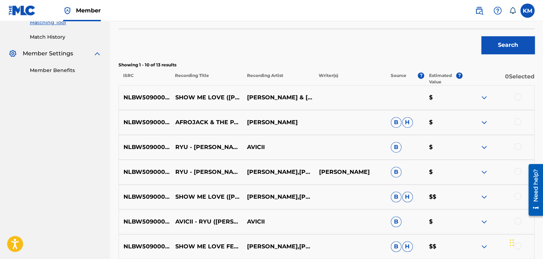
scroll to position [177, 0]
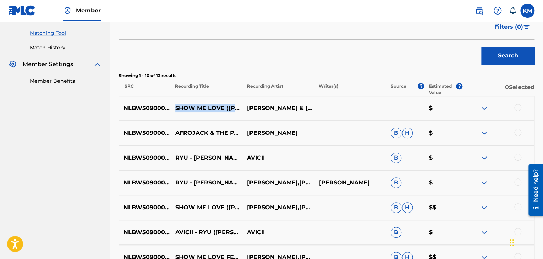
drag, startPoint x: 172, startPoint y: 99, endPoint x: 217, endPoint y: 115, distance: 47.9
click at [217, 112] on p "SHOW ME LOVE (AFROJACK SHORT REMIX)" at bounding box center [207, 108] width 72 height 9
copy p "SHOW ME LOVE (AFROJACK SHORT REMIX)"
click at [517, 106] on div at bounding box center [517, 107] width 7 height 7
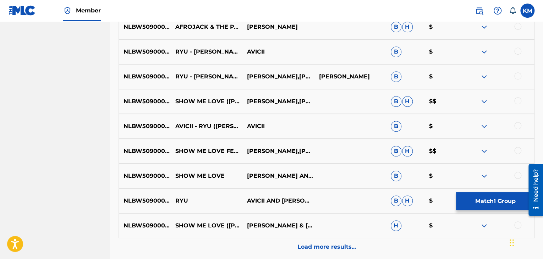
scroll to position [284, 0]
click at [517, 101] on div at bounding box center [517, 100] width 7 height 7
click at [517, 148] on div at bounding box center [517, 149] width 7 height 7
click at [518, 176] on div at bounding box center [517, 174] width 7 height 7
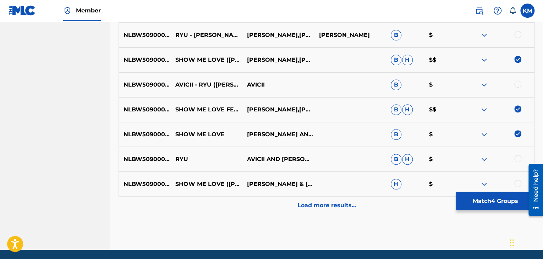
scroll to position [350, 0]
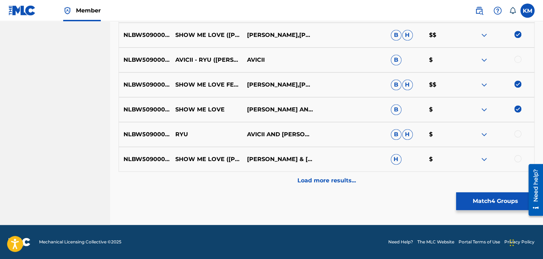
click at [516, 157] on div at bounding box center [517, 158] width 7 height 7
click at [316, 180] on p "Load more results..." at bounding box center [326, 180] width 59 height 9
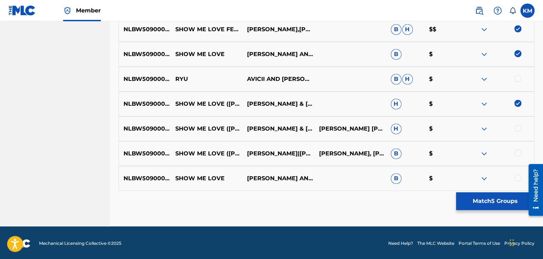
scroll to position [406, 0]
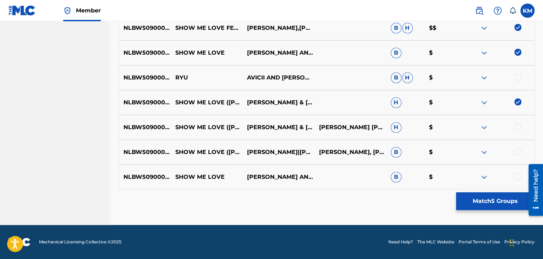
click at [515, 124] on div at bounding box center [517, 126] width 7 height 7
click at [518, 152] on div at bounding box center [517, 151] width 7 height 7
click at [518, 173] on div at bounding box center [517, 176] width 7 height 7
click at [488, 202] on button "Match 8 Groups" at bounding box center [495, 201] width 78 height 18
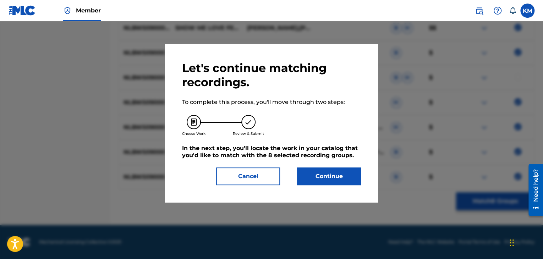
click at [334, 177] on button "Continue" at bounding box center [329, 176] width 64 height 18
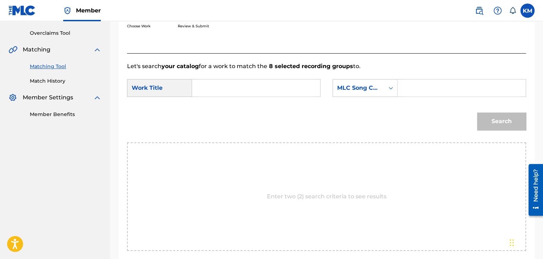
scroll to position [107, 0]
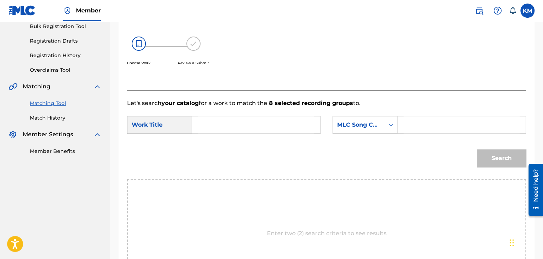
click at [228, 124] on input "Search Form" at bounding box center [256, 124] width 116 height 17
click at [387, 127] on div "Search Form" at bounding box center [390, 124] width 13 height 13
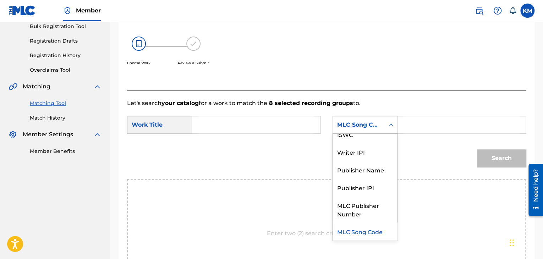
scroll to position [0, 0]
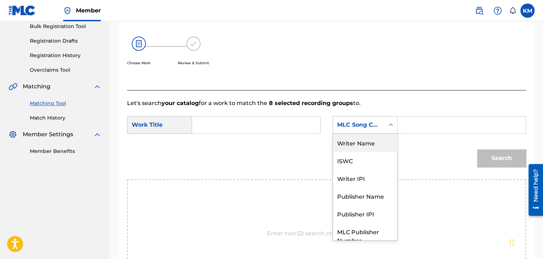
click at [368, 143] on div "Writer Name" at bounding box center [365, 143] width 64 height 18
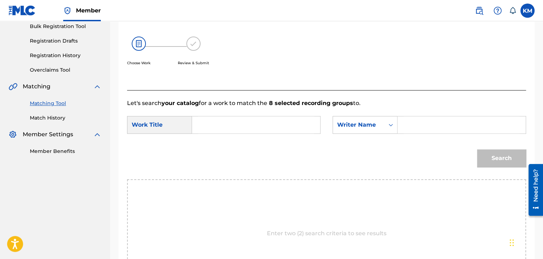
click at [404, 124] on input "Search Form" at bounding box center [461, 124] width 116 height 17
paste input "McFarlane"
type input "McFarlane"
click at [261, 130] on input "Search Form" at bounding box center [256, 124] width 116 height 17
paste input "Show Me Love - Afrojack Short Remix"
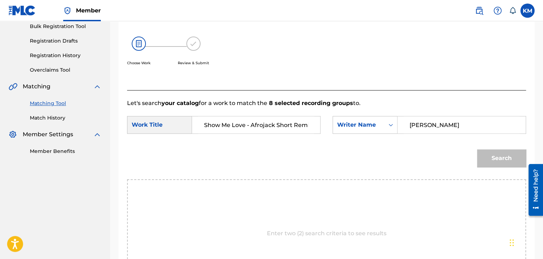
scroll to position [0, 3]
click at [501, 161] on button "Search" at bounding box center [501, 158] width 49 height 18
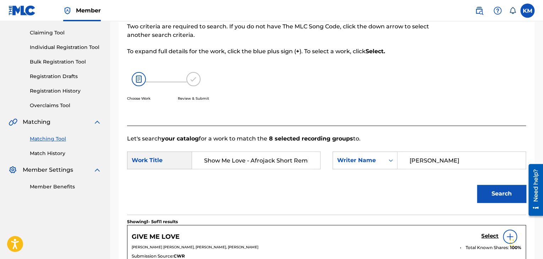
scroll to position [0, 4]
drag, startPoint x: 245, startPoint y: 157, endPoint x: 322, endPoint y: 156, distance: 76.3
click at [322, 156] on div "SearchWithCriteria5797f881-f9cb-4aea-90c3-60e168083655 Work Title Show Me Love …" at bounding box center [326, 162] width 399 height 22
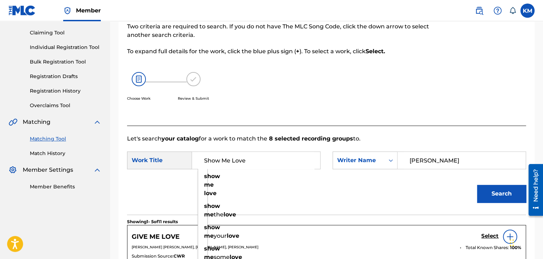
type input "Show Me Love"
click at [495, 185] on button "Search" at bounding box center [501, 194] width 49 height 18
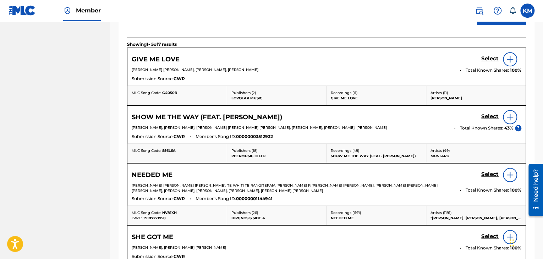
scroll to position [36, 0]
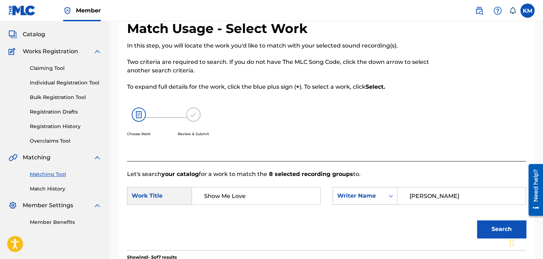
click at [389, 193] on icon "Search Form" at bounding box center [390, 195] width 7 height 7
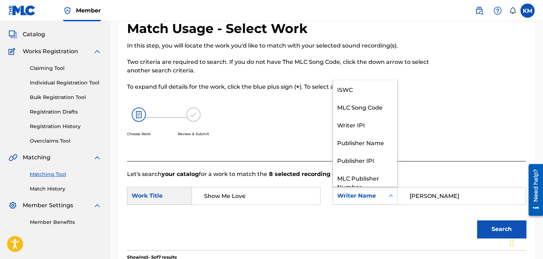
scroll to position [26, 0]
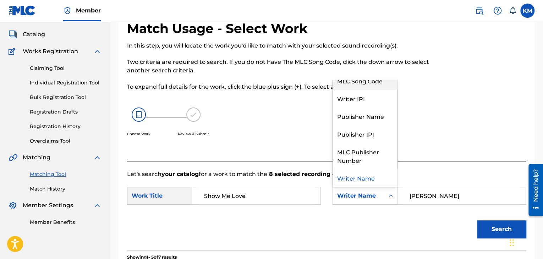
click at [374, 84] on div "MLC Song Code" at bounding box center [365, 81] width 64 height 18
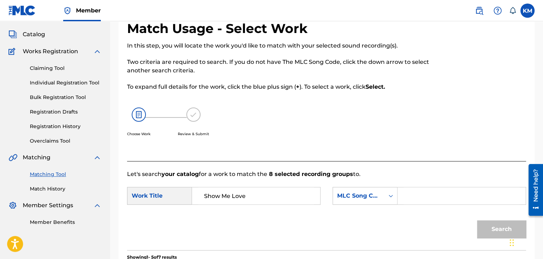
click at [435, 191] on input "Search Form" at bounding box center [461, 195] width 116 height 17
paste input "E08466"
type input "E08466"
click at [488, 229] on button "Search" at bounding box center [501, 229] width 49 height 18
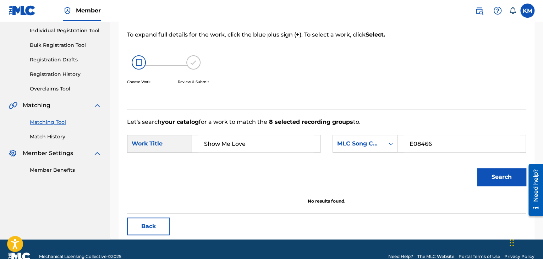
scroll to position [103, 0]
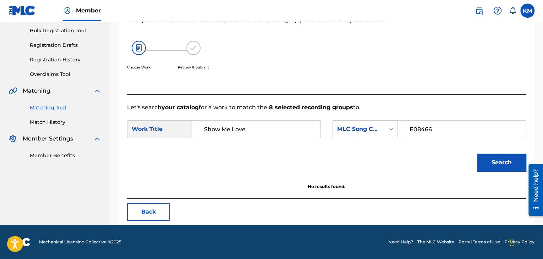
click at [55, 124] on link "Match History" at bounding box center [66, 121] width 72 height 7
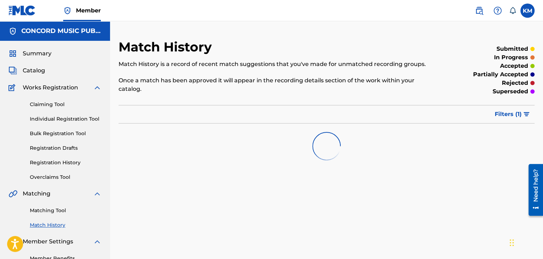
click at [57, 209] on link "Matching Tool" at bounding box center [66, 210] width 72 height 7
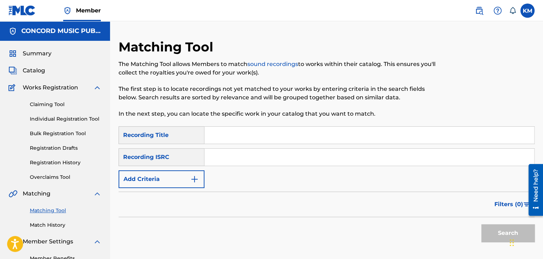
click at [267, 159] on input "Search Form" at bounding box center [368, 157] width 329 height 17
paste input "QZGLS1908217"
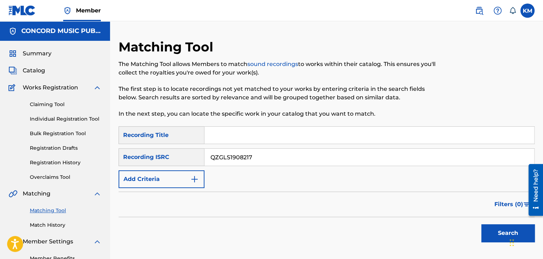
type input "QZGLS1908217"
click at [491, 231] on button "Search" at bounding box center [507, 233] width 53 height 18
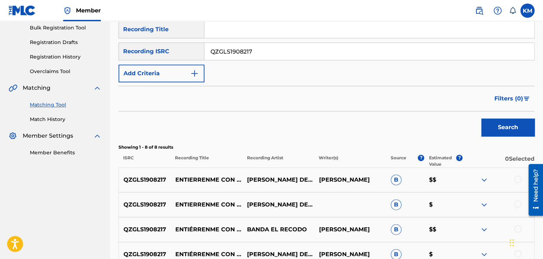
scroll to position [213, 0]
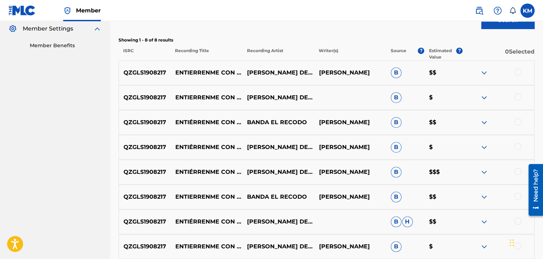
click at [518, 71] on div at bounding box center [517, 71] width 7 height 7
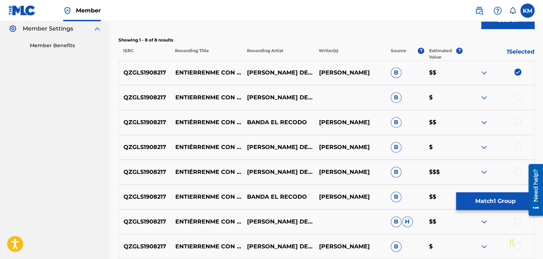
click at [517, 94] on div at bounding box center [517, 96] width 7 height 7
click at [517, 119] on div at bounding box center [517, 121] width 7 height 7
click at [516, 145] on div at bounding box center [517, 146] width 7 height 7
click at [516, 170] on div at bounding box center [517, 171] width 7 height 7
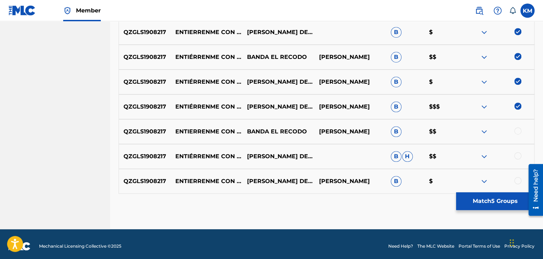
scroll to position [282, 0]
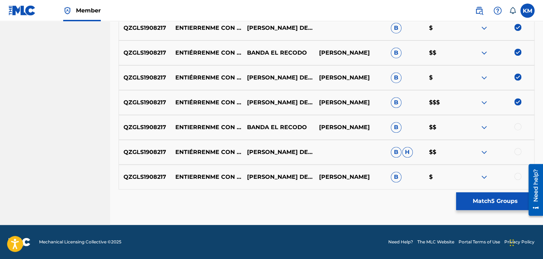
click at [516, 128] on div at bounding box center [517, 126] width 7 height 7
click at [516, 149] on div at bounding box center [517, 151] width 7 height 7
click at [517, 173] on div at bounding box center [517, 176] width 7 height 7
click at [484, 199] on button "Match 8 Groups" at bounding box center [495, 201] width 78 height 18
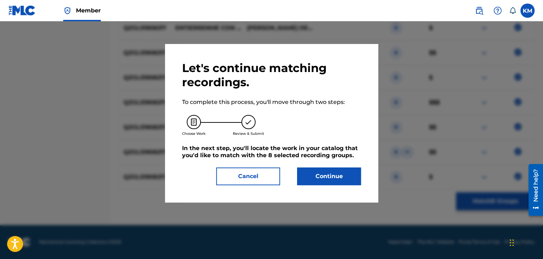
click at [325, 172] on button "Continue" at bounding box center [329, 176] width 64 height 18
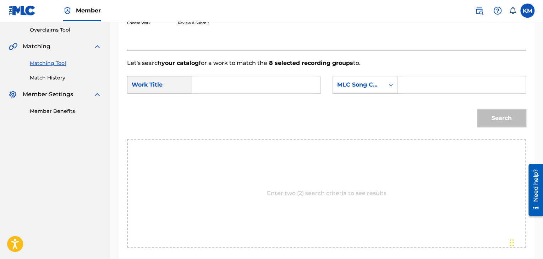
scroll to position [107, 0]
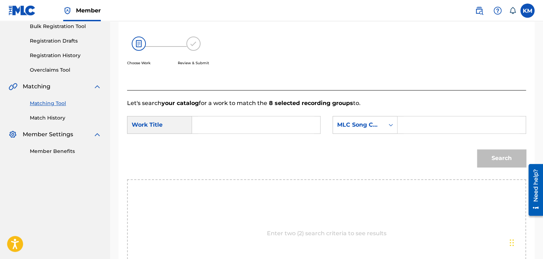
click at [207, 120] on input "Search Form" at bounding box center [256, 124] width 116 height 17
paste input "Entierrenme Con la Banda"
type input "Entierrenme Con la Banda"
click at [394, 127] on icon "Search Form" at bounding box center [390, 124] width 7 height 7
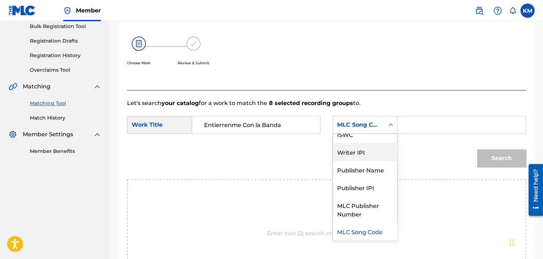
scroll to position [0, 0]
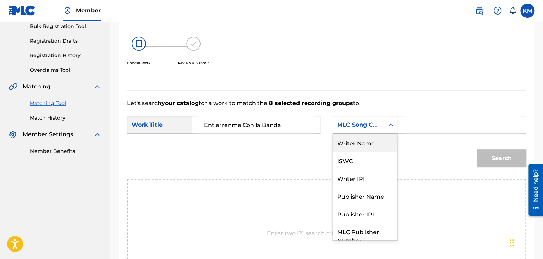
click at [375, 144] on div "Writer Name" at bounding box center [365, 143] width 64 height 18
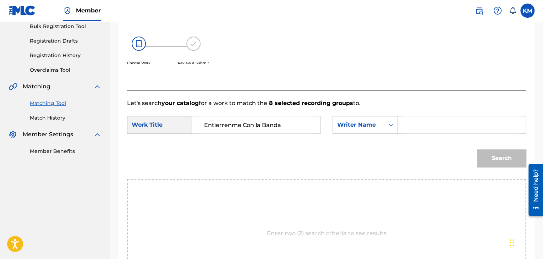
click at [424, 120] on input "Search Form" at bounding box center [461, 124] width 116 height 17
paste input "Bello"
type input "Bello"
click at [492, 154] on button "Search" at bounding box center [501, 158] width 49 height 18
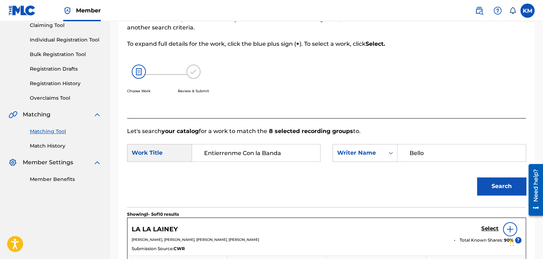
scroll to position [36, 0]
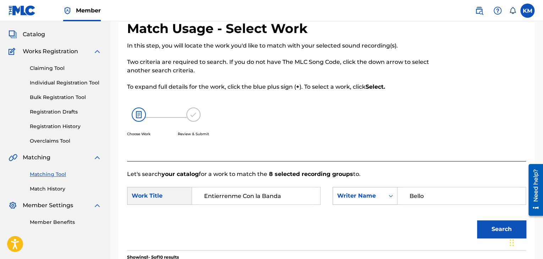
click at [388, 198] on icon "Search Form" at bounding box center [390, 195] width 7 height 7
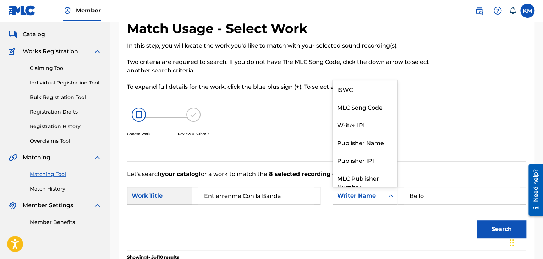
scroll to position [26, 0]
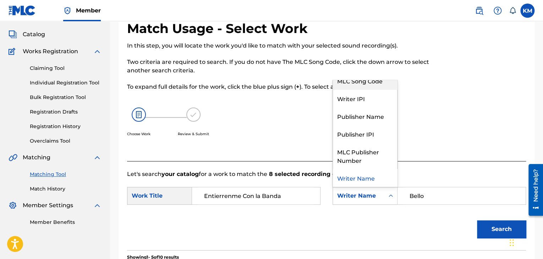
click at [373, 83] on div "MLC Song Code" at bounding box center [365, 81] width 64 height 18
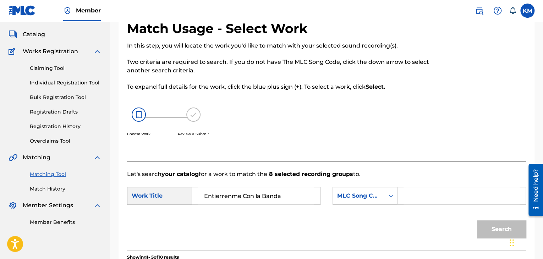
click at [417, 198] on input "Search Form" at bounding box center [461, 195] width 116 height 17
paste input "Q07222"
type input "Q07222"
click at [492, 221] on button "Search" at bounding box center [501, 229] width 49 height 18
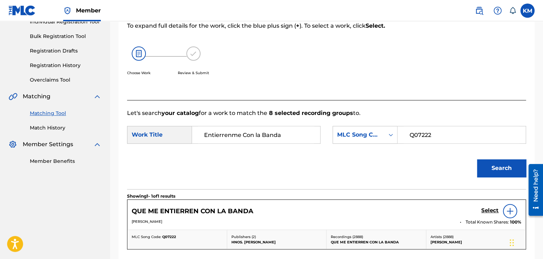
scroll to position [184, 0]
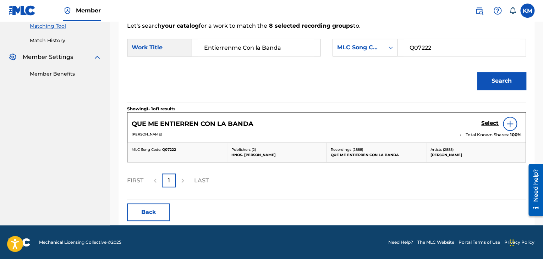
click at [485, 121] on h5 "Select" at bounding box center [489, 123] width 17 height 7
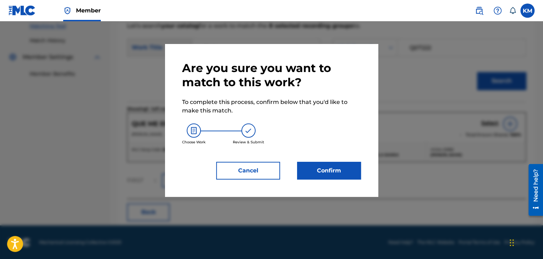
click at [335, 169] on button "Confirm" at bounding box center [329, 171] width 64 height 18
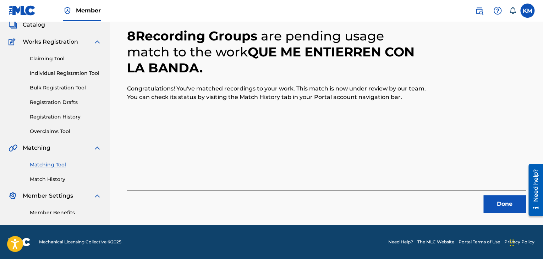
scroll to position [46, 0]
click at [490, 202] on button "Done" at bounding box center [504, 204] width 43 height 18
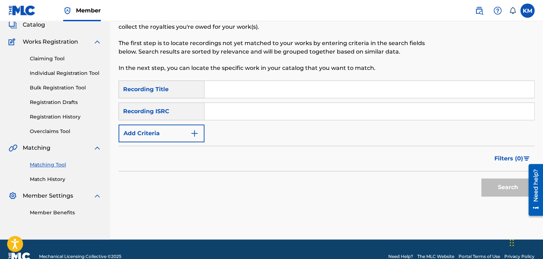
click at [245, 113] on input "Search Form" at bounding box center [368, 111] width 329 height 17
paste input "USUYG1094241"
type input "USUYG1094241"
click at [489, 185] on button "Search" at bounding box center [507, 187] width 53 height 18
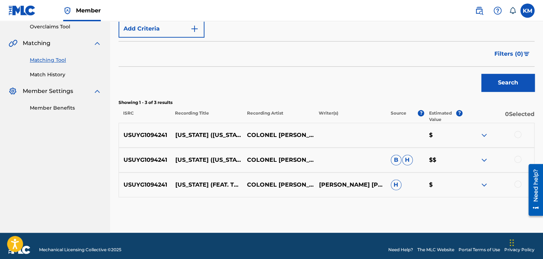
scroll to position [158, 0]
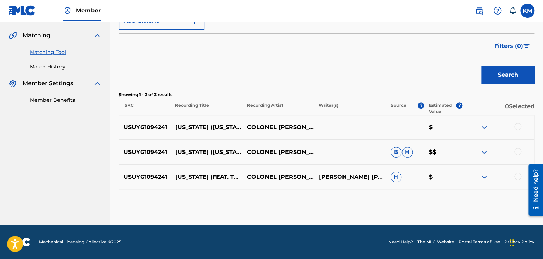
click at [515, 175] on div at bounding box center [517, 176] width 7 height 7
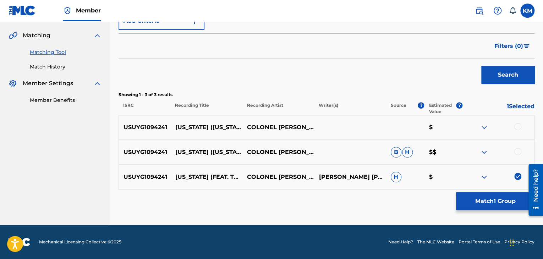
click at [518, 151] on div at bounding box center [517, 151] width 7 height 7
click at [518, 126] on div at bounding box center [517, 126] width 7 height 7
drag, startPoint x: 495, startPoint y: 200, endPoint x: 489, endPoint y: 200, distance: 6.7
click at [489, 200] on button "Match 3 Groups" at bounding box center [495, 201] width 78 height 18
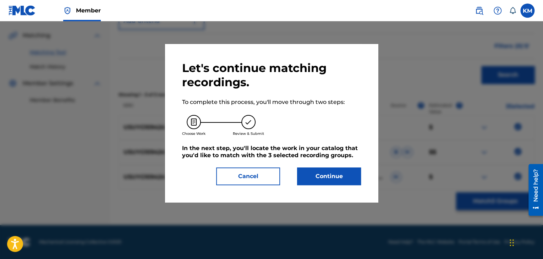
click at [327, 172] on button "Continue" at bounding box center [329, 176] width 64 height 18
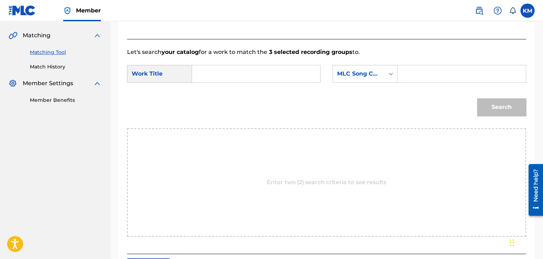
click at [224, 74] on input "Search Form" at bounding box center [256, 73] width 116 height 17
paste input "California - New York Mix"
type input "California - New York Mix"
click at [392, 75] on icon "Search Form" at bounding box center [390, 73] width 7 height 7
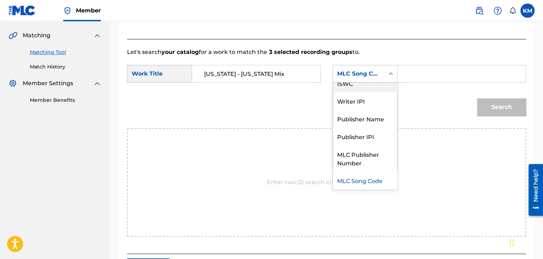
scroll to position [0, 0]
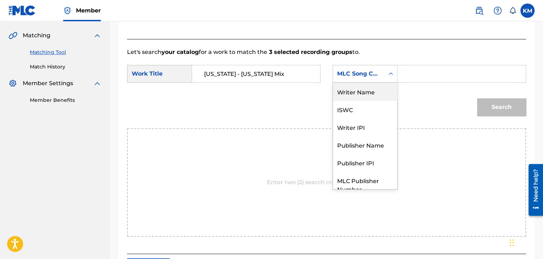
click at [381, 95] on div "Writer Name" at bounding box center [365, 92] width 64 height 18
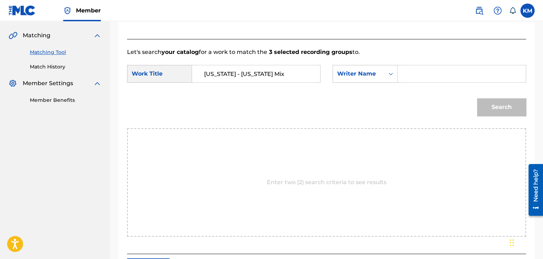
click at [411, 71] on input "Search Form" at bounding box center [461, 73] width 116 height 17
paste input "Loud"
click at [501, 100] on button "Search" at bounding box center [501, 107] width 49 height 18
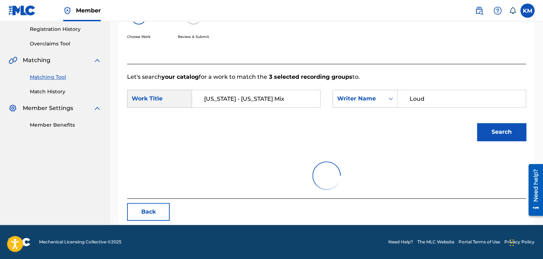
scroll to position [103, 0]
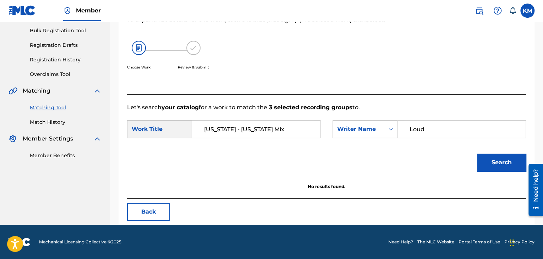
paste input "Barrino"
drag, startPoint x: 428, startPoint y: 129, endPoint x: 346, endPoint y: 153, distance: 85.2
click at [346, 154] on form "SearchWithCriteria5797f881-f9cb-4aea-90c3-60e168083655 Work Title California - …" at bounding box center [326, 148] width 399 height 72
click at [513, 161] on button "Search" at bounding box center [501, 163] width 49 height 18
paste input "Dolph"
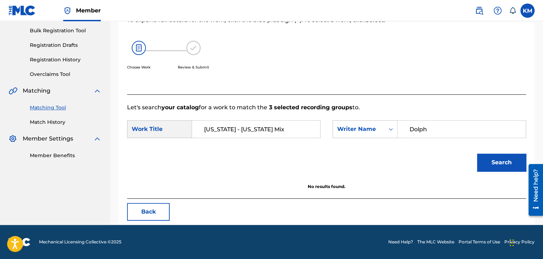
click at [492, 161] on button "Search" at bounding box center [501, 163] width 49 height 18
drag, startPoint x: 431, startPoint y: 124, endPoint x: 363, endPoint y: 128, distance: 68.2
click at [363, 128] on div "SearchWithCriteria489e49c0-5b7b-4ed3-8dab-429de560c87c Writer Name Dolph" at bounding box center [428, 129] width 193 height 18
type input "cahn"
click at [477, 154] on button "Search" at bounding box center [501, 163] width 49 height 18
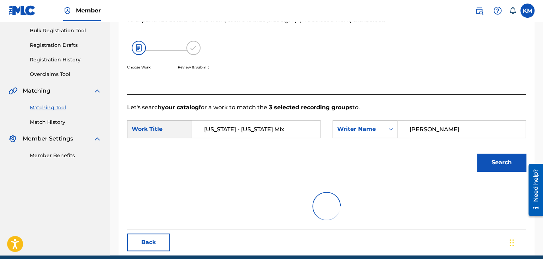
click at [496, 160] on button "Search" at bounding box center [501, 163] width 49 height 18
click at [437, 131] on input "cahn" at bounding box center [461, 129] width 116 height 17
click at [499, 159] on button "Search" at bounding box center [501, 163] width 49 height 18
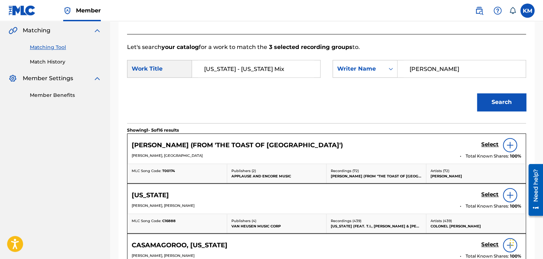
scroll to position [138, 0]
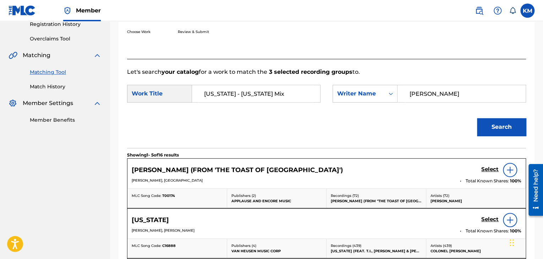
drag, startPoint x: 511, startPoint y: 216, endPoint x: 498, endPoint y: 212, distance: 13.7
click at [511, 216] on img at bounding box center [509, 220] width 9 height 9
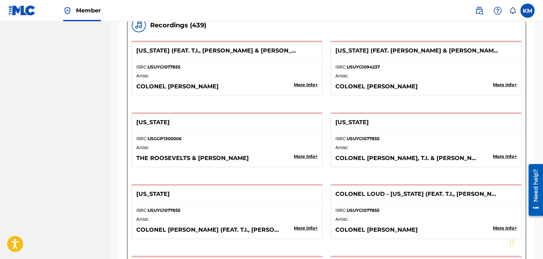
scroll to position [918, 0]
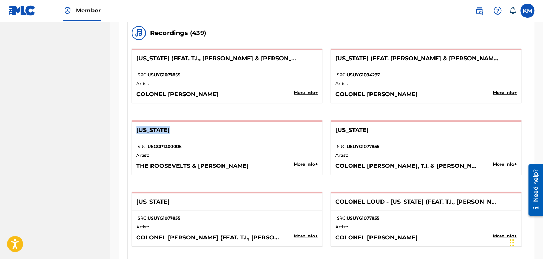
drag, startPoint x: 136, startPoint y: 127, endPoint x: 183, endPoint y: 126, distance: 47.2
click at [183, 126] on p "CALIFORNIA" at bounding box center [217, 130] width 163 height 9
copy p "CALIFORNIA"
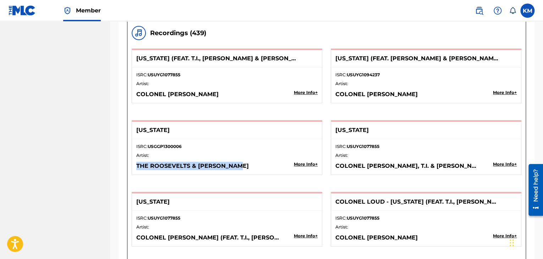
drag, startPoint x: 135, startPoint y: 162, endPoint x: 241, endPoint y: 162, distance: 106.4
click at [241, 162] on div "ISRC: USGGP1300006 Artist: THE ROOSEVELTS & JAMES MASON More Info +" at bounding box center [227, 156] width 190 height 35
copy p "THE ROOSEVELTS & JAMES MASON"
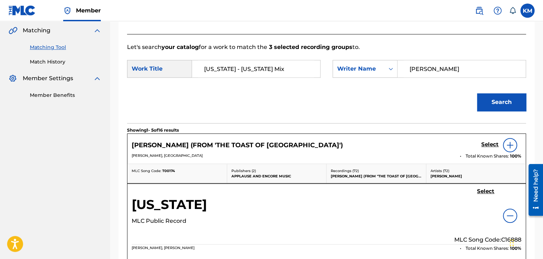
scroll to position [103, 0]
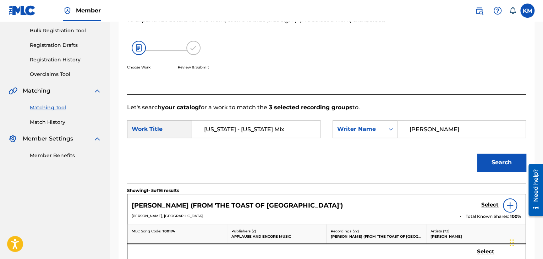
click at [57, 121] on link "Match History" at bounding box center [66, 121] width 72 height 7
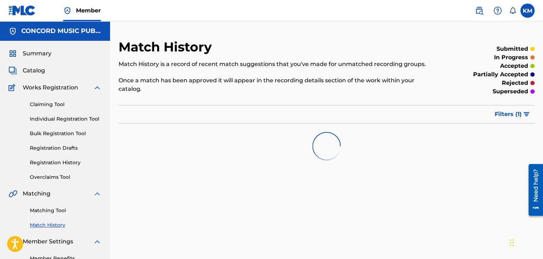
click at [55, 210] on link "Matching Tool" at bounding box center [66, 210] width 72 height 7
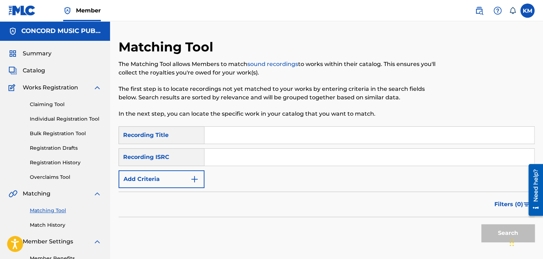
click at [251, 162] on input "Search Form" at bounding box center [368, 157] width 329 height 17
paste input "QM24S2400559"
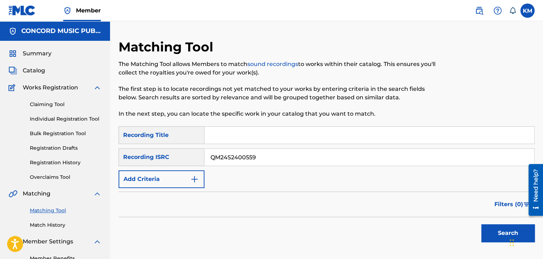
type input "QM24S2400559"
click at [491, 227] on button "Search" at bounding box center [507, 233] width 53 height 18
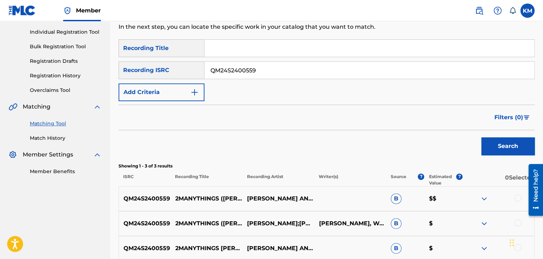
scroll to position [158, 0]
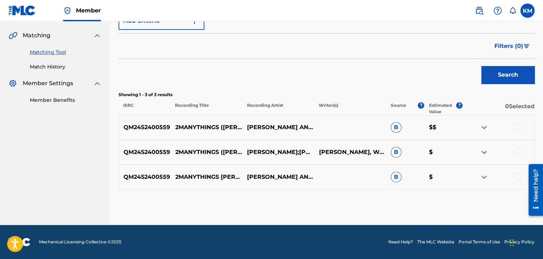
click at [518, 177] on div at bounding box center [517, 176] width 7 height 7
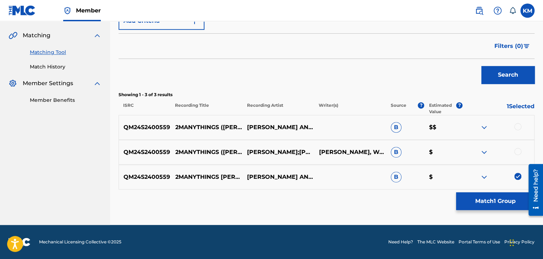
click at [518, 149] on div at bounding box center [517, 151] width 7 height 7
click at [515, 127] on div at bounding box center [517, 126] width 7 height 7
click at [487, 198] on button "Match 3 Groups" at bounding box center [495, 201] width 78 height 18
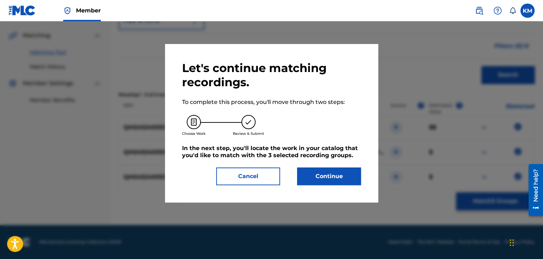
click at [329, 176] on button "Continue" at bounding box center [329, 176] width 64 height 18
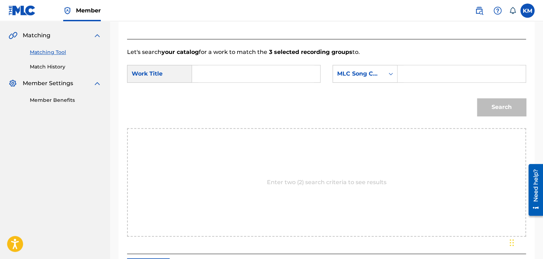
click at [214, 76] on input "Search Form" at bounding box center [256, 73] width 116 height 17
paste input "2MANYTHINGS (Saï T REMIX)"
type input "2MANYTHINGS (Saï T REMIX)"
click at [393, 72] on icon "Search Form" at bounding box center [390, 73] width 7 height 7
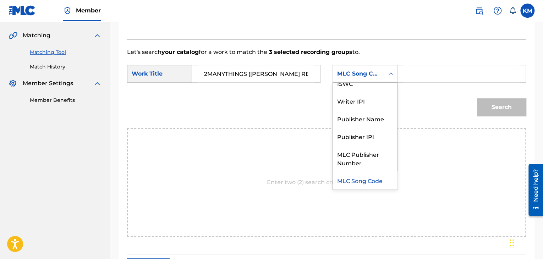
scroll to position [0, 0]
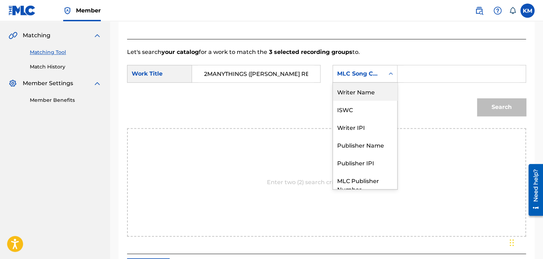
click at [374, 93] on div "Writer Name" at bounding box center [365, 92] width 64 height 18
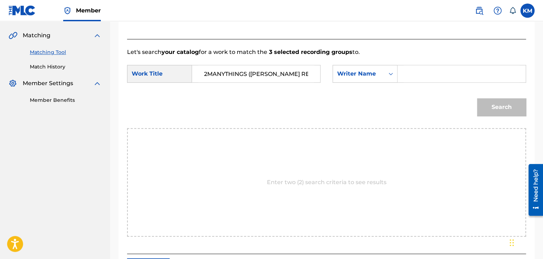
click at [408, 73] on input "Search Form" at bounding box center [461, 73] width 116 height 17
paste input "Bunn"
type input "Bunn"
click at [495, 107] on button "Search" at bounding box center [501, 107] width 49 height 18
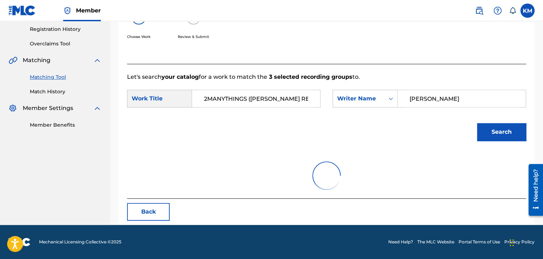
scroll to position [158, 0]
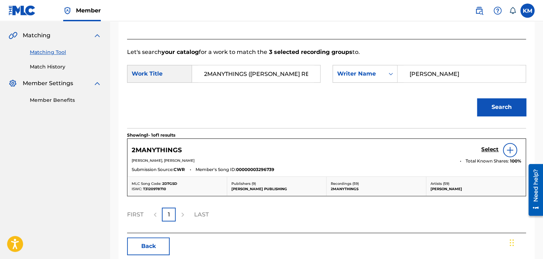
click at [488, 149] on h5 "Select" at bounding box center [489, 149] width 17 height 7
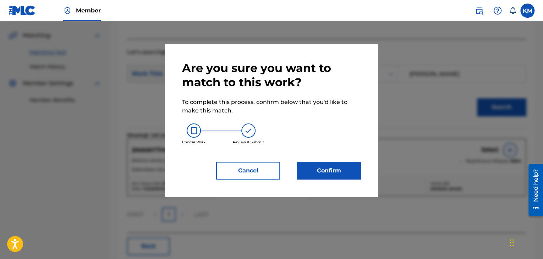
click at [340, 172] on button "Confirm" at bounding box center [329, 171] width 64 height 18
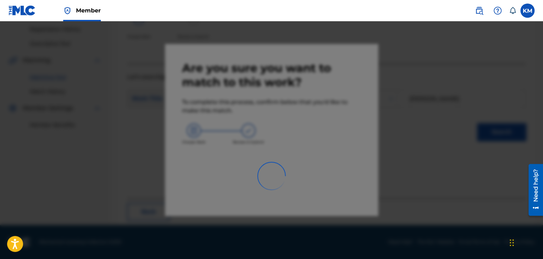
scroll to position [46, 0]
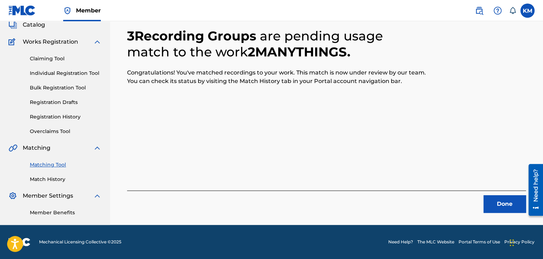
click at [503, 202] on button "Done" at bounding box center [504, 204] width 43 height 18
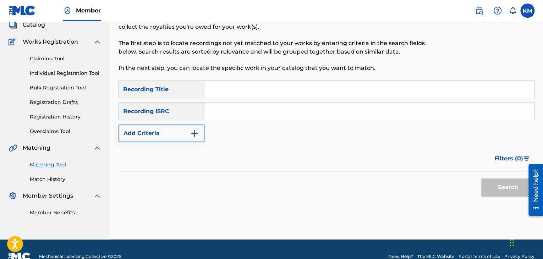
click at [292, 113] on input "Search Form" at bounding box center [368, 111] width 329 height 17
paste input "URVR40000307"
type input "URVR40000307"
click at [490, 186] on button "Search" at bounding box center [507, 187] width 53 height 18
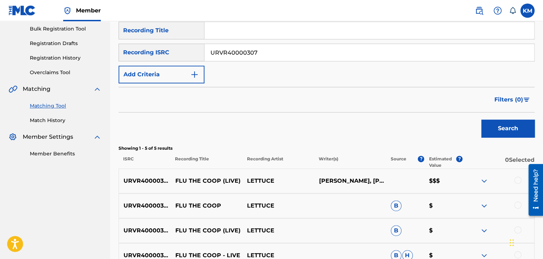
scroll to position [188, 0]
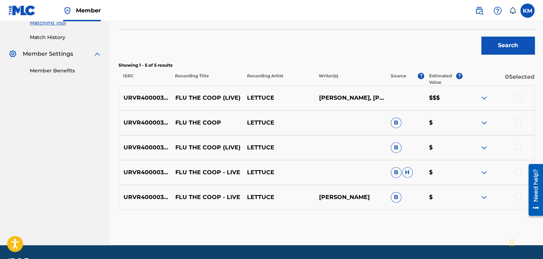
click at [515, 196] on div at bounding box center [517, 196] width 7 height 7
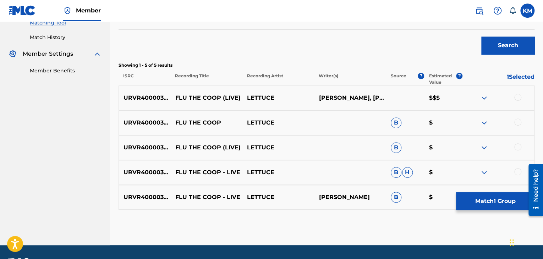
click at [517, 173] on div at bounding box center [517, 171] width 7 height 7
click at [518, 146] on div at bounding box center [517, 146] width 7 height 7
click at [515, 121] on div at bounding box center [517, 121] width 7 height 7
click at [515, 96] on div at bounding box center [517, 97] width 7 height 7
click at [489, 198] on button "Match 5 Groups" at bounding box center [495, 201] width 78 height 18
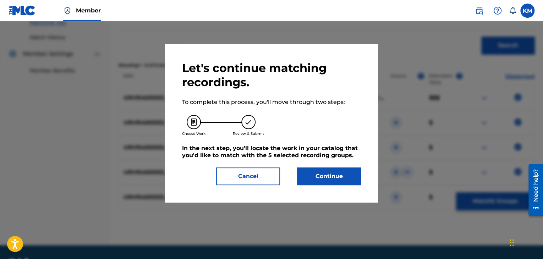
click at [343, 177] on button "Continue" at bounding box center [329, 176] width 64 height 18
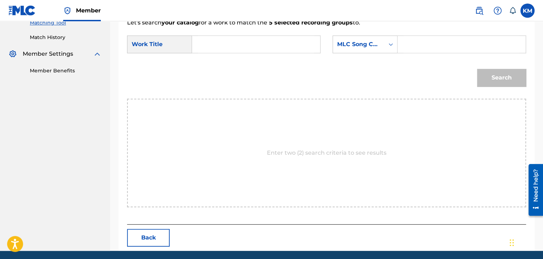
click at [202, 36] on input "Search Form" at bounding box center [256, 44] width 116 height 17
paste input "Flu the Coop - Live"
type input "Flu the Coop - Live"
click at [386, 44] on div "Search Form" at bounding box center [390, 44] width 13 height 13
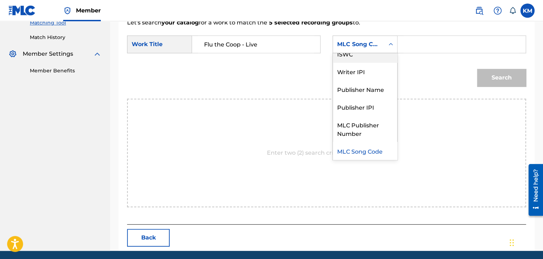
scroll to position [0, 0]
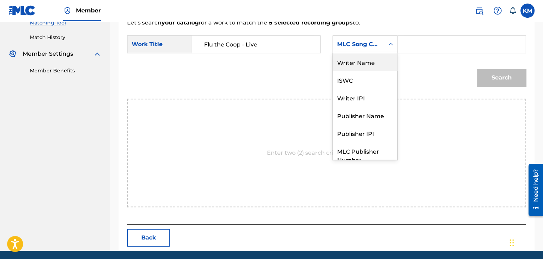
click at [364, 59] on div "Writer Name" at bounding box center [365, 62] width 64 height 18
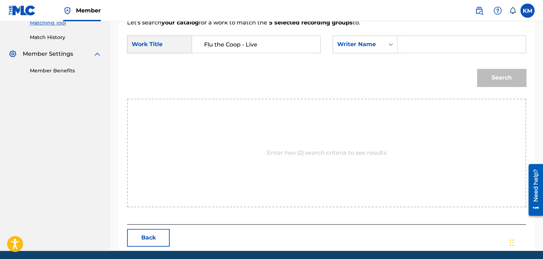
click at [425, 41] on input "Search Form" at bounding box center [461, 44] width 116 height 17
paste input "Deitch"
type input "Deitch"
click at [488, 72] on button "Search" at bounding box center [501, 78] width 49 height 18
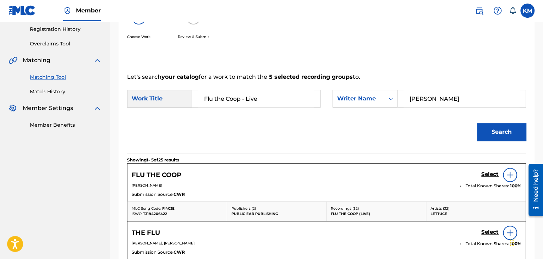
scroll to position [188, 0]
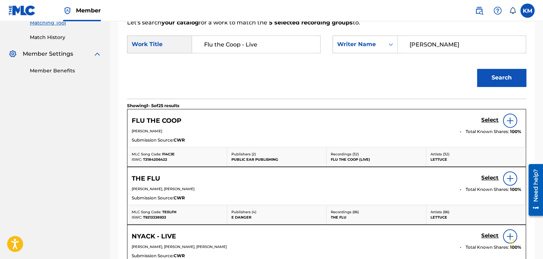
click at [484, 119] on h5 "Select" at bounding box center [489, 120] width 17 height 7
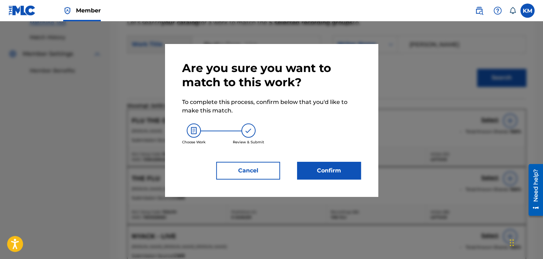
click at [331, 170] on button "Confirm" at bounding box center [329, 171] width 64 height 18
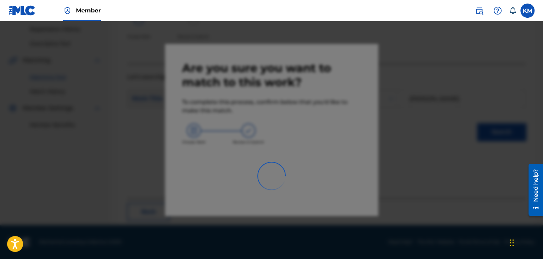
scroll to position [46, 0]
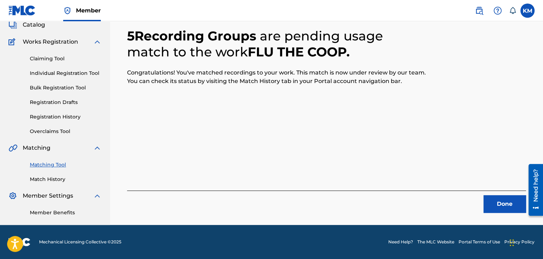
click at [494, 200] on button "Done" at bounding box center [504, 204] width 43 height 18
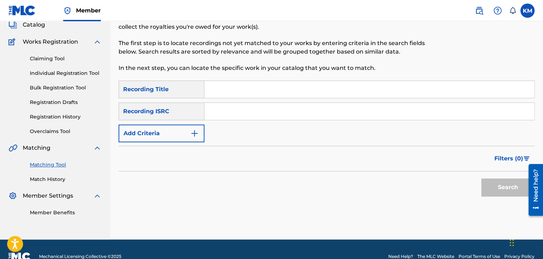
click at [221, 100] on div "SearchWithCriteriae23b1564-e714-4292-bd39-48718c206916 Recording Title SearchWi…" at bounding box center [326, 111] width 416 height 62
click at [230, 116] on input "Search Form" at bounding box center [368, 111] width 329 height 17
paste input "DEVE12300040"
type input "DEVE12300040"
click at [507, 186] on button "Search" at bounding box center [507, 187] width 53 height 18
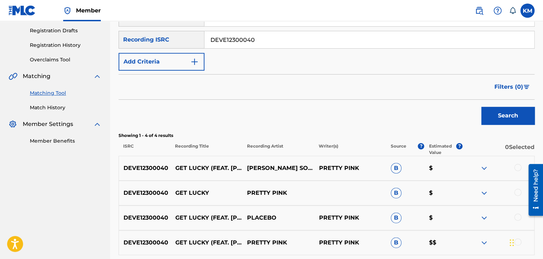
scroll to position [183, 0]
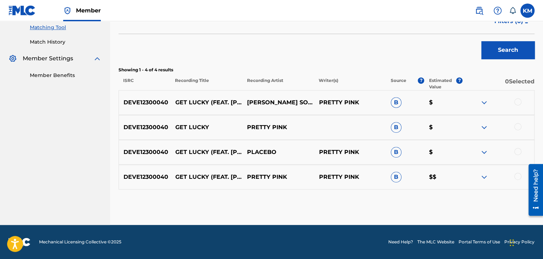
click at [519, 176] on div at bounding box center [517, 176] width 7 height 7
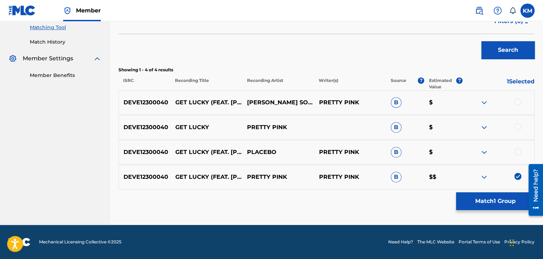
click at [518, 150] on div at bounding box center [517, 151] width 7 height 7
click at [518, 124] on div at bounding box center [517, 126] width 7 height 7
click at [517, 101] on div at bounding box center [517, 101] width 7 height 7
click at [490, 202] on button "Match 4 Groups" at bounding box center [495, 201] width 78 height 18
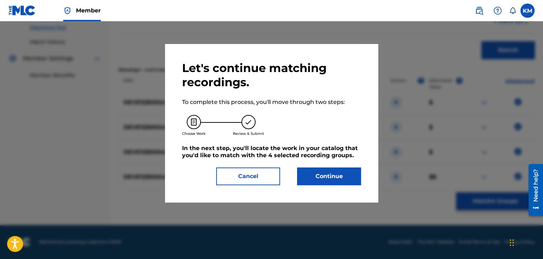
click at [333, 176] on button "Continue" at bounding box center [329, 176] width 64 height 18
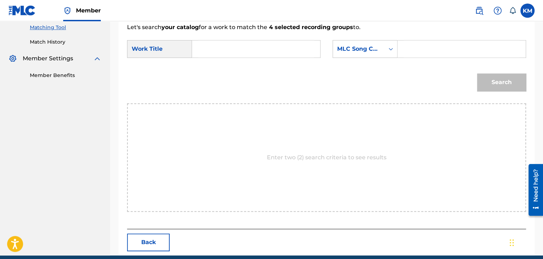
click at [209, 45] on input "Search Form" at bounding box center [256, 48] width 116 height 17
paste input "Get Lucky"
type input "Get Lucky"
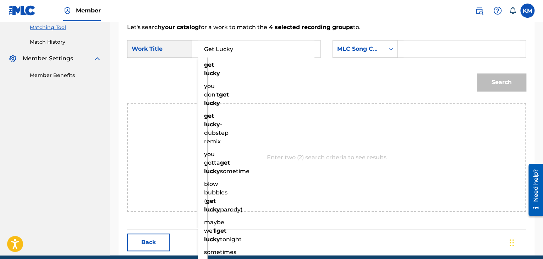
click at [384, 49] on div "Search Form" at bounding box center [390, 49] width 13 height 13
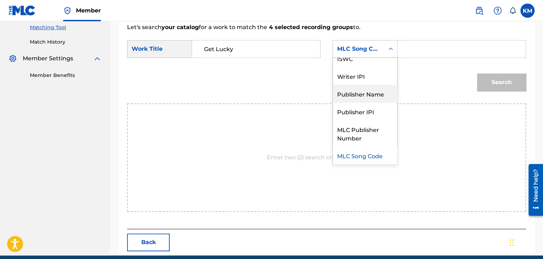
scroll to position [0, 0]
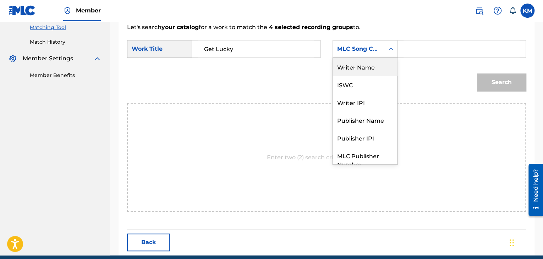
click at [348, 63] on div "Writer Name" at bounding box center [365, 67] width 64 height 18
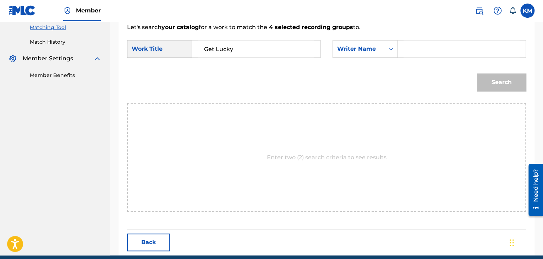
click at [411, 48] on input "Search Form" at bounding box center [461, 48] width 116 height 17
paste input "Bangalter"
type input "Bangalter"
click at [482, 80] on button "Search" at bounding box center [501, 82] width 49 height 18
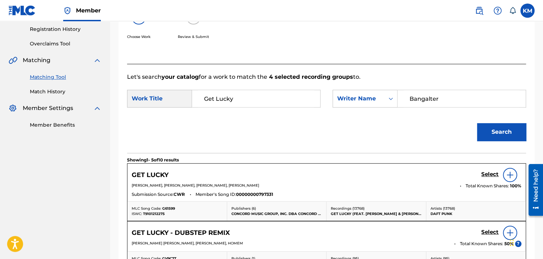
scroll to position [183, 0]
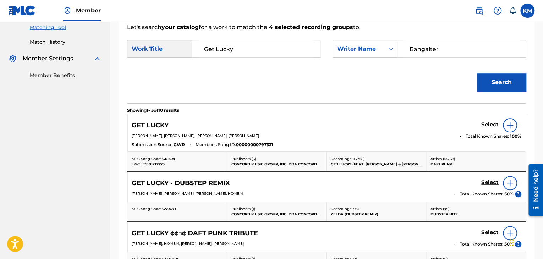
click at [488, 125] on h5 "Select" at bounding box center [489, 124] width 17 height 7
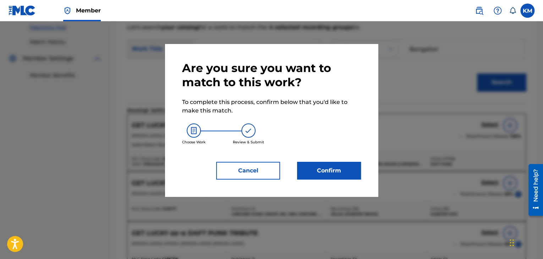
click at [327, 170] on button "Confirm" at bounding box center [329, 171] width 64 height 18
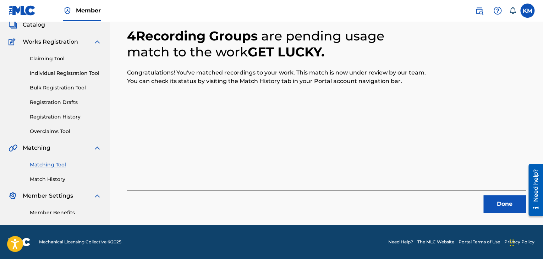
scroll to position [46, 0]
click at [512, 199] on button "Done" at bounding box center [504, 204] width 43 height 18
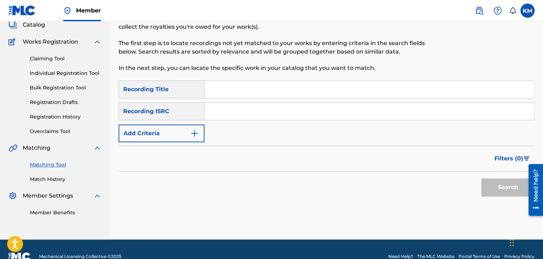
click at [250, 117] on input "Search Form" at bounding box center [368, 111] width 329 height 17
paste input "USKO10406549"
type input "USKO10406549"
drag, startPoint x: 489, startPoint y: 186, endPoint x: 468, endPoint y: 172, distance: 25.8
click at [489, 186] on button "Search" at bounding box center [507, 187] width 53 height 18
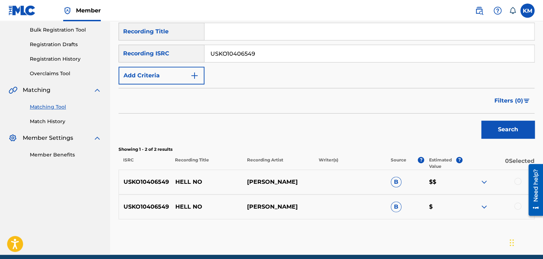
scroll to position [133, 0]
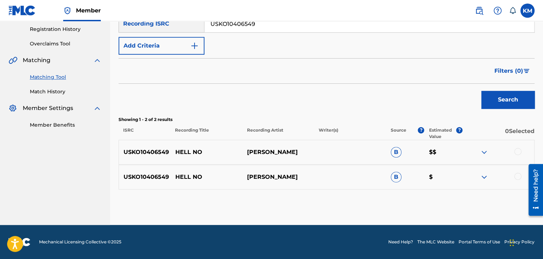
drag, startPoint x: 518, startPoint y: 176, endPoint x: 518, endPoint y: 172, distance: 4.3
click at [517, 175] on div at bounding box center [517, 176] width 7 height 7
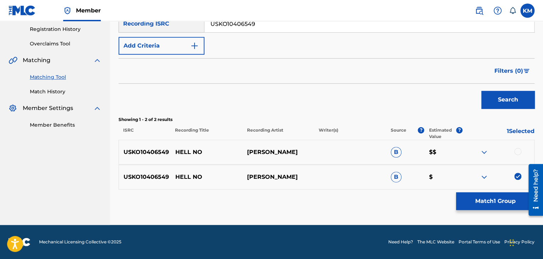
click at [520, 151] on div at bounding box center [517, 151] width 7 height 7
click at [488, 204] on button "Match 2 Groups" at bounding box center [495, 201] width 78 height 18
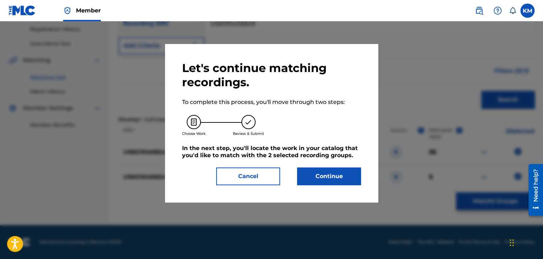
click at [333, 178] on button "Continue" at bounding box center [329, 176] width 64 height 18
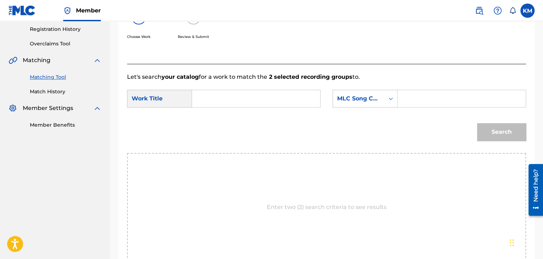
click at [238, 94] on input "Search Form" at bounding box center [256, 98] width 116 height 17
paste input "Hell No"
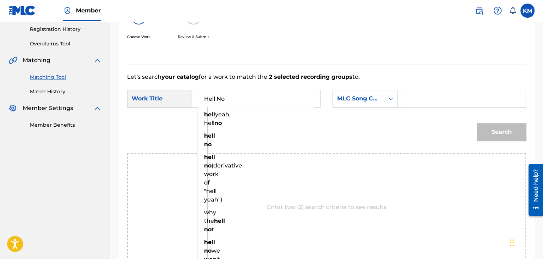
type input "Hell No"
click at [387, 97] on icon "Search Form" at bounding box center [390, 98] width 7 height 7
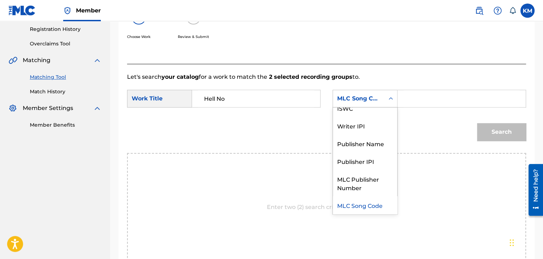
scroll to position [0, 0]
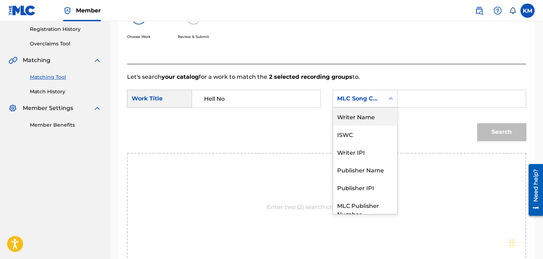
click at [368, 118] on div "Writer Name" at bounding box center [365, 116] width 64 height 18
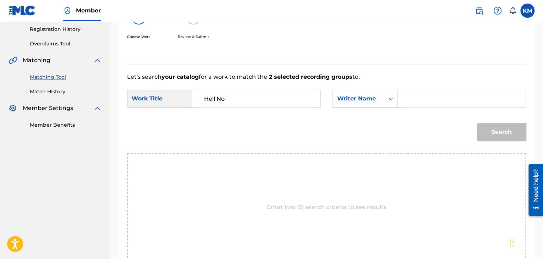
click at [402, 100] on div "Search Form" at bounding box center [461, 99] width 128 height 18
click at [422, 98] on input "Search Form" at bounding box center [461, 98] width 116 height 17
paste input "Wiseman"
type input "Wiseman"
click at [492, 131] on button "Search" at bounding box center [501, 132] width 49 height 18
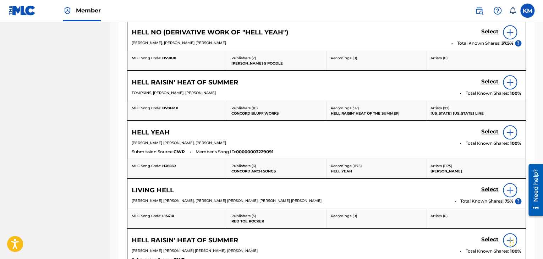
scroll to position [222, 0]
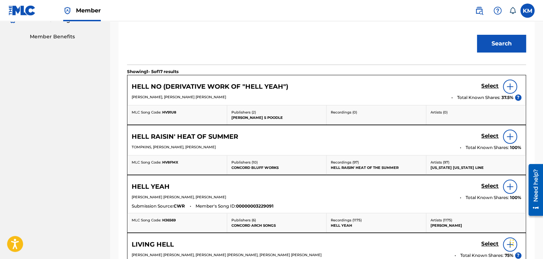
click at [506, 186] on img at bounding box center [509, 186] width 9 height 9
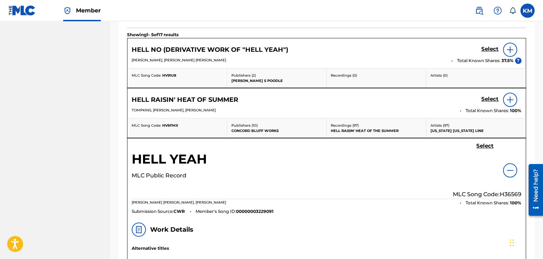
scroll to position [257, 0]
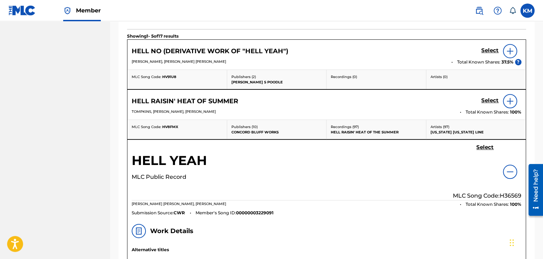
click at [508, 171] on img at bounding box center [509, 171] width 9 height 9
